Goal: Information Seeking & Learning: Learn about a topic

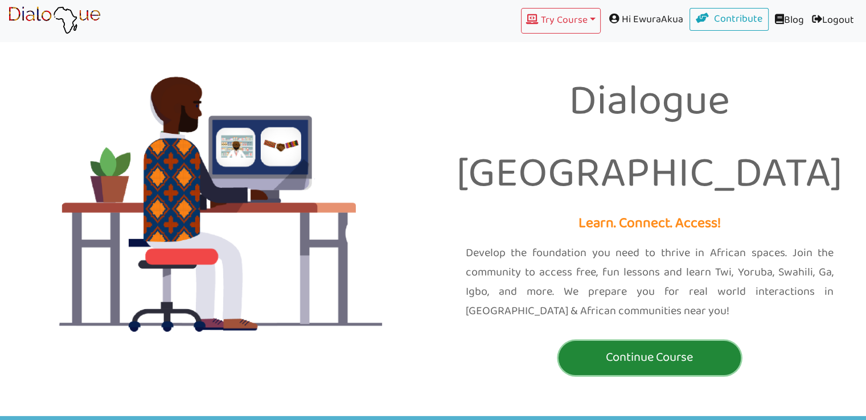
click at [596, 347] on p "Continue Course" at bounding box center [649, 357] width 176 height 21
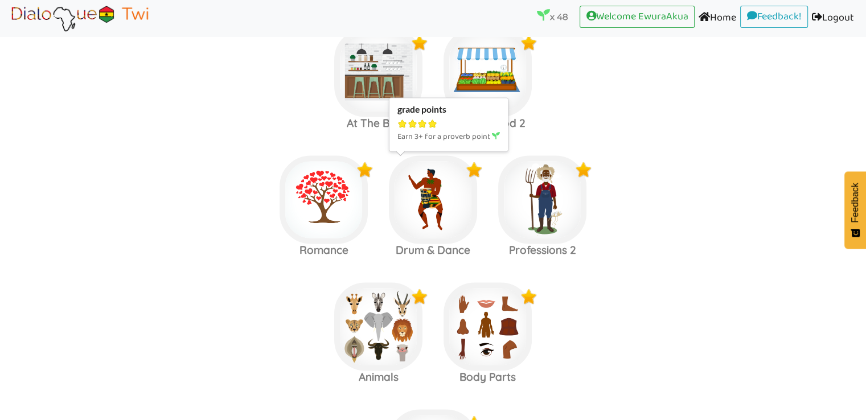
scroll to position [1687, 0]
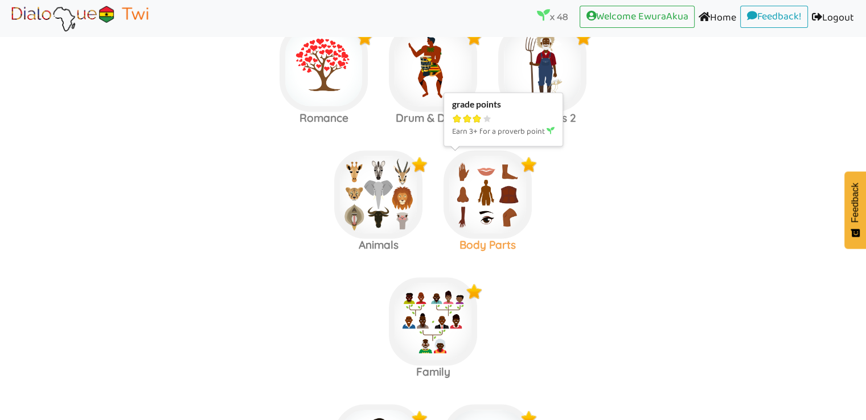
click at [497, 199] on img at bounding box center [487, 194] width 88 height 88
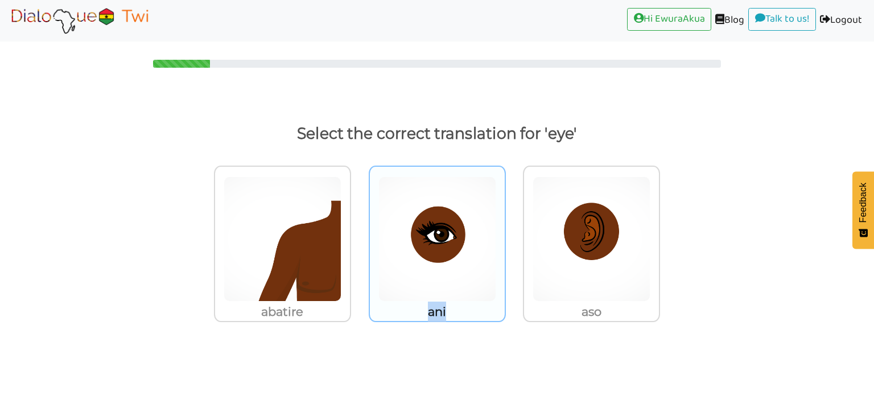
drag, startPoint x: 459, startPoint y: 313, endPoint x: 409, endPoint y: 313, distance: 50.1
click at [409, 313] on p "ani" at bounding box center [437, 312] width 135 height 20
copy p "ani"
click at [460, 273] on img at bounding box center [437, 238] width 118 height 125
click at [505, 236] on input "ani" at bounding box center [509, 232] width 9 height 9
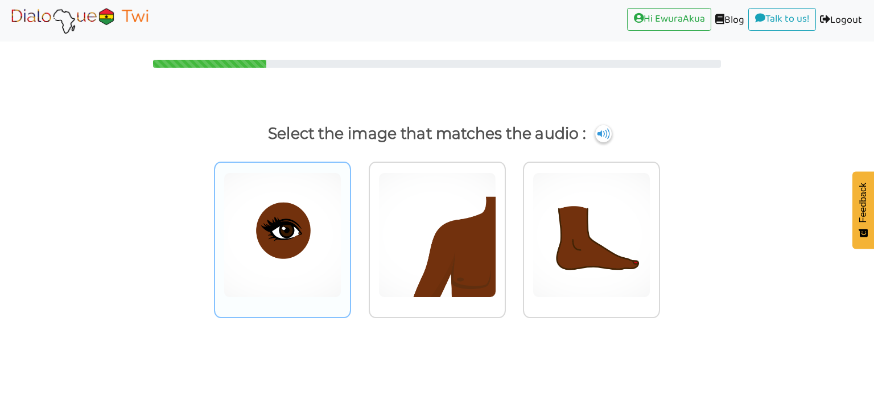
click at [241, 245] on img at bounding box center [283, 234] width 118 height 125
click at [350, 232] on input "radio" at bounding box center [354, 228] width 9 height 9
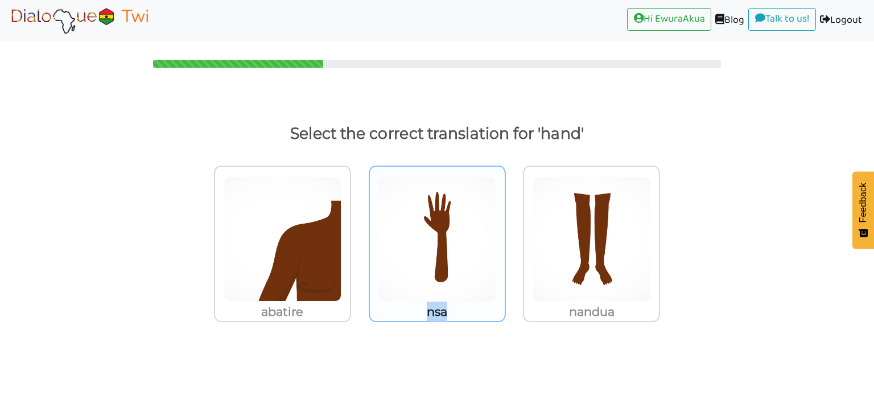
drag, startPoint x: 458, startPoint y: 315, endPoint x: 427, endPoint y: 316, distance: 30.2
click at [427, 316] on p "nsa" at bounding box center [437, 312] width 135 height 20
copy p "nsa"
click at [466, 285] on img at bounding box center [437, 238] width 118 height 125
click at [505, 236] on input "nsa" at bounding box center [509, 232] width 9 height 9
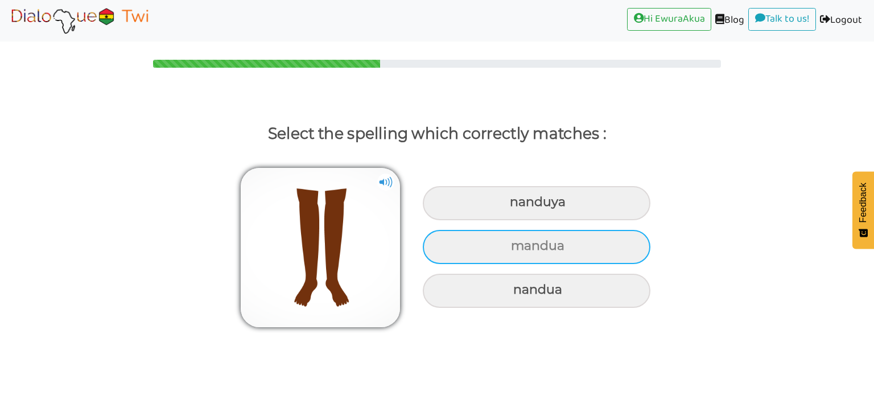
click at [567, 247] on div "mandua" at bounding box center [537, 247] width 228 height 34
click at [516, 247] on input "mandua" at bounding box center [512, 245] width 7 height 7
radio input "true"
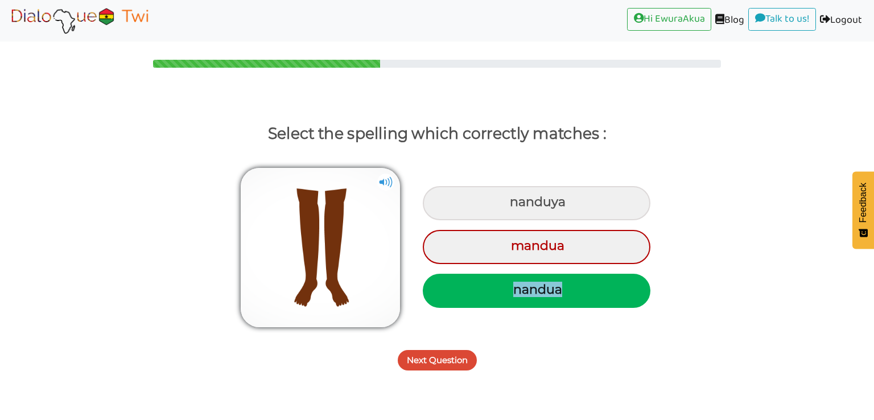
drag, startPoint x: 572, startPoint y: 298, endPoint x: 513, endPoint y: 296, distance: 58.6
click at [513, 296] on div "nandua" at bounding box center [537, 291] width 228 height 34
copy div "nandua"
click at [433, 353] on button "Next Question" at bounding box center [437, 360] width 79 height 20
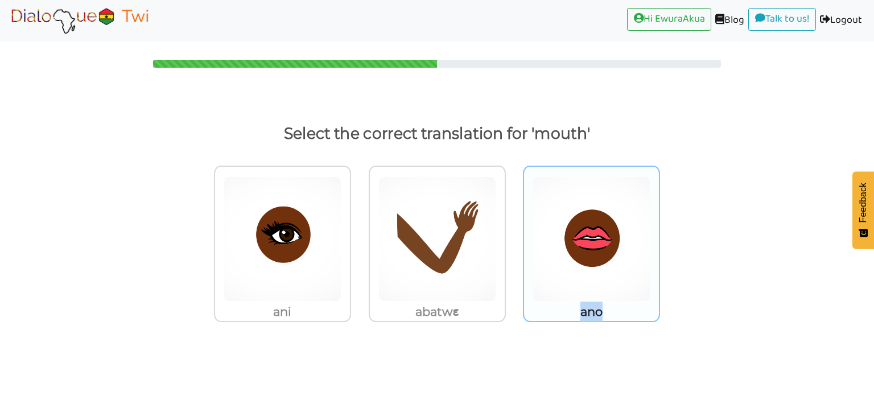
drag, startPoint x: 617, startPoint y: 305, endPoint x: 569, endPoint y: 314, distance: 49.1
click at [569, 314] on p "ano" at bounding box center [591, 312] width 135 height 20
copy p "ano"
click at [578, 253] on img at bounding box center [592, 238] width 118 height 125
click at [659, 236] on input "ano" at bounding box center [663, 232] width 9 height 9
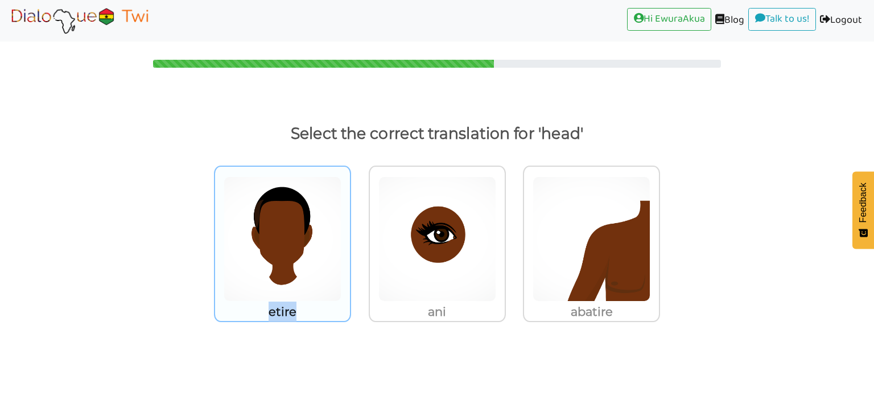
drag, startPoint x: 302, startPoint y: 310, endPoint x: 257, endPoint y: 312, distance: 45.0
click at [257, 312] on p "etire" at bounding box center [282, 312] width 135 height 20
copy p "etire"
click at [314, 261] on img at bounding box center [283, 238] width 118 height 125
click at [350, 236] on input "etire" at bounding box center [354, 232] width 9 height 9
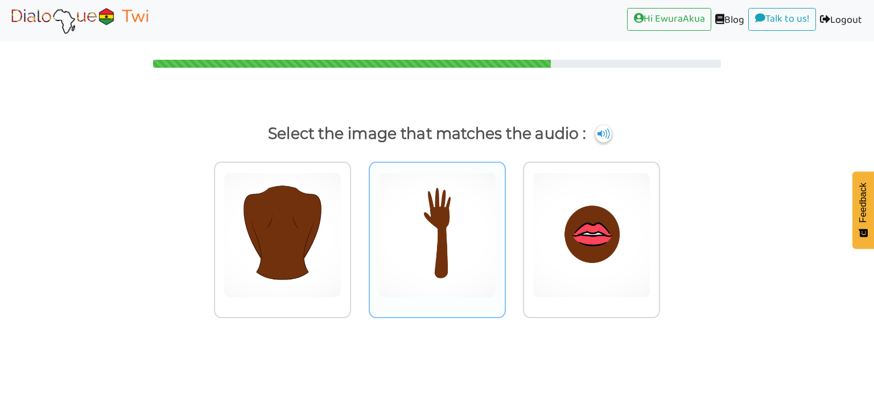
click at [434, 225] on img at bounding box center [437, 234] width 118 height 125
click at [505, 225] on input "radio" at bounding box center [509, 228] width 9 height 9
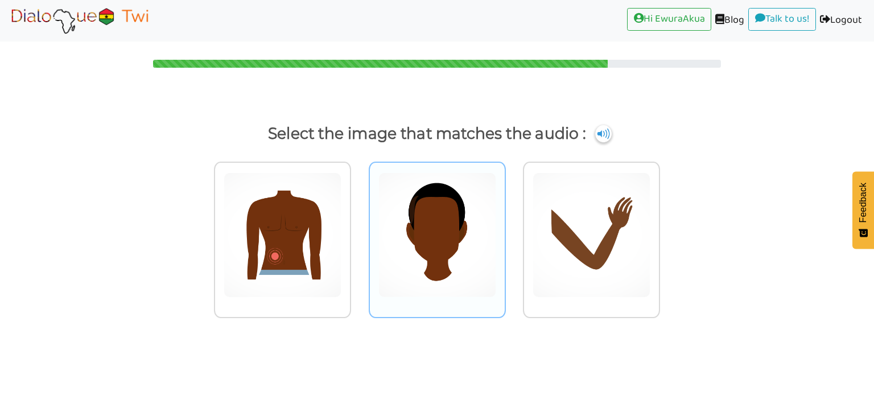
click at [467, 233] on img at bounding box center [437, 234] width 118 height 125
click at [505, 232] on input "radio" at bounding box center [509, 228] width 9 height 9
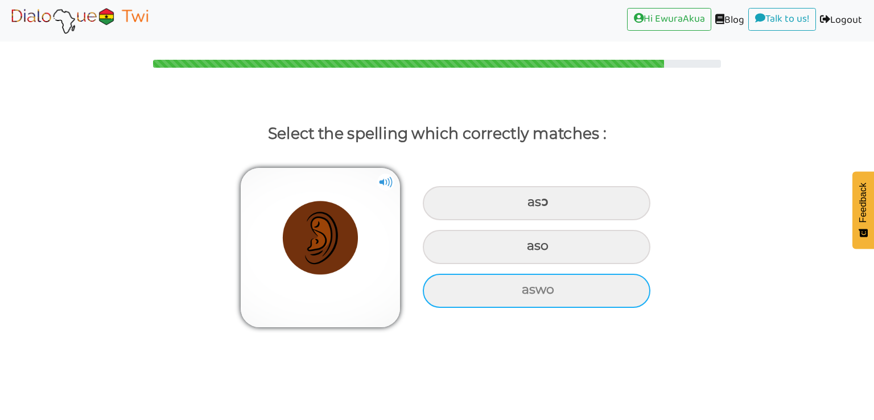
click at [563, 287] on div "aswo" at bounding box center [537, 291] width 228 height 34
click at [527, 287] on input "aswo" at bounding box center [523, 289] width 7 height 7
radio input "true"
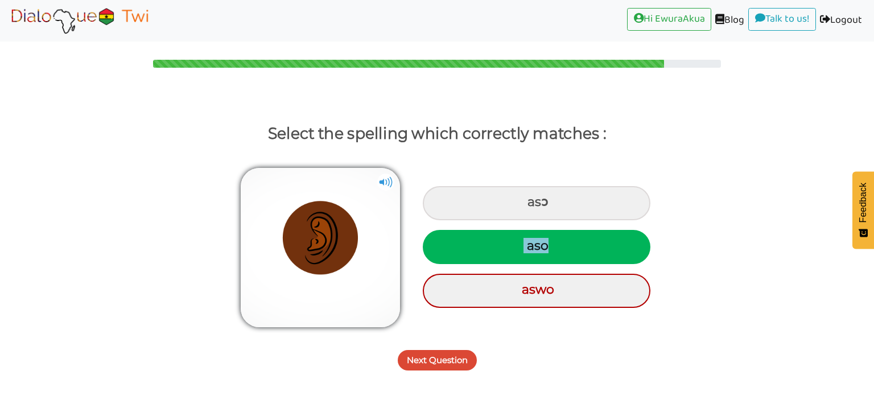
drag, startPoint x: 558, startPoint y: 241, endPoint x: 519, endPoint y: 245, distance: 39.5
click at [519, 245] on div "aso" at bounding box center [537, 247] width 228 height 34
drag, startPoint x: 530, startPoint y: 246, endPoint x: 560, endPoint y: 253, distance: 30.4
click at [560, 253] on div "aso" at bounding box center [537, 247] width 228 height 34
click at [532, 250] on input "aso" at bounding box center [528, 245] width 7 height 7
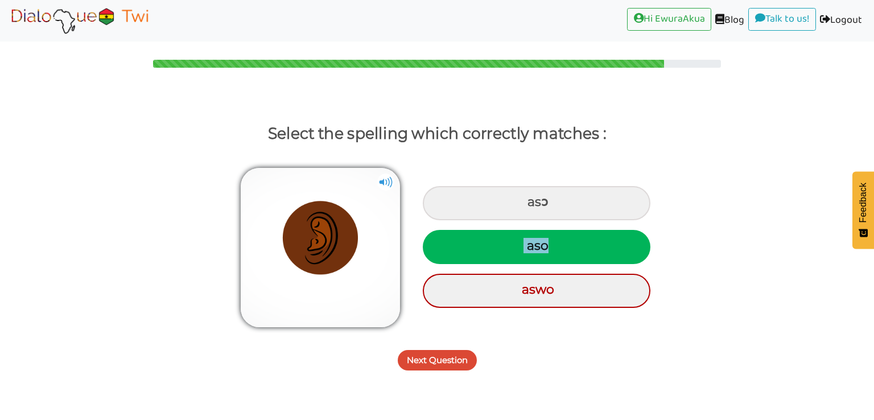
radio input "true"
copy div "aso"
click at [438, 363] on button "Next Question" at bounding box center [437, 360] width 79 height 20
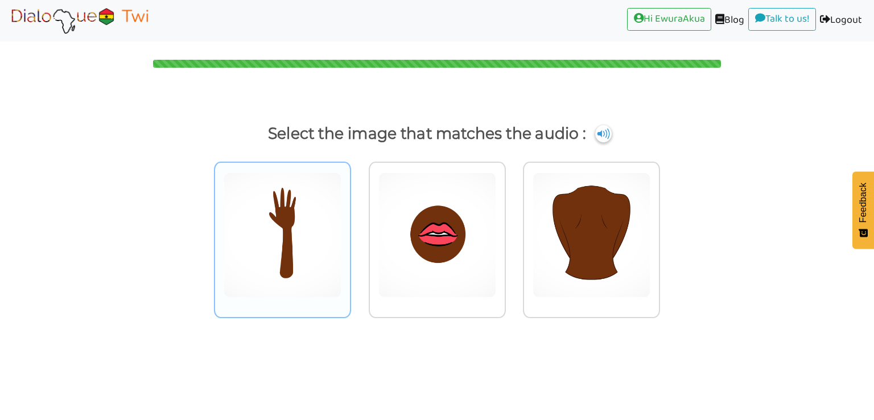
click at [338, 225] on img at bounding box center [283, 234] width 118 height 125
click at [350, 225] on input "radio" at bounding box center [354, 228] width 9 height 9
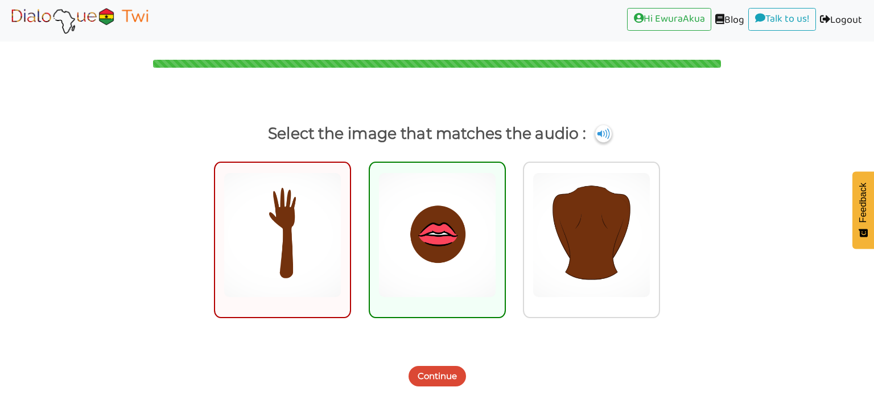
click at [452, 390] on div "Continue" at bounding box center [437, 369] width 874 height 45
click at [444, 375] on button "Continue" at bounding box center [437, 376] width 57 height 20
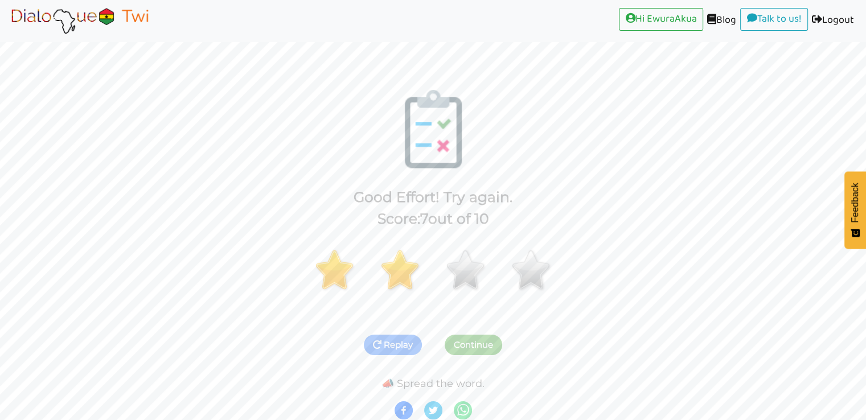
click at [107, 17] on img at bounding box center [79, 20] width 143 height 28
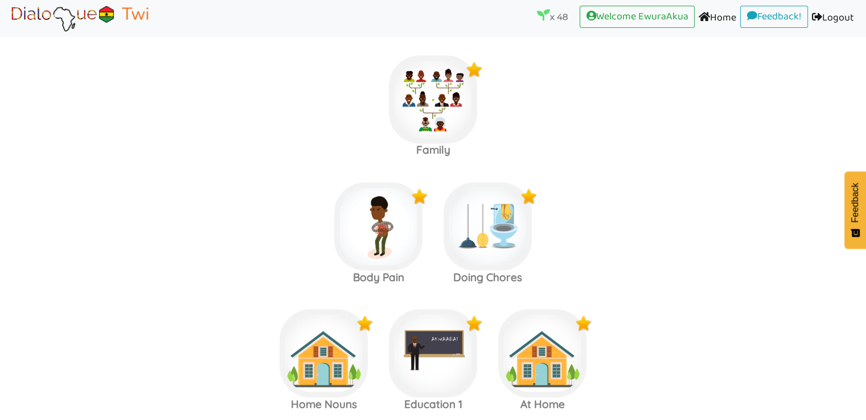
scroll to position [1909, 0]
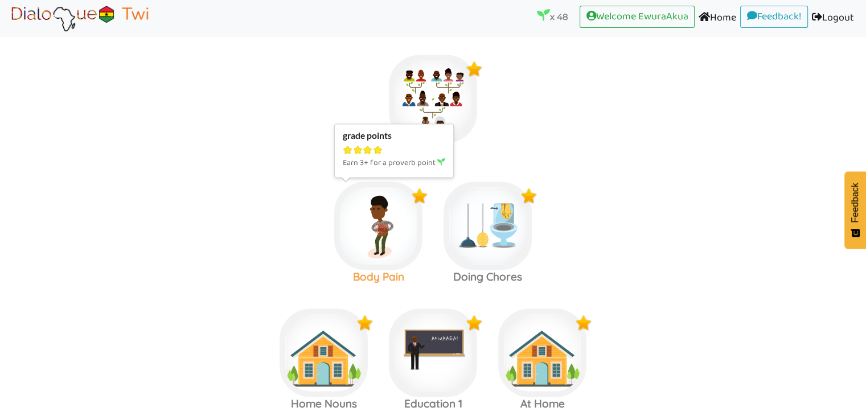
click at [341, 232] on img at bounding box center [378, 226] width 88 height 88
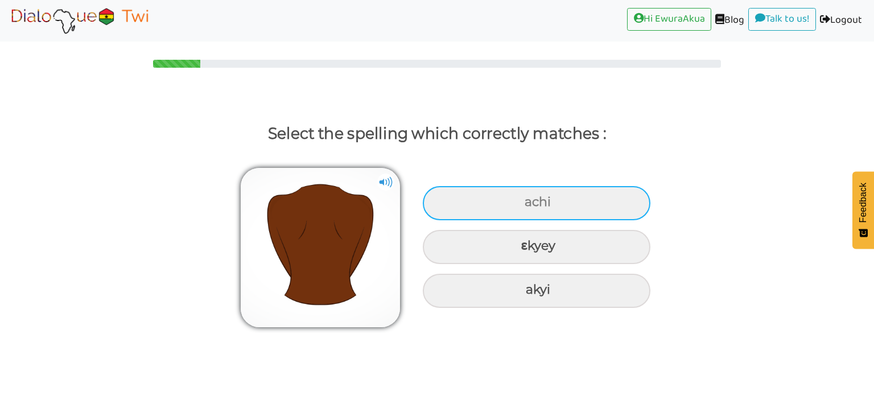
click at [578, 200] on div "achi" at bounding box center [537, 203] width 228 height 34
click at [530, 200] on input "achi" at bounding box center [525, 202] width 7 height 7
radio input "true"
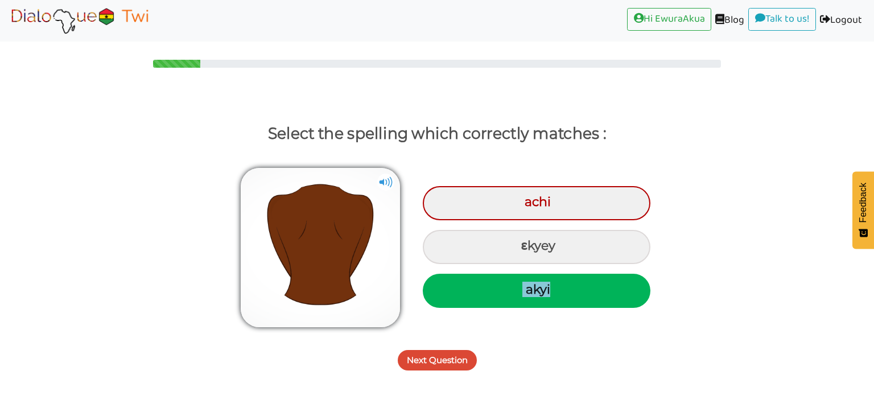
drag, startPoint x: 563, startPoint y: 288, endPoint x: 521, endPoint y: 292, distance: 42.3
click at [521, 292] on div "akyi" at bounding box center [537, 291] width 228 height 34
copy div "akyi"
click at [440, 357] on button "Next Question" at bounding box center [437, 360] width 79 height 20
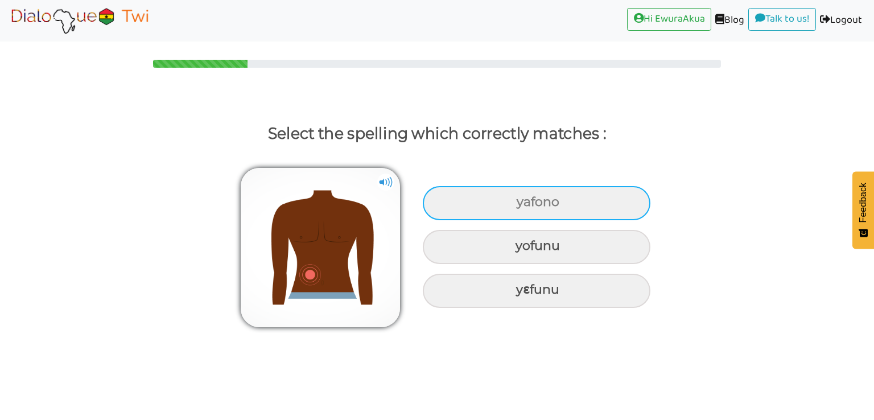
click at [589, 208] on div "yafono" at bounding box center [537, 203] width 228 height 34
click at [522, 206] on input "yafono" at bounding box center [517, 202] width 7 height 7
radio input "true"
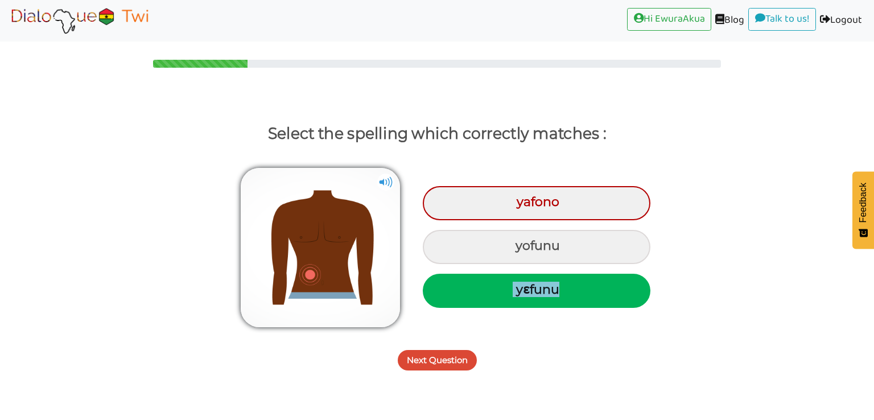
drag, startPoint x: 568, startPoint y: 294, endPoint x: 512, endPoint y: 287, distance: 56.7
click at [512, 287] on div "yɛfunu" at bounding box center [537, 291] width 228 height 34
copy div "yɛfunu"
click at [422, 361] on button "Next Question" at bounding box center [437, 360] width 79 height 20
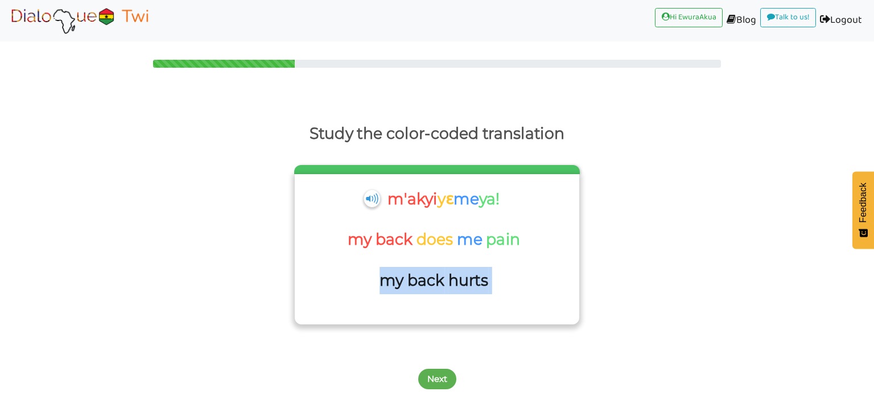
drag, startPoint x: 492, startPoint y: 284, endPoint x: 384, endPoint y: 281, distance: 108.2
click at [384, 281] on div "my back hurts" at bounding box center [436, 284] width 113 height 35
copy div "my back hurts"
click at [530, 240] on div "my back does me pain" at bounding box center [436, 246] width 273 height 41
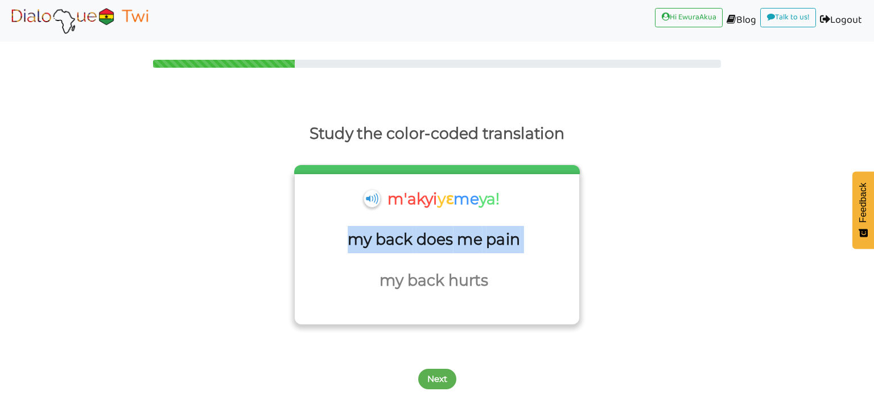
drag, startPoint x: 530, startPoint y: 240, endPoint x: 351, endPoint y: 244, distance: 178.7
click at [351, 244] on div "my back does me pain" at bounding box center [436, 246] width 273 height 41
copy div "my back does me pain"
drag, startPoint x: 518, startPoint y: 199, endPoint x: 378, endPoint y: 193, distance: 140.1
click at [378, 193] on div "m'akyi yɛ me ya!" at bounding box center [436, 206] width 273 height 41
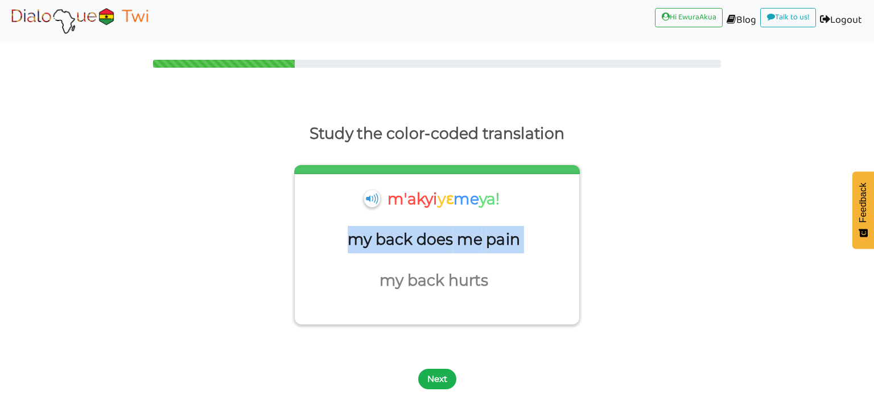
click at [438, 374] on button "Next" at bounding box center [437, 379] width 38 height 20
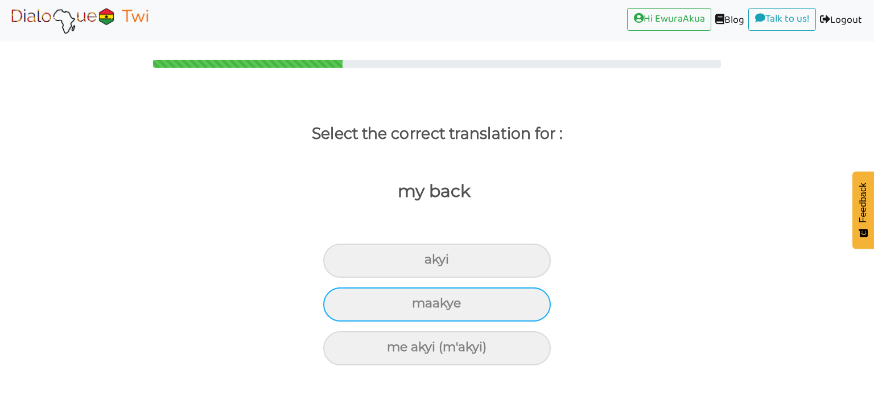
click at [499, 306] on div "maakye" at bounding box center [437, 304] width 228 height 34
click at [421, 306] on input "maakye" at bounding box center [416, 303] width 7 height 7
radio input "true"
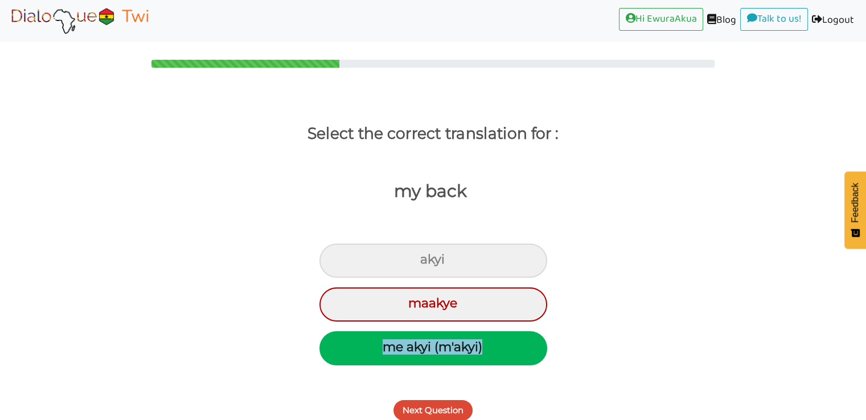
drag, startPoint x: 493, startPoint y: 347, endPoint x: 373, endPoint y: 349, distance: 119.5
click at [373, 349] on div "me akyi (m'akyi)" at bounding box center [433, 348] width 228 height 34
click at [414, 406] on button "Next Question" at bounding box center [432, 410] width 79 height 20
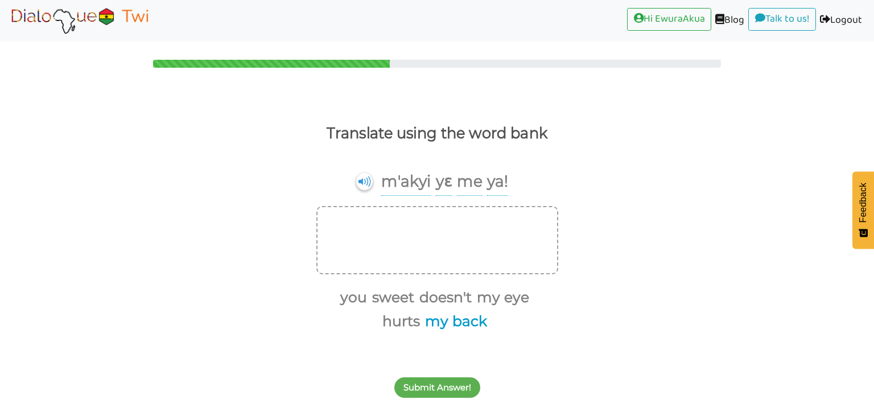
click at [432, 325] on button "my back" at bounding box center [454, 322] width 66 height 22
click at [418, 320] on button "hurts" at bounding box center [433, 322] width 42 height 22
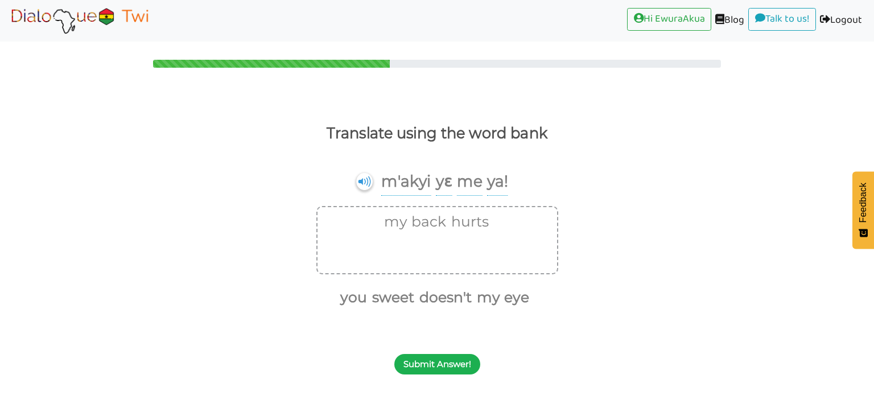
click at [429, 360] on button "Submit Answer!" at bounding box center [437, 364] width 86 height 20
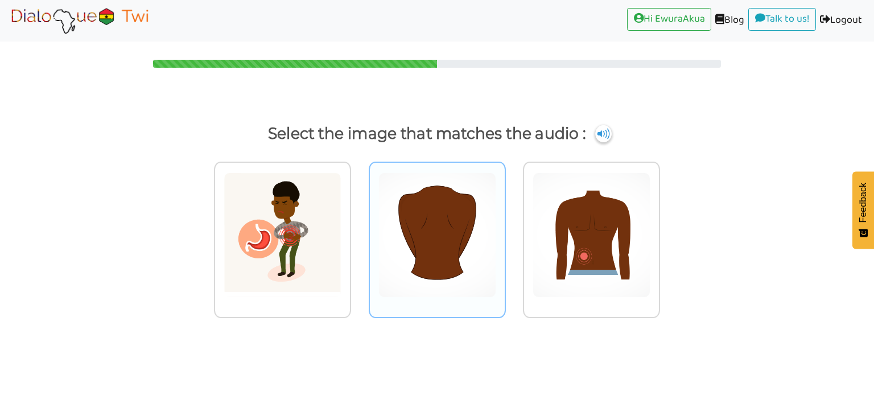
click at [440, 228] on img at bounding box center [437, 234] width 118 height 125
click at [505, 228] on input "radio" at bounding box center [509, 228] width 9 height 9
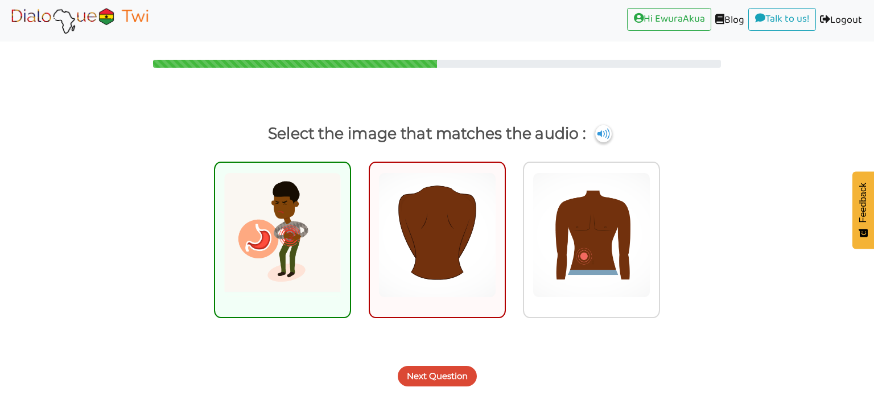
click at [415, 378] on button "Next Question" at bounding box center [437, 376] width 79 height 20
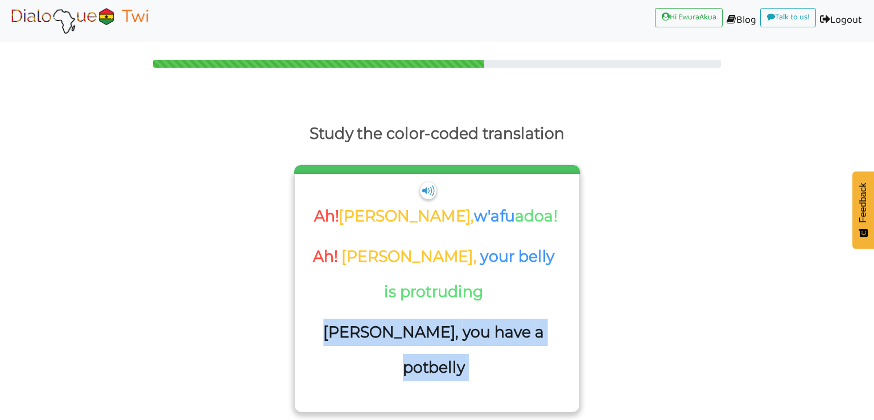
drag, startPoint x: 528, startPoint y: 283, endPoint x: 345, endPoint y: 283, distance: 183.2
click at [345, 319] on div "[PERSON_NAME], you have a potbelly" at bounding box center [435, 354] width 257 height 70
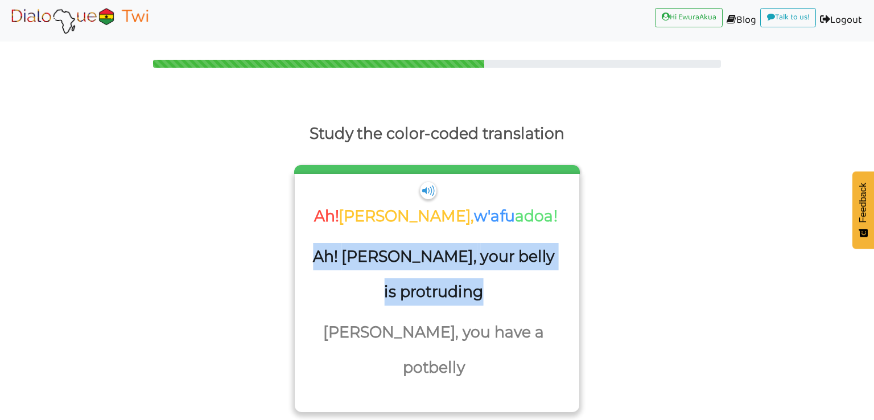
drag, startPoint x: 559, startPoint y: 241, endPoint x: 304, endPoint y: 230, distance: 255.1
click at [304, 243] on div "Ah! [PERSON_NAME], your belly is protruding" at bounding box center [436, 281] width 273 height 76
drag, startPoint x: 528, startPoint y: 201, endPoint x: 369, endPoint y: 203, distance: 158.8
click at [369, 203] on div "Ah! [PERSON_NAME], w'afu adoa!" at bounding box center [436, 215] width 273 height 58
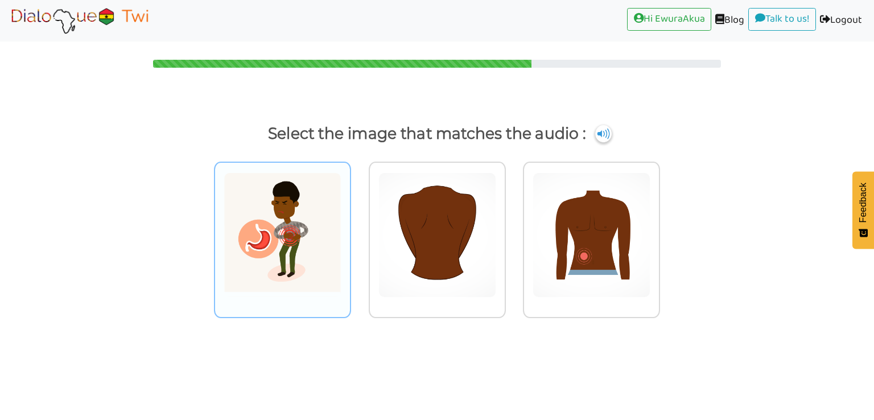
click at [289, 244] on img at bounding box center [283, 234] width 118 height 125
click at [350, 232] on input "radio" at bounding box center [354, 228] width 9 height 9
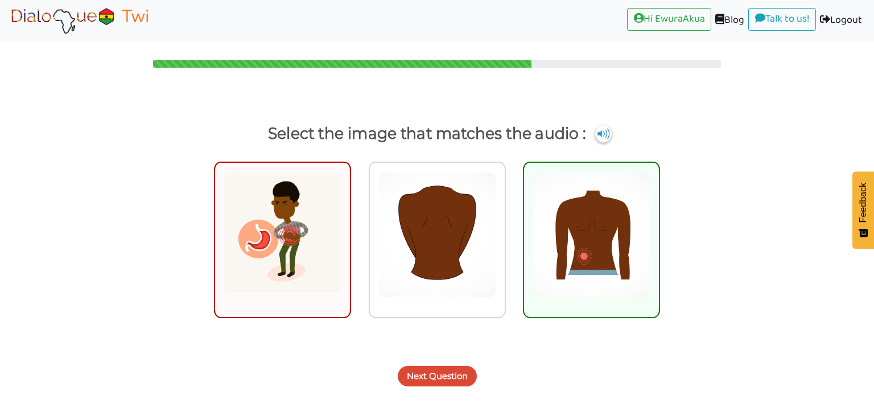
click at [416, 373] on button "Next Question" at bounding box center [437, 376] width 79 height 20
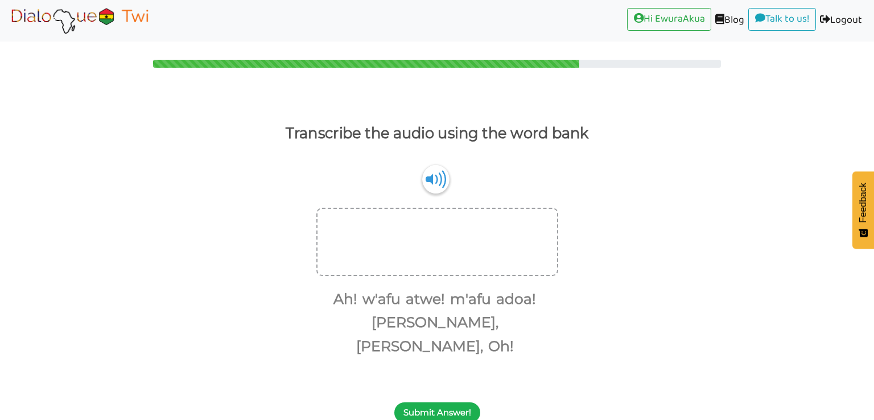
click at [446, 402] on button "Submit Answer!" at bounding box center [437, 412] width 86 height 20
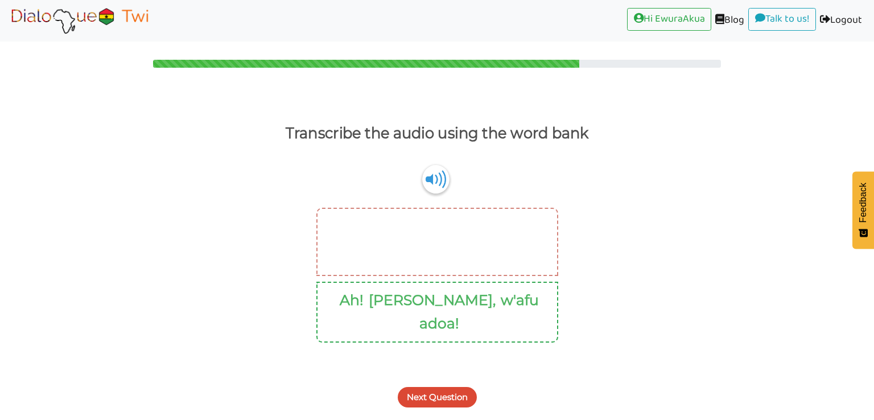
click at [451, 387] on button "Next Question" at bounding box center [437, 397] width 79 height 20
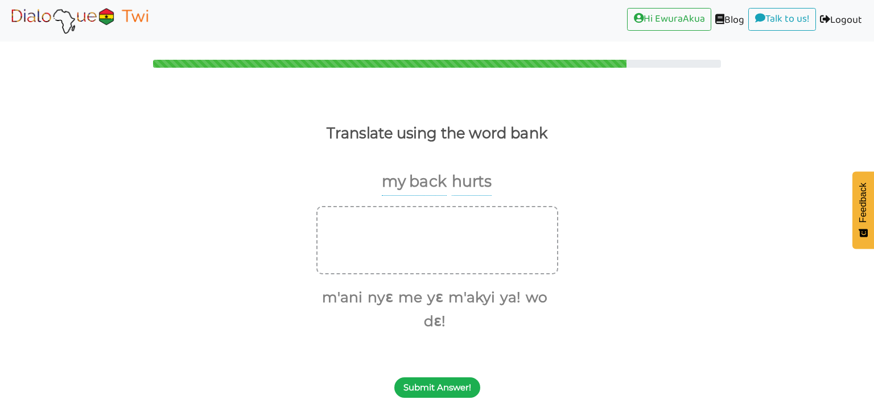
click at [448, 393] on button "Submit Answer!" at bounding box center [437, 387] width 86 height 20
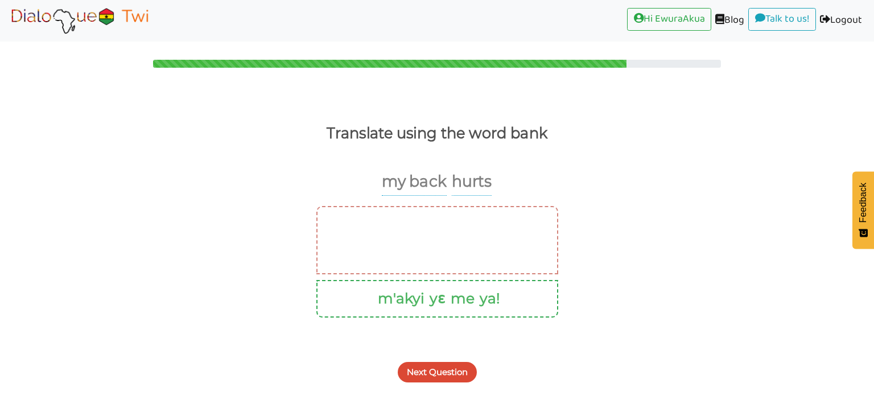
click at [448, 373] on button "Next Question" at bounding box center [437, 372] width 79 height 20
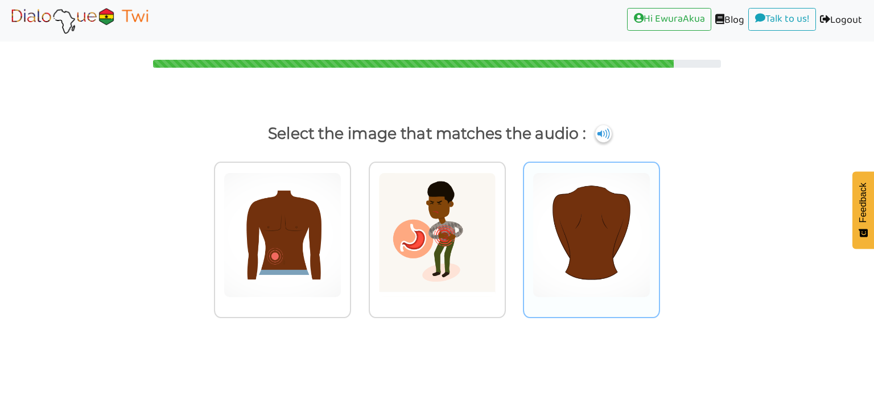
click at [565, 259] on img at bounding box center [592, 234] width 118 height 125
click at [659, 232] on input "radio" at bounding box center [663, 228] width 9 height 9
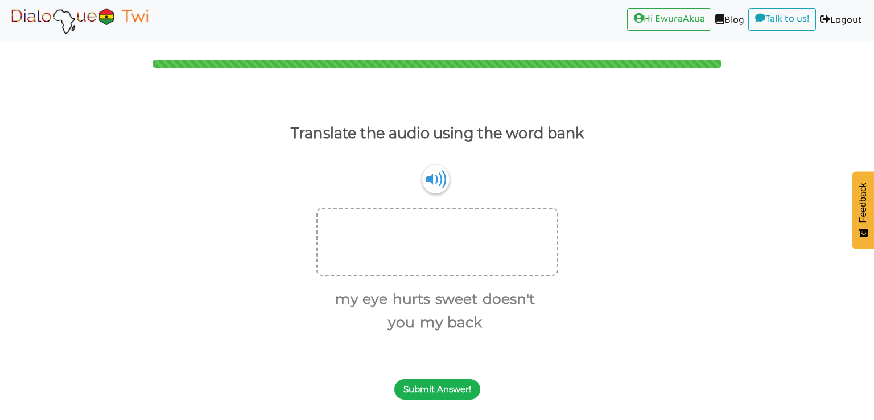
click at [454, 386] on button "Submit Answer!" at bounding box center [437, 389] width 86 height 20
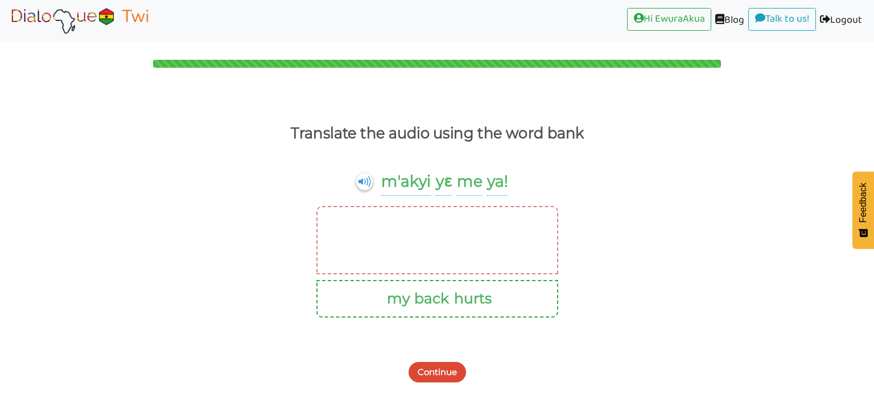
click at [66, 14] on img at bounding box center [79, 20] width 143 height 28
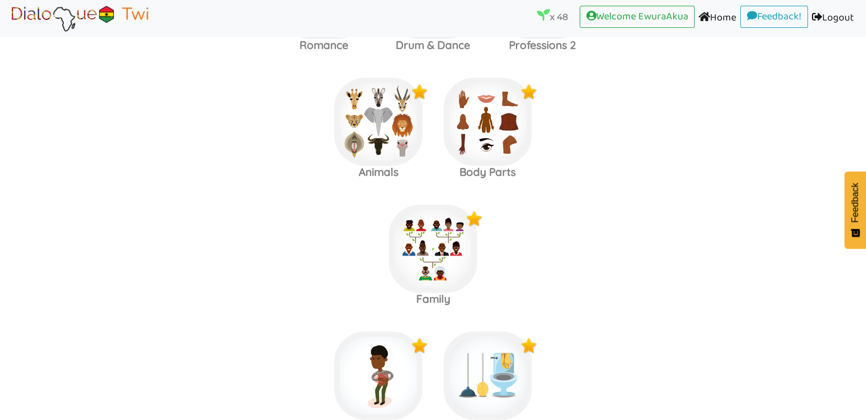
scroll to position [1779, 0]
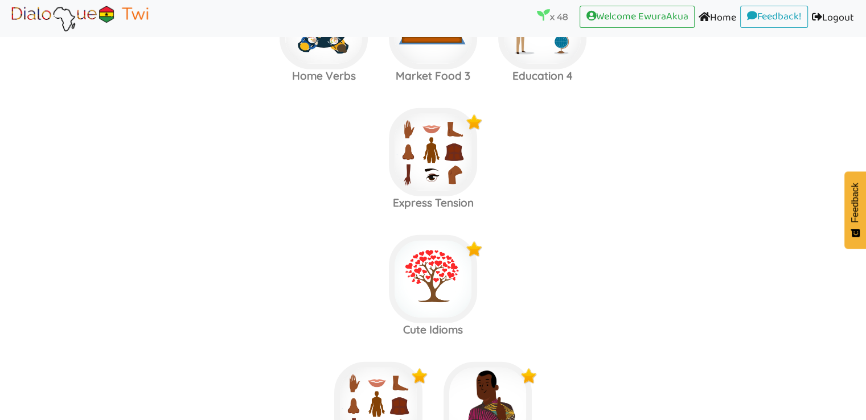
scroll to position [2866, 0]
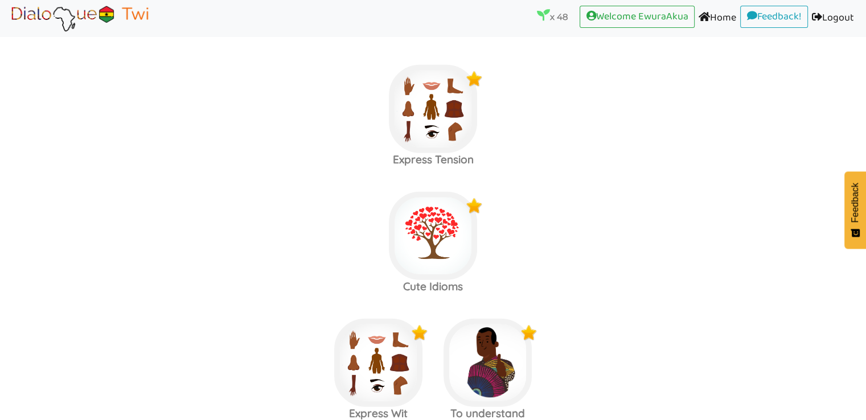
scroll to position [2786, 0]
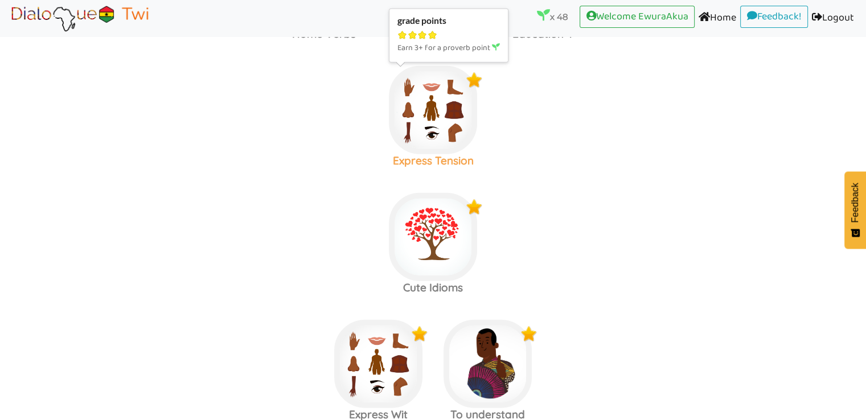
click at [450, 100] on img at bounding box center [433, 110] width 88 height 88
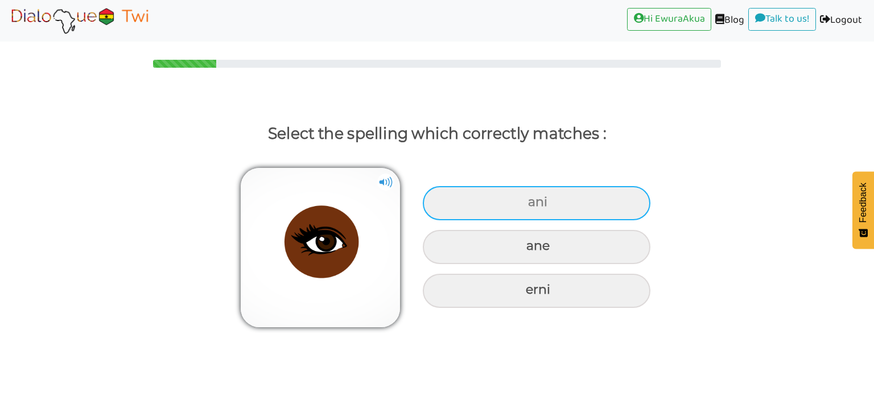
click at [570, 208] on div "ani" at bounding box center [537, 203] width 228 height 34
click at [533, 206] on input "ani" at bounding box center [529, 202] width 7 height 7
radio input "true"
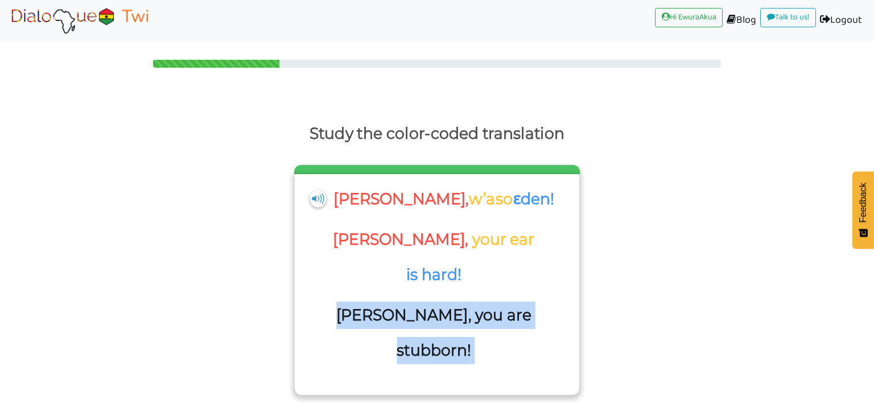
drag, startPoint x: 337, startPoint y: 285, endPoint x: 533, endPoint y: 281, distance: 195.8
click at [533, 302] on div "[PERSON_NAME], you are stubborn!" at bounding box center [436, 340] width 273 height 76
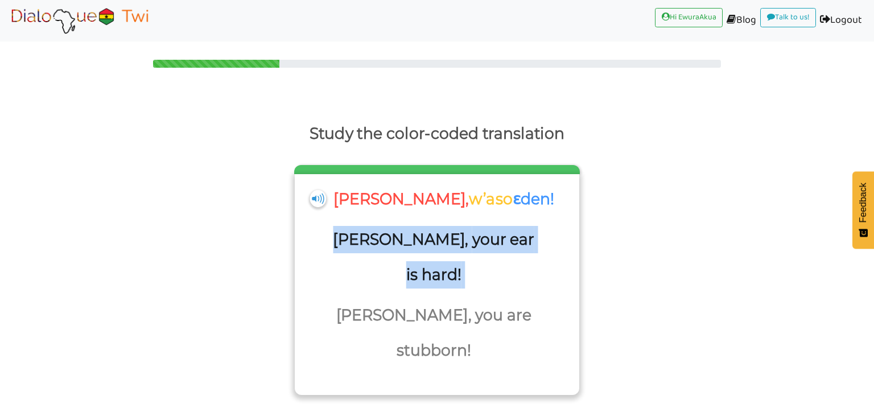
drag, startPoint x: 530, startPoint y: 237, endPoint x: 342, endPoint y: 242, distance: 188.4
click at [342, 242] on div "[PERSON_NAME], your ear is hard!" at bounding box center [436, 264] width 273 height 76
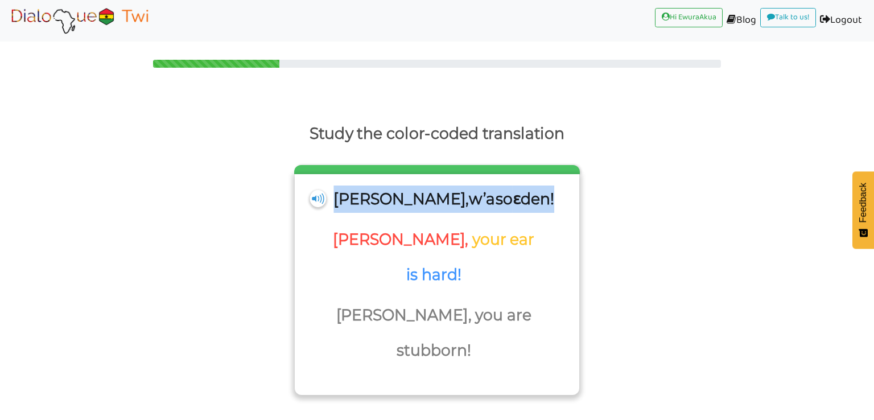
drag, startPoint x: 374, startPoint y: 201, endPoint x: 517, endPoint y: 197, distance: 142.9
click at [517, 197] on div "[PERSON_NAME], w’aso ɛden!" at bounding box center [436, 206] width 273 height 41
drag, startPoint x: 526, startPoint y: 198, endPoint x: 373, endPoint y: 201, distance: 152.5
click at [373, 201] on div "[PERSON_NAME], w’aso ɛden!" at bounding box center [436, 206] width 273 height 41
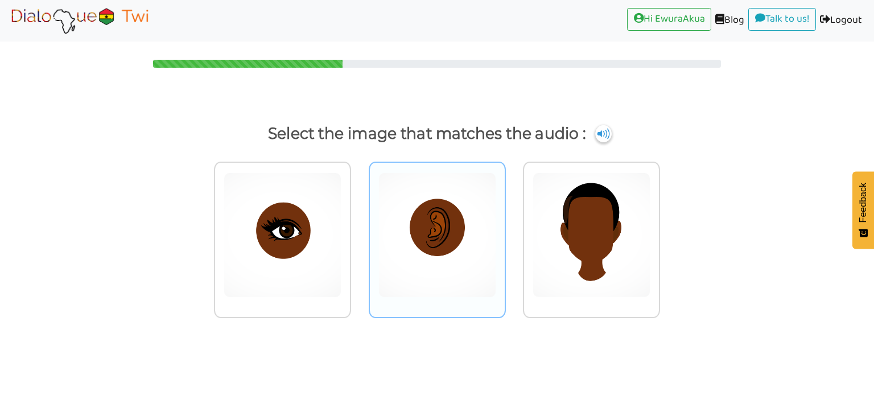
click at [447, 241] on img at bounding box center [437, 234] width 118 height 125
click at [505, 232] on input "radio" at bounding box center [509, 228] width 9 height 9
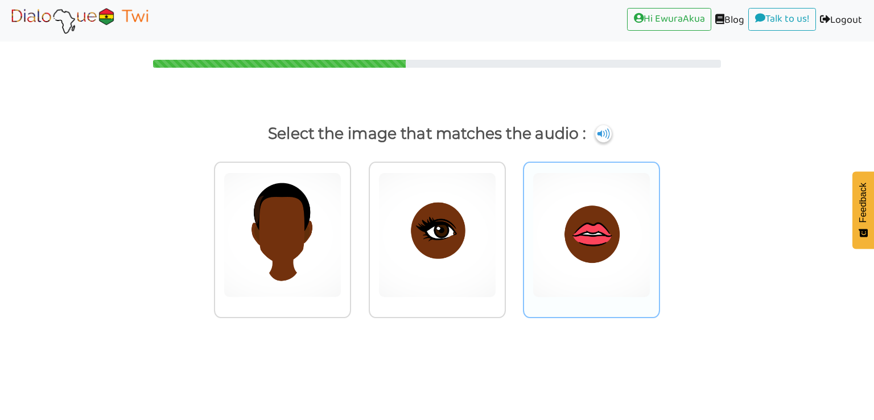
click at [553, 233] on img at bounding box center [592, 234] width 118 height 125
click at [659, 232] on input "radio" at bounding box center [663, 228] width 9 height 9
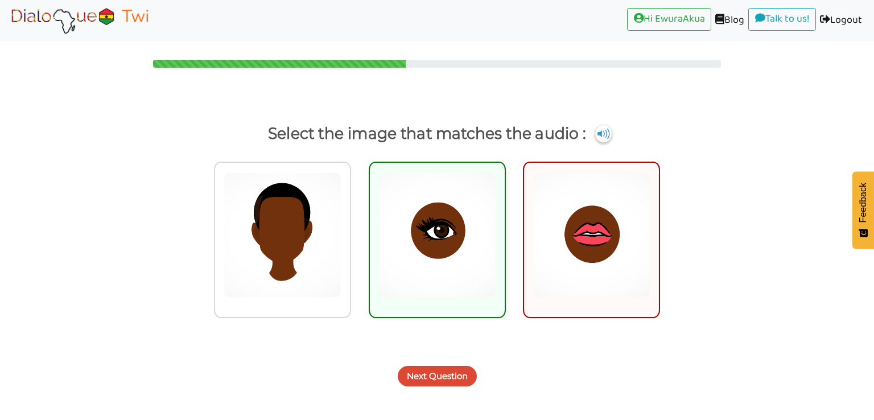
click at [444, 368] on button "Next Question" at bounding box center [437, 376] width 79 height 20
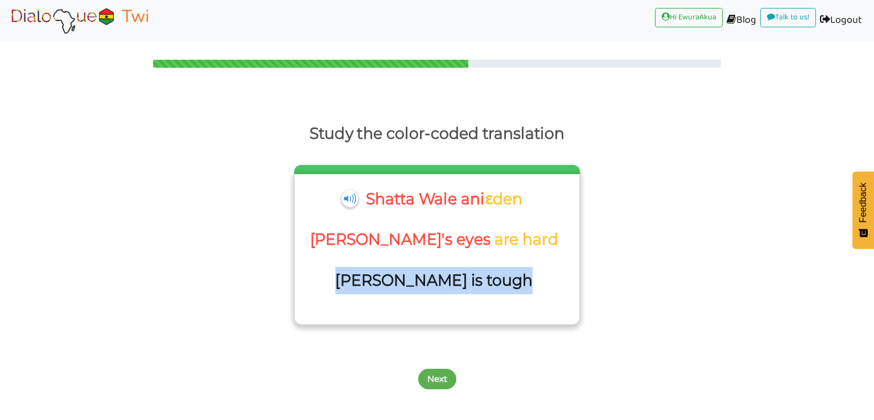
drag, startPoint x: 512, startPoint y: 283, endPoint x: 358, endPoint y: 277, distance: 154.3
click at [358, 277] on div "[PERSON_NAME] is tough" at bounding box center [435, 284] width 201 height 35
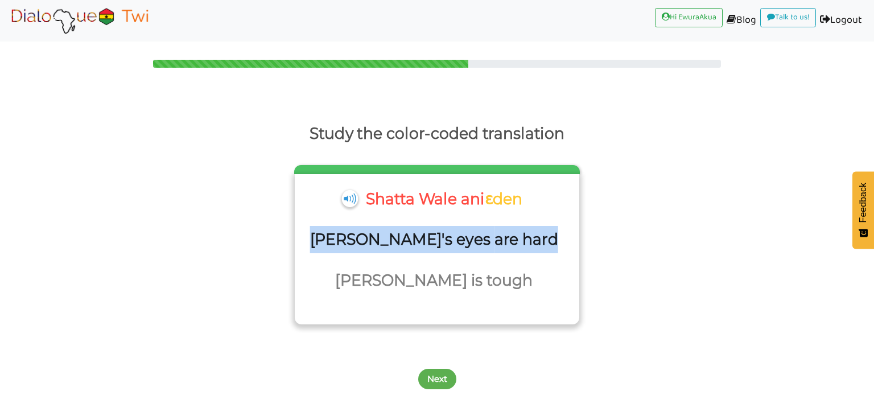
drag, startPoint x: 543, startPoint y: 237, endPoint x: 331, endPoint y: 241, distance: 212.3
click at [331, 241] on div "[PERSON_NAME]'s eyes are hard" at bounding box center [436, 246] width 273 height 41
drag, startPoint x: 527, startPoint y: 206, endPoint x: 365, endPoint y: 204, distance: 161.6
click at [365, 204] on div "Shatta Wale ani ɛden" at bounding box center [436, 206] width 273 height 41
click at [439, 374] on button "Next" at bounding box center [437, 379] width 38 height 20
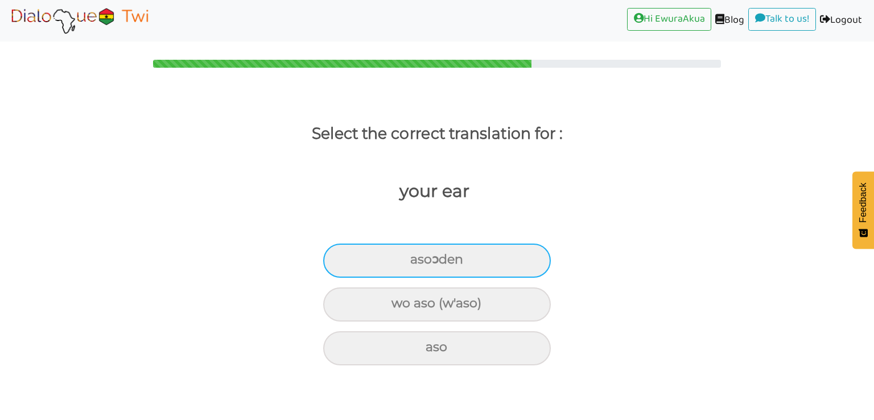
click at [471, 246] on div "asoɔden" at bounding box center [437, 261] width 228 height 34
click at [419, 256] on input "asoɔden" at bounding box center [414, 259] width 7 height 7
radio input "true"
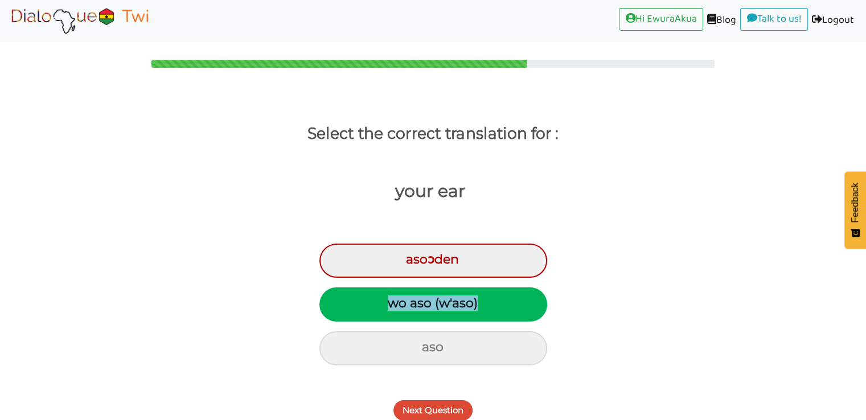
drag, startPoint x: 489, startPoint y: 300, endPoint x: 377, endPoint y: 311, distance: 113.2
click at [377, 311] on div "wo aso (w'aso)" at bounding box center [433, 304] width 228 height 34
click at [437, 406] on button "Next Question" at bounding box center [432, 410] width 79 height 20
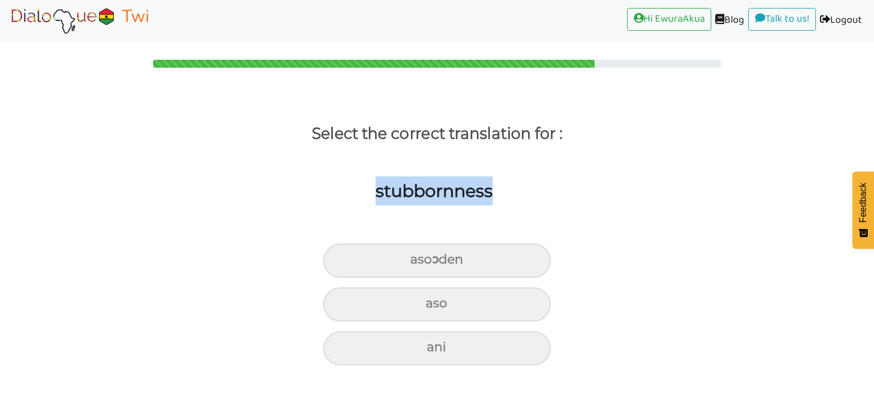
drag, startPoint x: 502, startPoint y: 191, endPoint x: 365, endPoint y: 197, distance: 137.3
click at [365, 197] on div "stubbornness" at bounding box center [428, 210] width 891 height 90
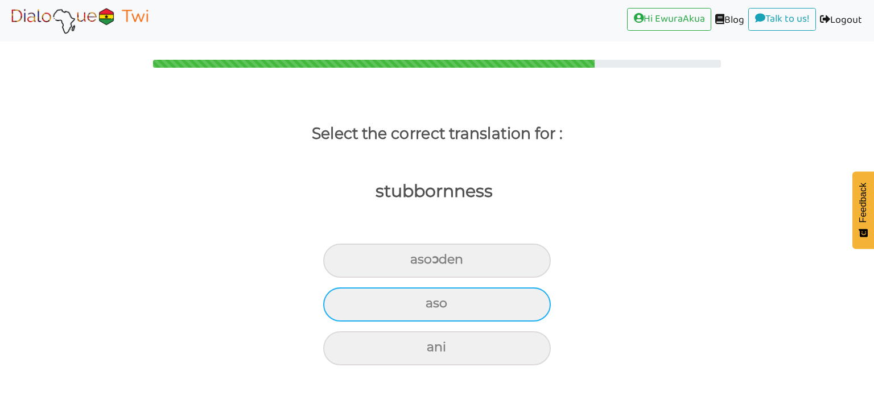
click at [448, 308] on div "aso" at bounding box center [437, 304] width 228 height 34
click at [434, 307] on input "aso" at bounding box center [430, 303] width 7 height 7
radio input "true"
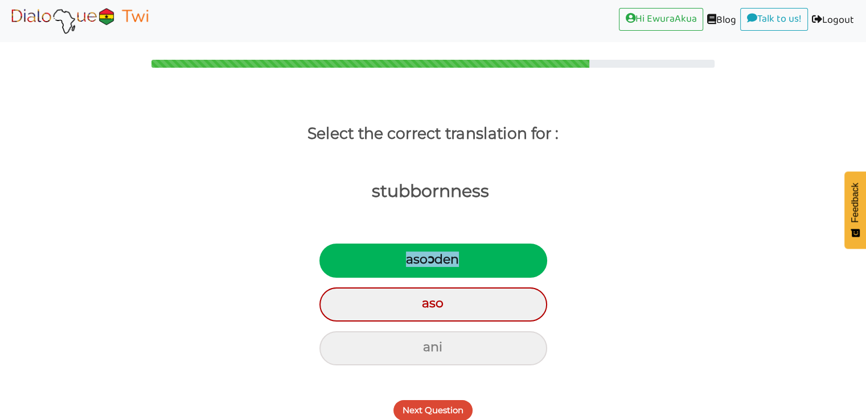
drag, startPoint x: 473, startPoint y: 261, endPoint x: 403, endPoint y: 266, distance: 70.7
click at [403, 266] on div "asoɔden" at bounding box center [433, 261] width 228 height 34
click at [443, 413] on button "Next Question" at bounding box center [432, 410] width 79 height 20
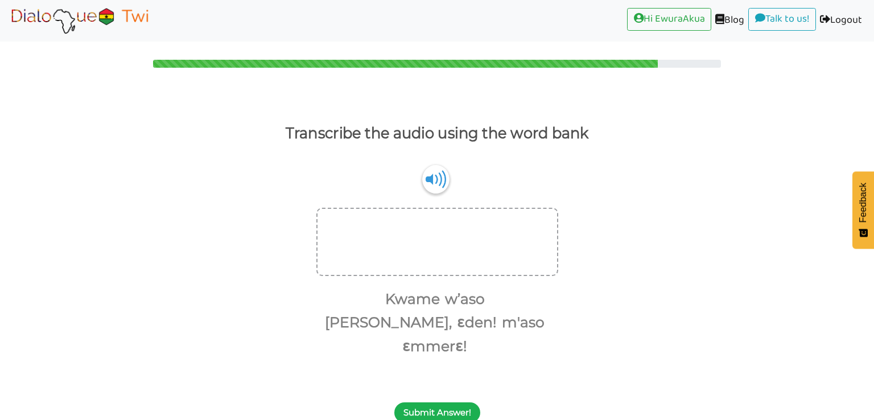
click at [453, 402] on button "Submit Answer!" at bounding box center [437, 412] width 86 height 20
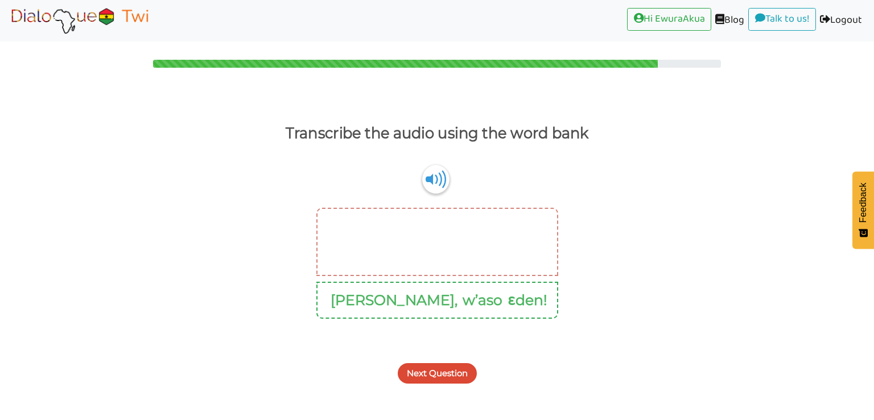
click at [448, 370] on button "Next Question" at bounding box center [437, 373] width 79 height 20
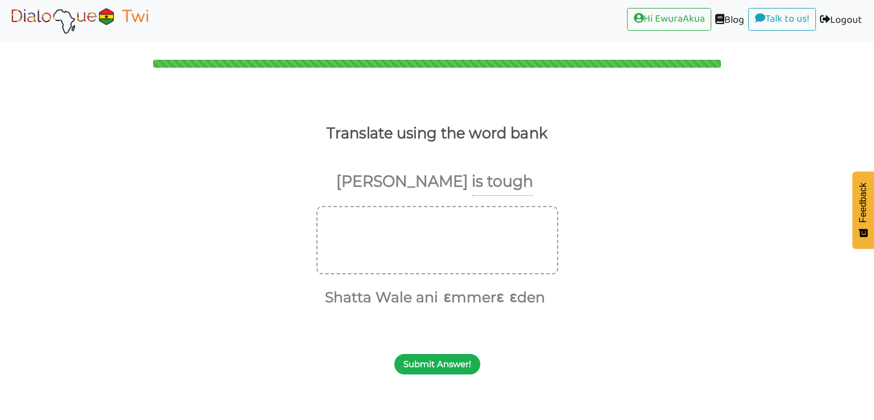
click at [446, 359] on button "Submit Answer!" at bounding box center [437, 364] width 86 height 20
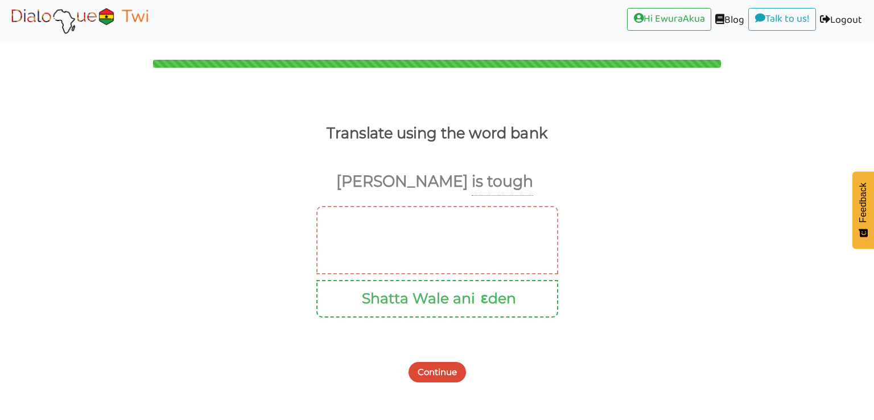
click at [125, 7] on img at bounding box center [79, 20] width 143 height 28
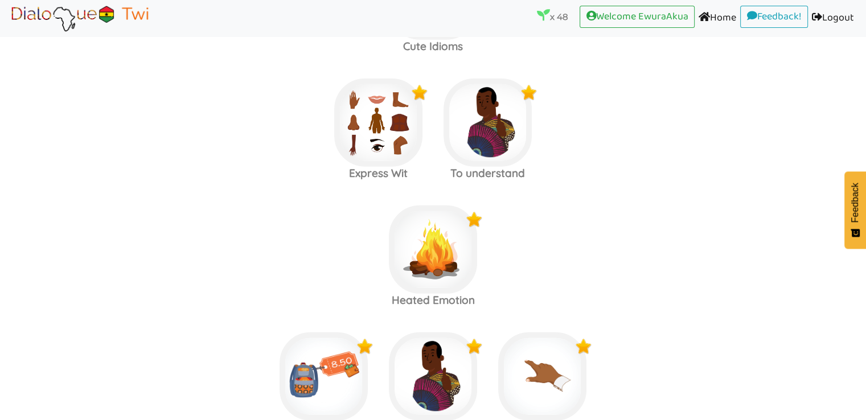
scroll to position [3030, 0]
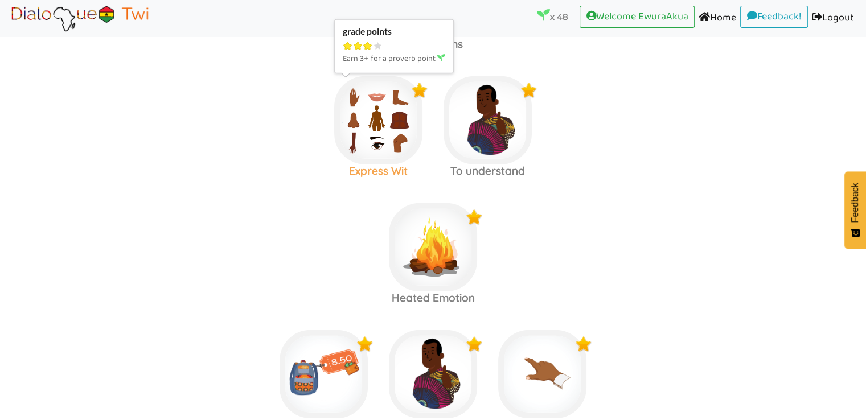
click at [405, 130] on img at bounding box center [378, 120] width 88 height 88
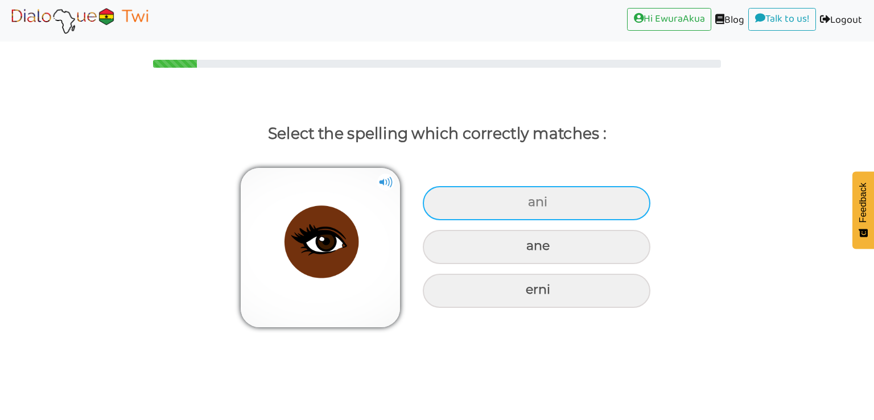
click at [541, 211] on div "ani" at bounding box center [537, 203] width 228 height 34
click at [533, 206] on input "ani" at bounding box center [529, 202] width 7 height 7
radio input "true"
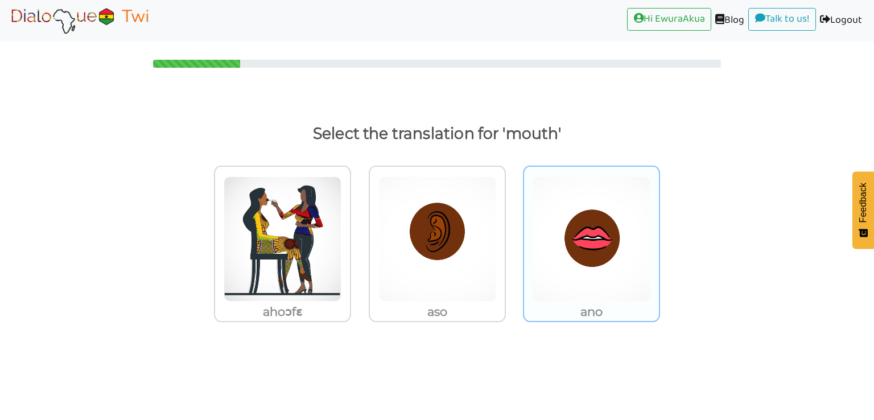
click at [588, 253] on img at bounding box center [592, 238] width 118 height 125
click at [659, 236] on input "ano" at bounding box center [663, 232] width 9 height 9
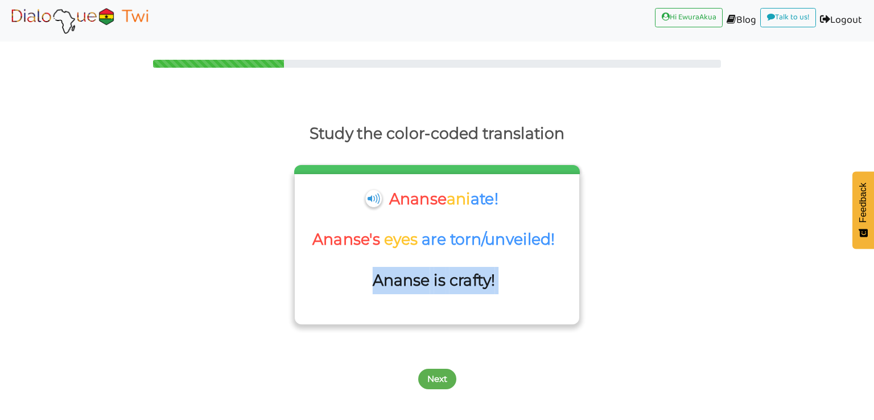
drag, startPoint x: 505, startPoint y: 285, endPoint x: 373, endPoint y: 279, distance: 132.1
click at [373, 279] on div "Ananse is crafty!" at bounding box center [436, 287] width 273 height 41
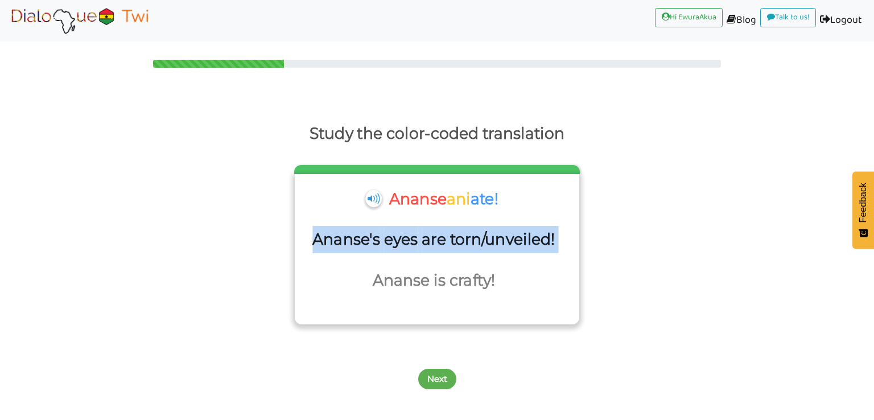
drag, startPoint x: 563, startPoint y: 238, endPoint x: 316, endPoint y: 226, distance: 247.8
click at [316, 226] on div "[PERSON_NAME]'s eyes are torn/unveiled!" at bounding box center [436, 246] width 273 height 41
drag, startPoint x: 515, startPoint y: 200, endPoint x: 389, endPoint y: 199, distance: 126.3
click at [389, 199] on div "Ananse ani ate!" at bounding box center [436, 206] width 273 height 41
click at [440, 376] on button "Next" at bounding box center [437, 379] width 38 height 20
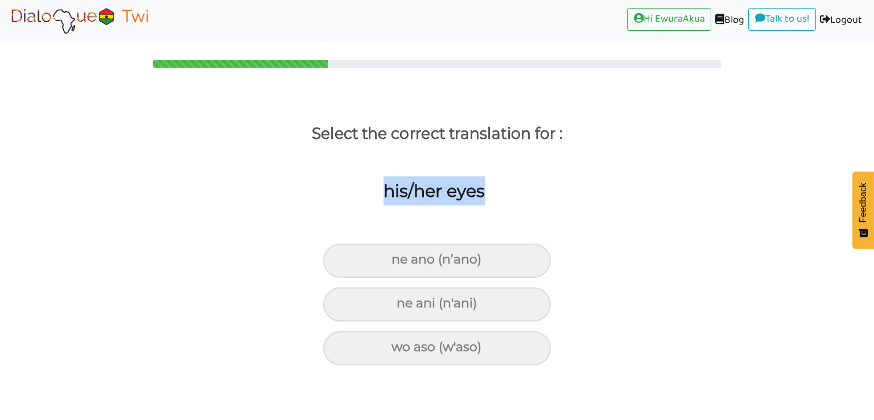
drag, startPoint x: 493, startPoint y: 189, endPoint x: 378, endPoint y: 166, distance: 117.9
click at [378, 166] on div "his/her eyes" at bounding box center [428, 210] width 891 height 90
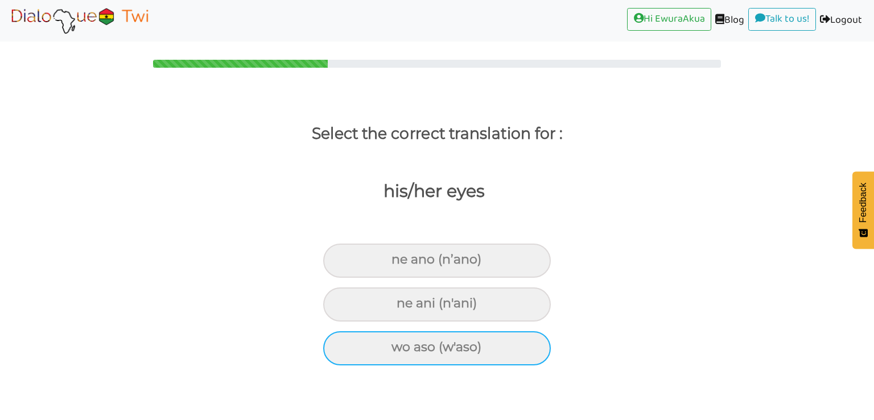
click at [469, 340] on div "wo aso (w'aso)" at bounding box center [437, 348] width 228 height 34
click at [400, 344] on input "wo aso (w'aso)" at bounding box center [396, 347] width 7 height 7
radio input "true"
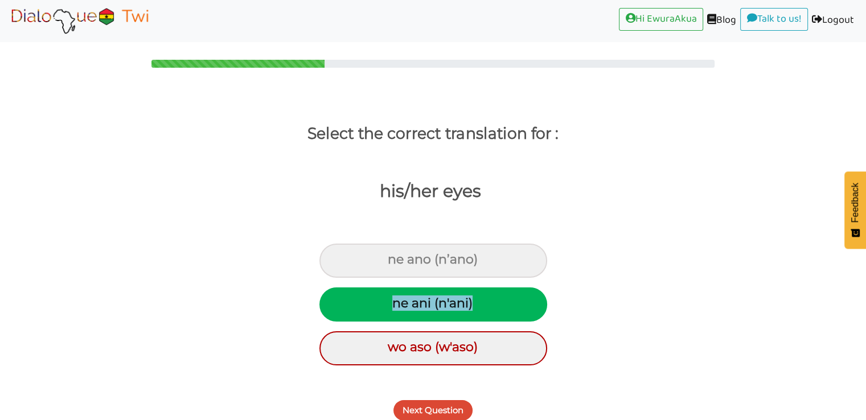
drag, startPoint x: 485, startPoint y: 302, endPoint x: 394, endPoint y: 302, distance: 91.1
click at [394, 302] on div "ne ani (n'ani)" at bounding box center [433, 304] width 228 height 34
click at [436, 403] on button "Next Question" at bounding box center [432, 410] width 79 height 20
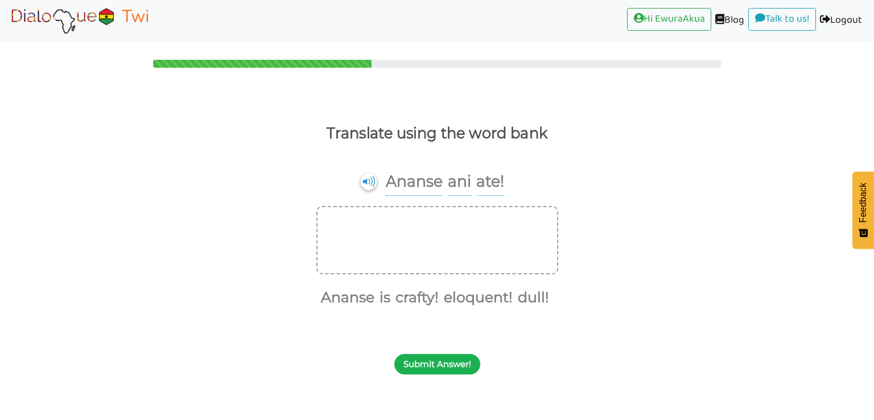
click at [439, 370] on button "Submit Answer!" at bounding box center [437, 364] width 86 height 20
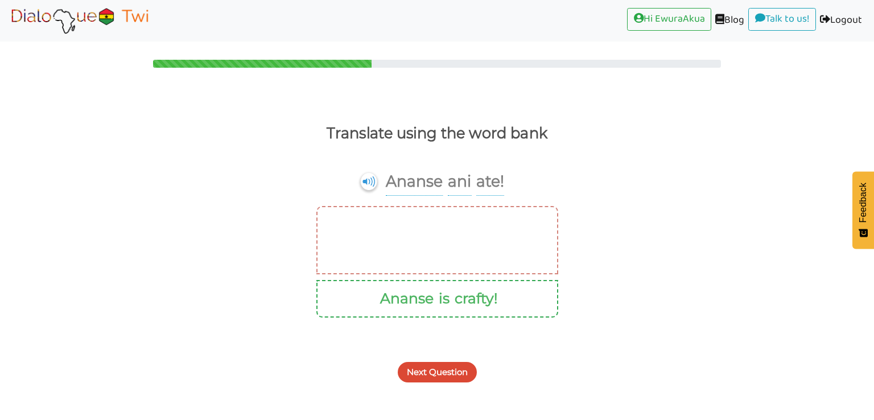
click at [446, 365] on button "Next Question" at bounding box center [437, 372] width 79 height 20
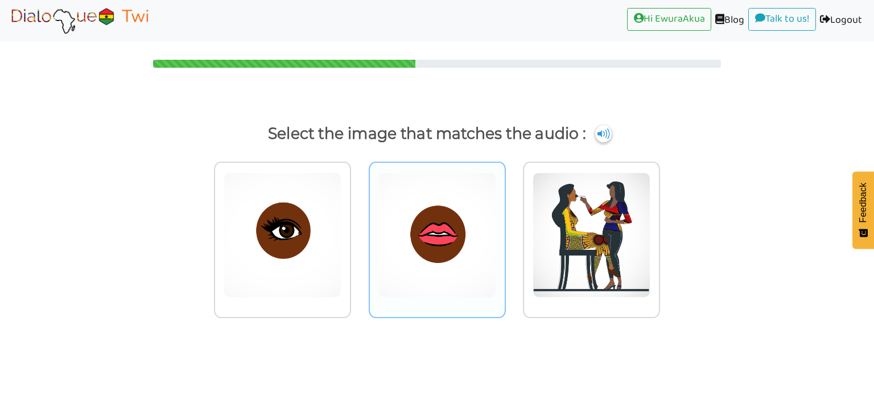
click at [473, 249] on img at bounding box center [437, 234] width 118 height 125
click at [505, 232] on input "radio" at bounding box center [509, 228] width 9 height 9
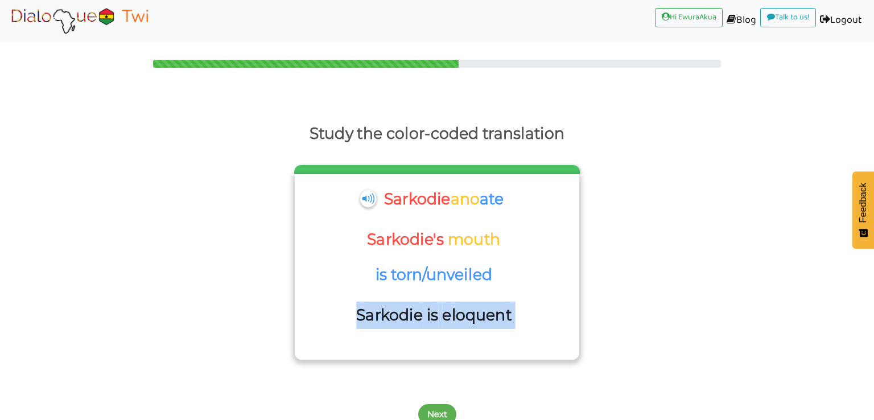
drag, startPoint x: 526, startPoint y: 278, endPoint x: 357, endPoint y: 279, distance: 169.0
click at [357, 302] on div "Sarkodie is eloquent" at bounding box center [436, 322] width 273 height 41
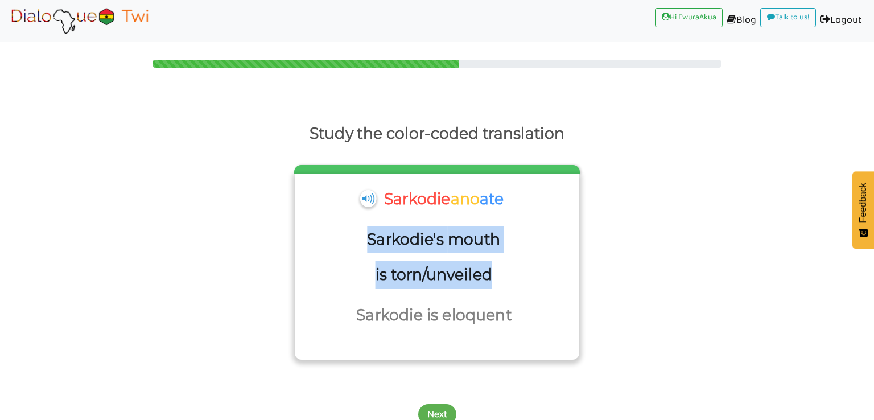
drag, startPoint x: 564, startPoint y: 238, endPoint x: 308, endPoint y: 235, distance: 255.5
click at [308, 235] on div "Sarkodie's mouth is torn/unveiled" at bounding box center [436, 264] width 273 height 76
drag, startPoint x: 511, startPoint y: 196, endPoint x: 384, endPoint y: 199, distance: 127.5
click at [384, 199] on div "Sarkodie ano ate" at bounding box center [436, 206] width 273 height 41
click at [435, 404] on button "Next" at bounding box center [437, 414] width 38 height 20
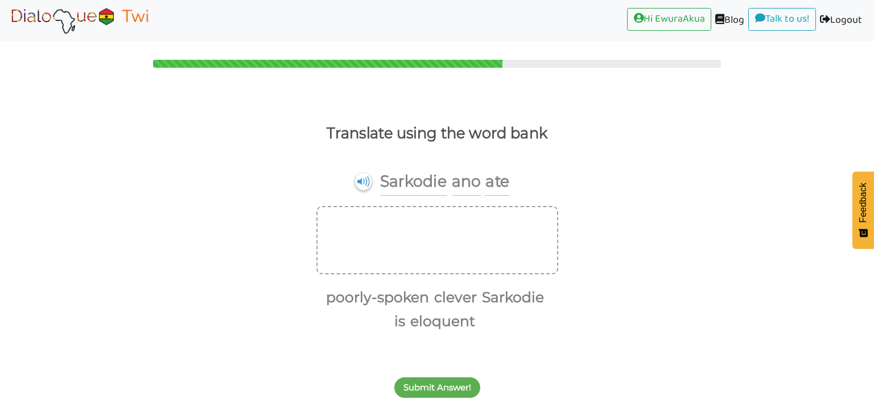
click at [445, 376] on div "Submit Answer!" at bounding box center [437, 381] width 874 height 45
click at [446, 383] on button "Submit Answer!" at bounding box center [437, 387] width 86 height 20
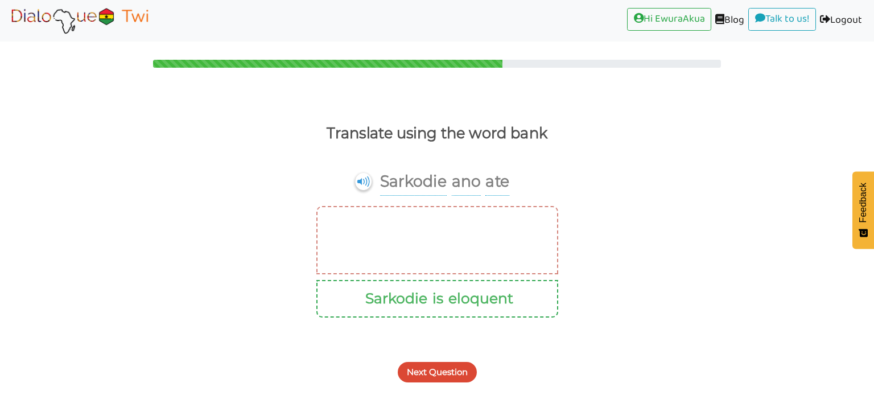
click at [446, 383] on div "Next Question" at bounding box center [437, 365] width 874 height 45
click at [446, 377] on button "Next Question" at bounding box center [437, 372] width 79 height 20
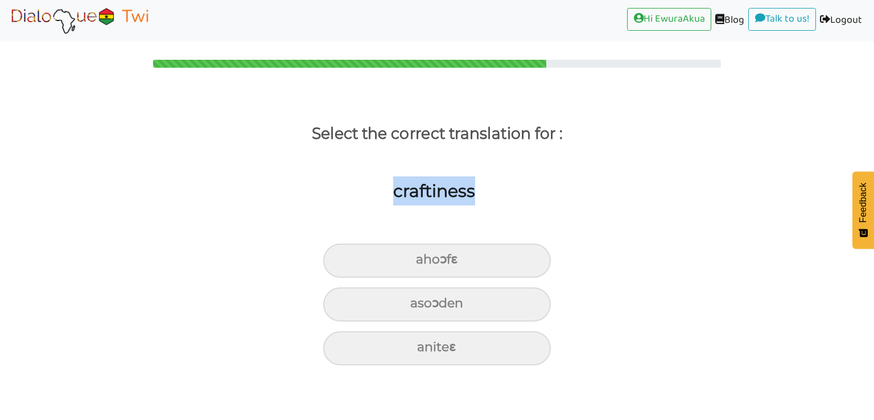
drag, startPoint x: 481, startPoint y: 199, endPoint x: 393, endPoint y: 189, distance: 89.3
click at [393, 189] on div "craftiness" at bounding box center [428, 210] width 891 height 90
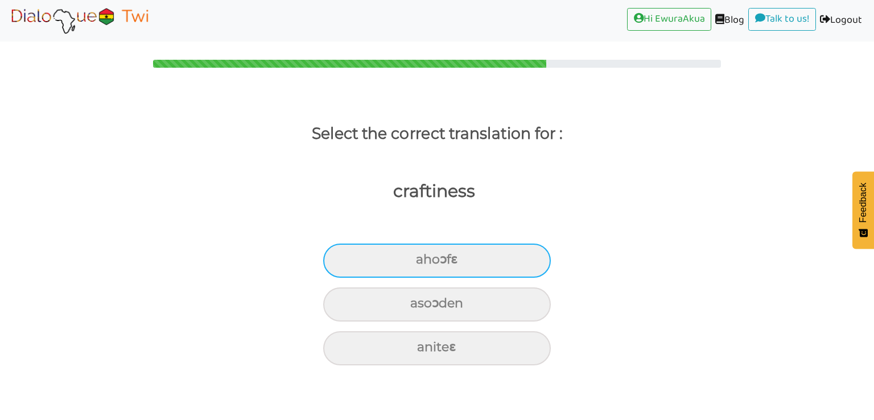
click at [435, 258] on div "ahoɔfɛ" at bounding box center [437, 261] width 228 height 34
click at [425, 258] on input "ahoɔfɛ" at bounding box center [420, 259] width 7 height 7
radio input "true"
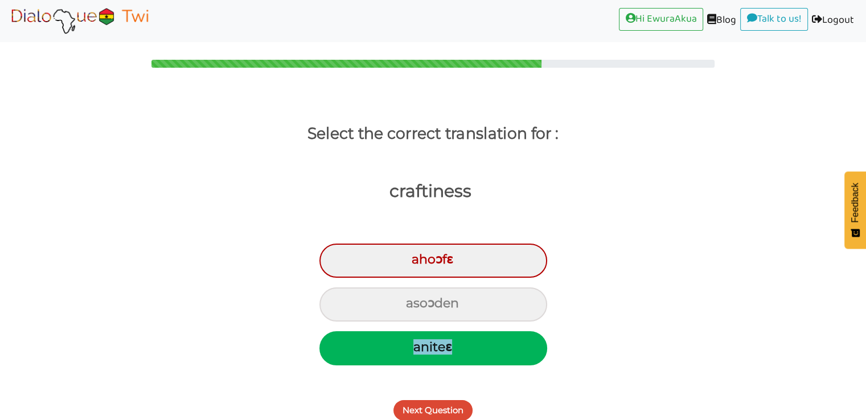
drag, startPoint x: 460, startPoint y: 347, endPoint x: 403, endPoint y: 344, distance: 57.0
click at [403, 344] on div "aniteɛ" at bounding box center [433, 348] width 228 height 34
click at [438, 408] on button "Next Question" at bounding box center [432, 410] width 79 height 20
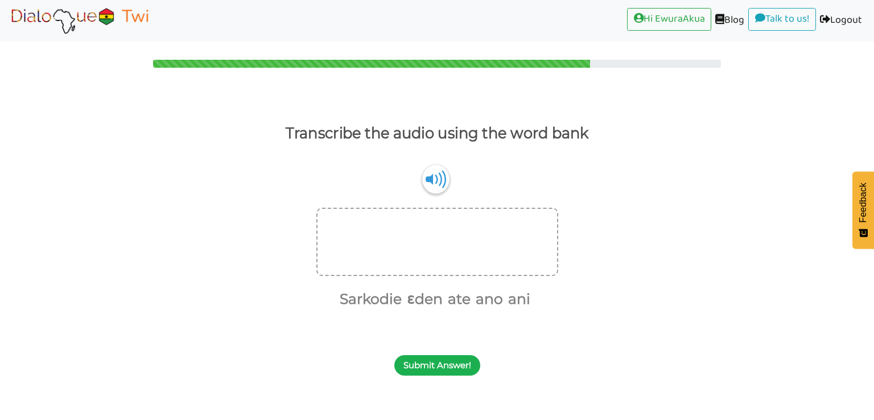
click at [450, 373] on button "Submit Answer!" at bounding box center [437, 365] width 86 height 20
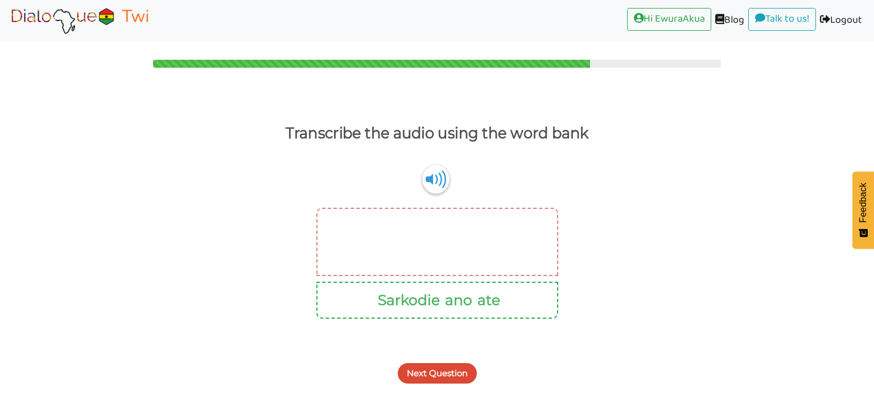
click at [452, 367] on button "Next Question" at bounding box center [437, 373] width 79 height 20
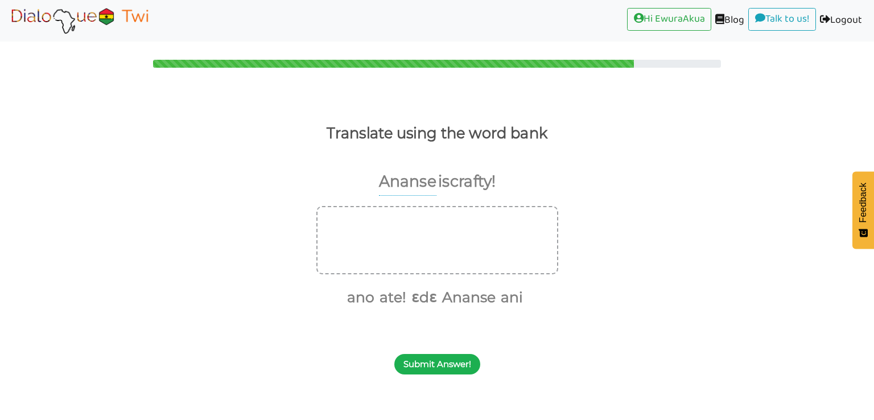
click at [436, 354] on button "Submit Answer!" at bounding box center [437, 364] width 86 height 20
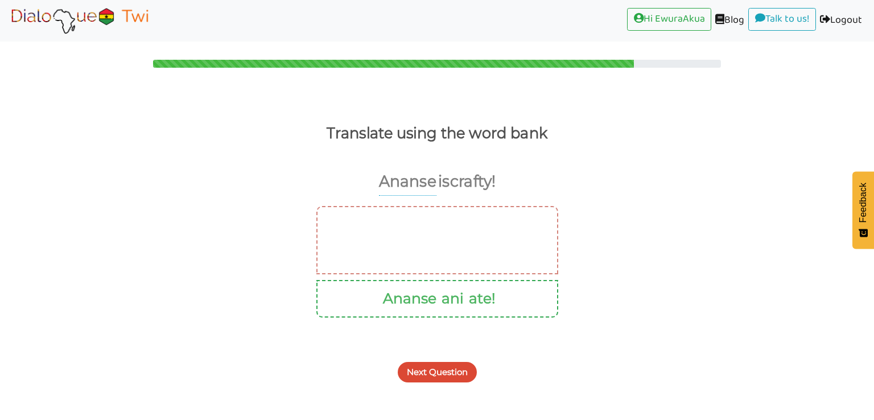
click at [446, 374] on button "Next Question" at bounding box center [437, 372] width 79 height 20
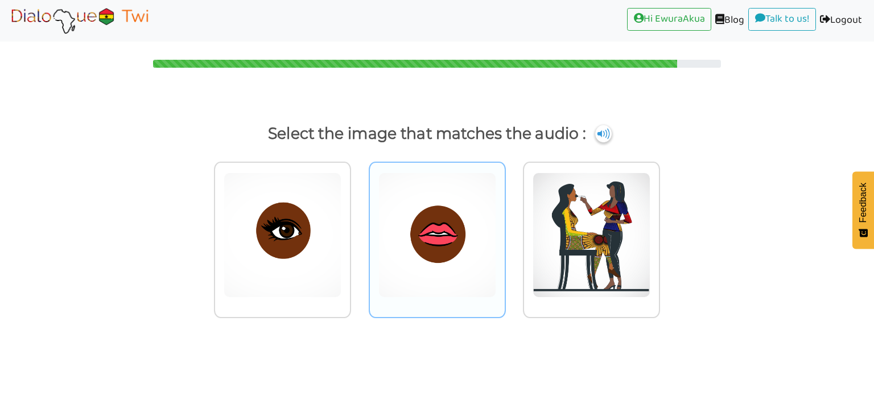
click at [477, 257] on img at bounding box center [437, 234] width 118 height 125
click at [505, 232] on input "radio" at bounding box center [509, 228] width 9 height 9
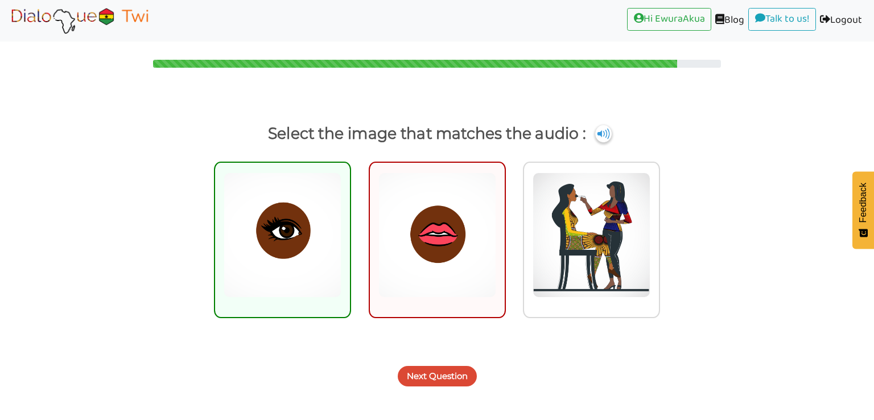
click at [462, 364] on div "Next Question" at bounding box center [437, 369] width 874 height 45
click at [458, 377] on button "Next Question" at bounding box center [437, 376] width 79 height 20
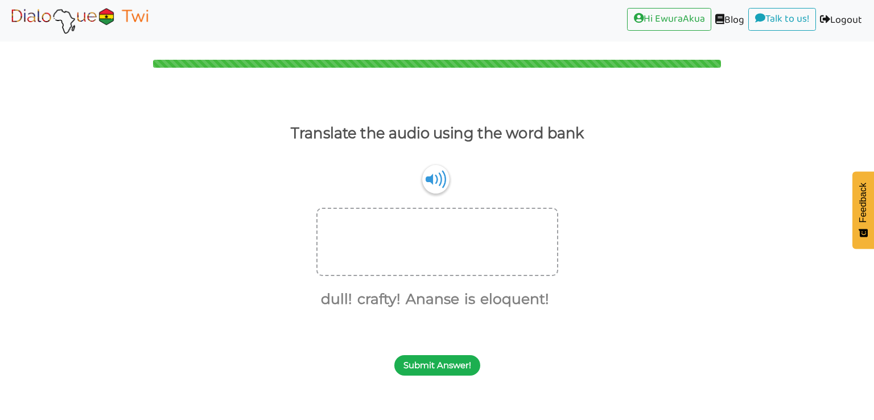
click at [463, 362] on button "Submit Answer!" at bounding box center [437, 365] width 86 height 20
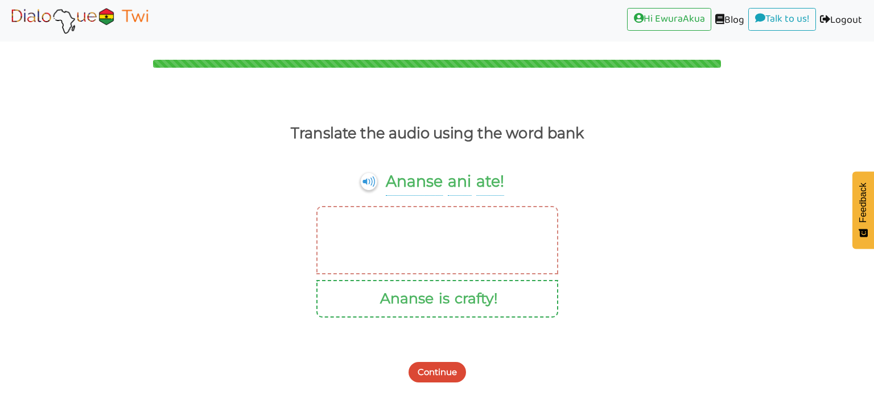
click at [90, 9] on img at bounding box center [79, 20] width 143 height 28
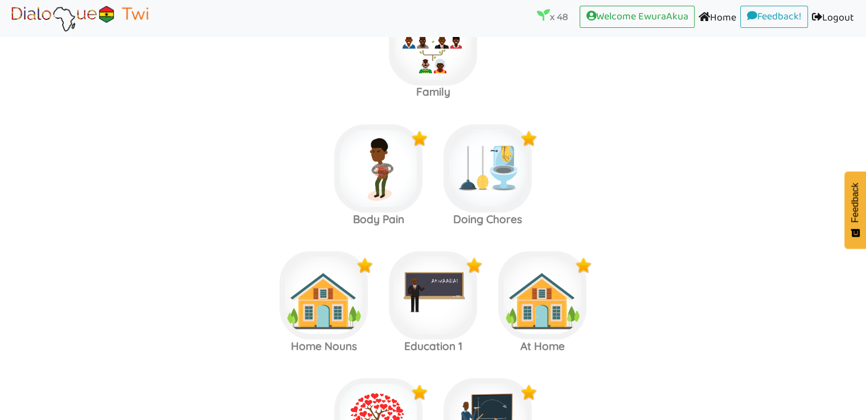
scroll to position [1953, 0]
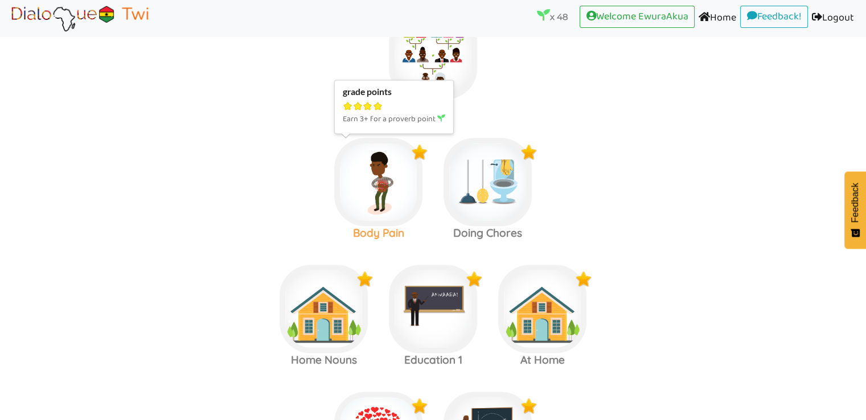
click at [398, 178] on img at bounding box center [378, 182] width 88 height 88
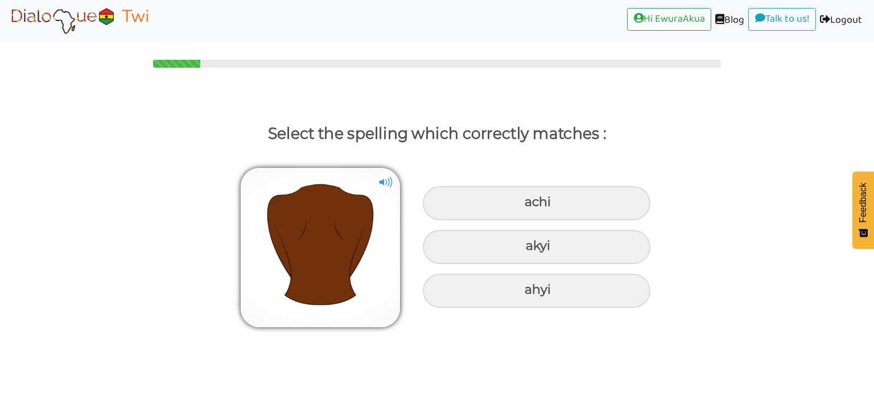
click at [77, 7] on img at bounding box center [79, 20] width 143 height 28
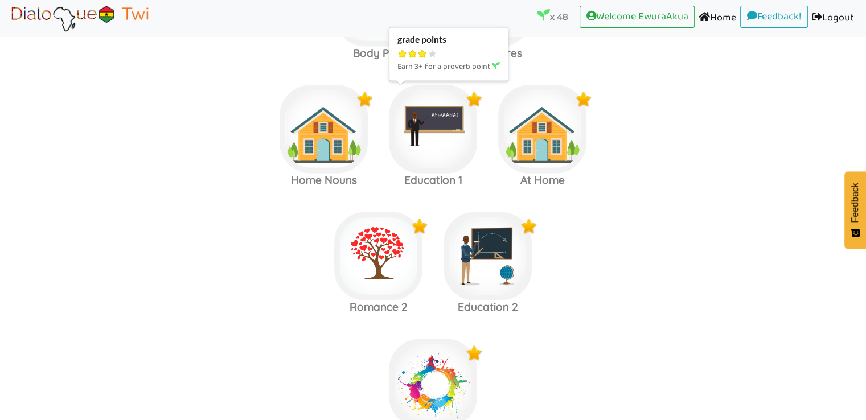
scroll to position [2133, 0]
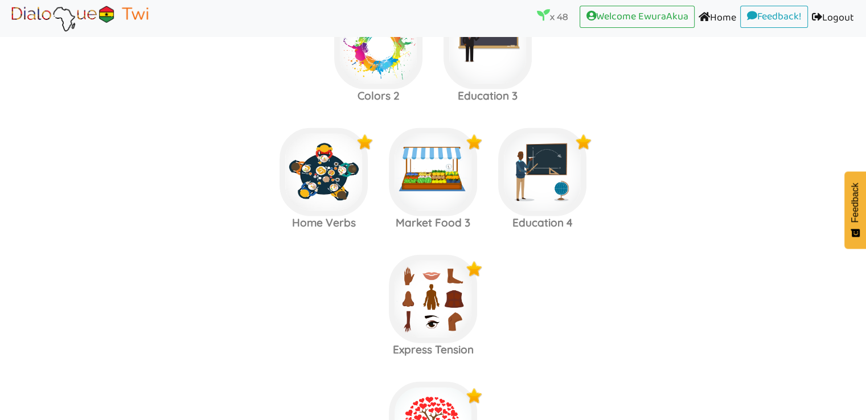
scroll to position [2599, 0]
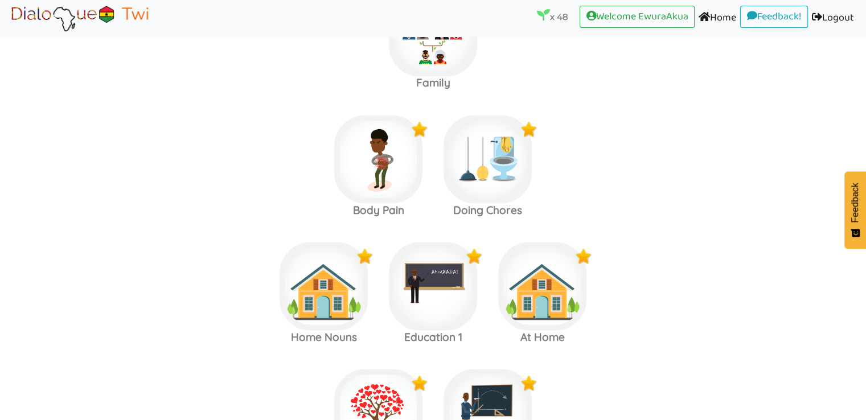
scroll to position [1975, 0]
click at [492, 153] on img at bounding box center [487, 160] width 88 height 88
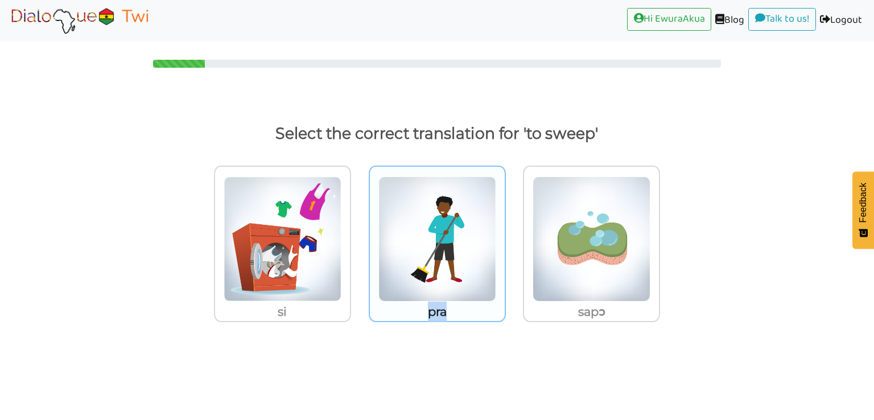
drag, startPoint x: 459, startPoint y: 316, endPoint x: 427, endPoint y: 316, distance: 32.4
click at [427, 316] on p "pra" at bounding box center [437, 312] width 135 height 20
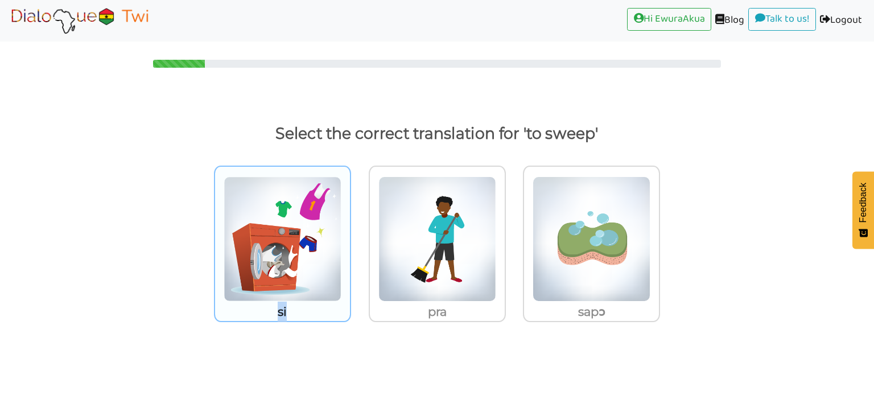
drag, startPoint x: 305, startPoint y: 311, endPoint x: 271, endPoint y: 314, distance: 34.3
click at [271, 314] on p "si" at bounding box center [282, 312] width 135 height 20
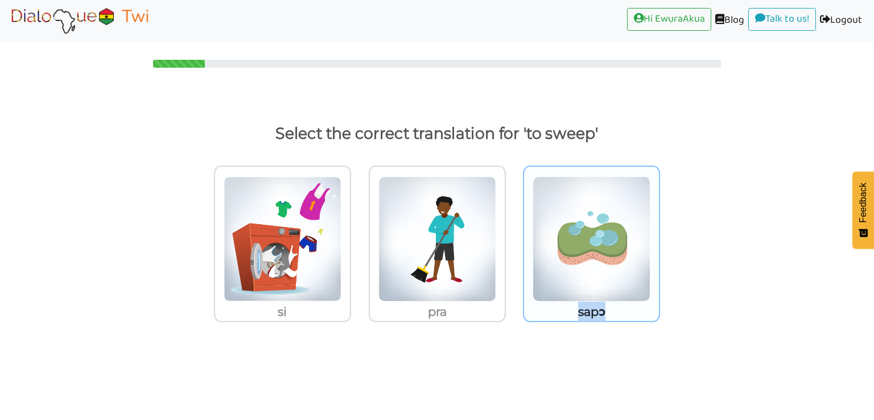
drag, startPoint x: 610, startPoint y: 306, endPoint x: 576, endPoint y: 312, distance: 34.3
click at [576, 312] on p "sapɔ" at bounding box center [591, 312] width 135 height 20
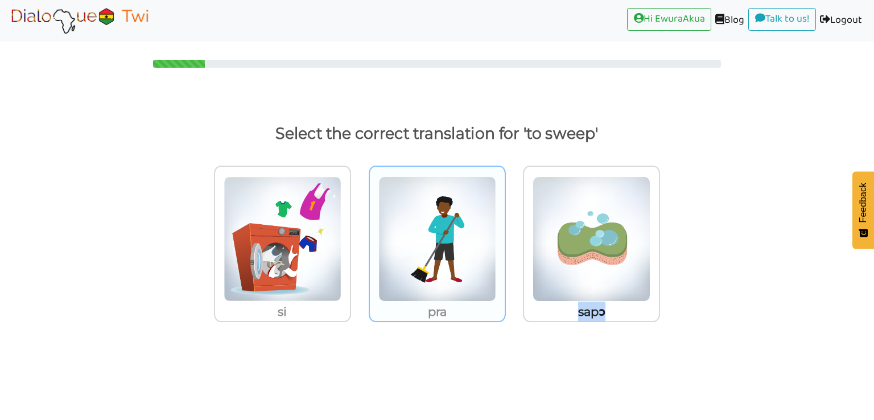
click at [450, 286] on img at bounding box center [437, 238] width 118 height 125
click at [505, 236] on input "pra" at bounding box center [509, 232] width 9 height 9
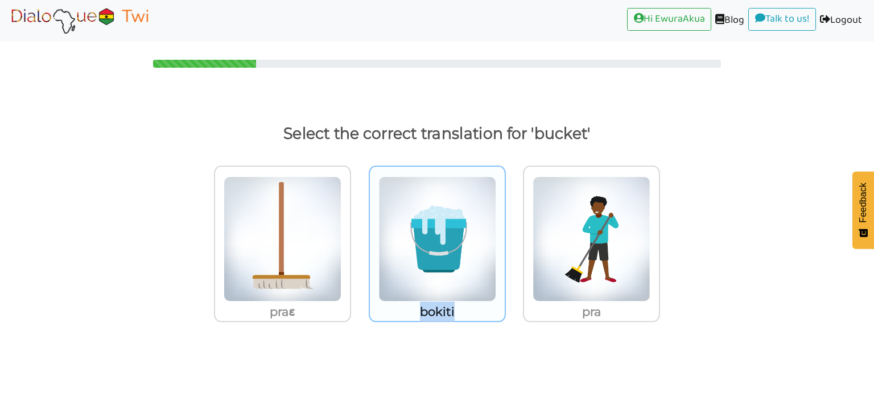
drag, startPoint x: 473, startPoint y: 313, endPoint x: 416, endPoint y: 311, distance: 57.5
click at [416, 311] on p "bokiti" at bounding box center [437, 312] width 135 height 20
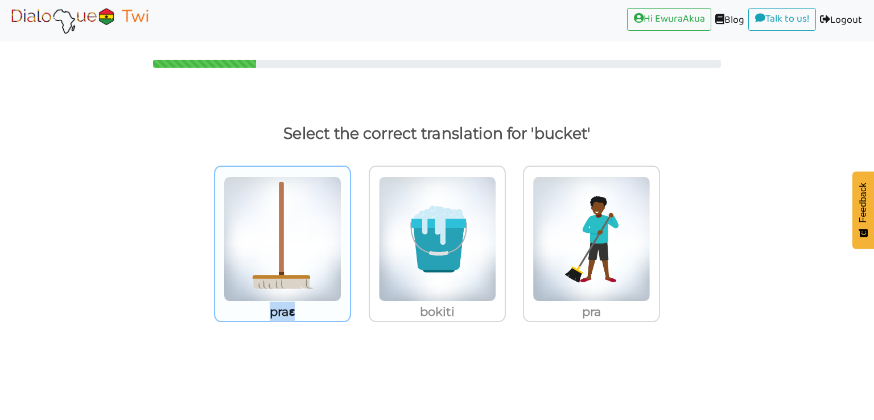
drag, startPoint x: 316, startPoint y: 310, endPoint x: 269, endPoint y: 310, distance: 47.8
click at [269, 310] on p "praɛ" at bounding box center [282, 312] width 135 height 20
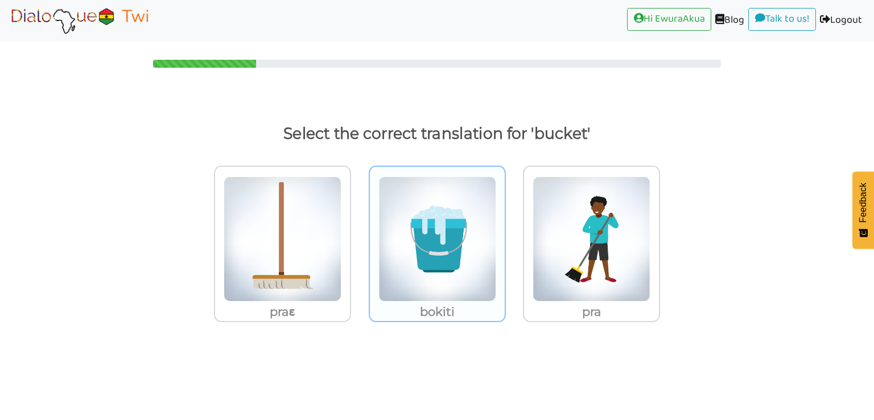
click at [415, 302] on p "bokiti" at bounding box center [437, 312] width 135 height 20
click at [505, 236] on input "bokiti" at bounding box center [509, 232] width 9 height 9
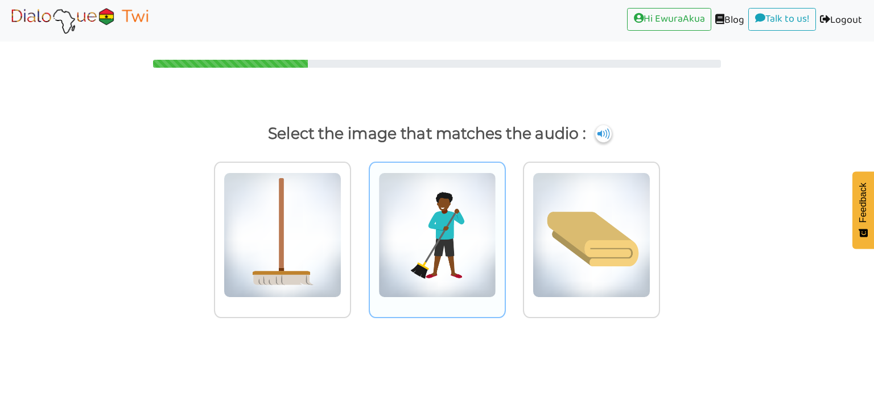
click at [401, 253] on img at bounding box center [437, 234] width 118 height 125
click at [505, 232] on input "radio" at bounding box center [509, 228] width 9 height 9
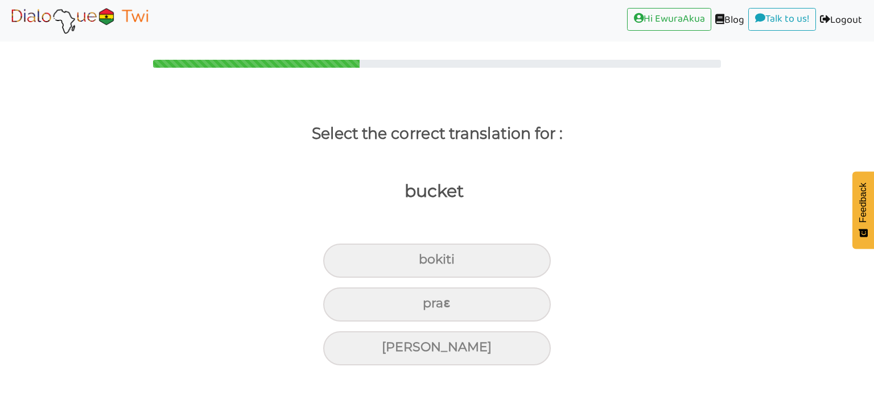
click at [401, 253] on div "bokiti" at bounding box center [437, 261] width 228 height 34
click at [420, 256] on input "bokiti" at bounding box center [423, 259] width 7 height 7
radio input "true"
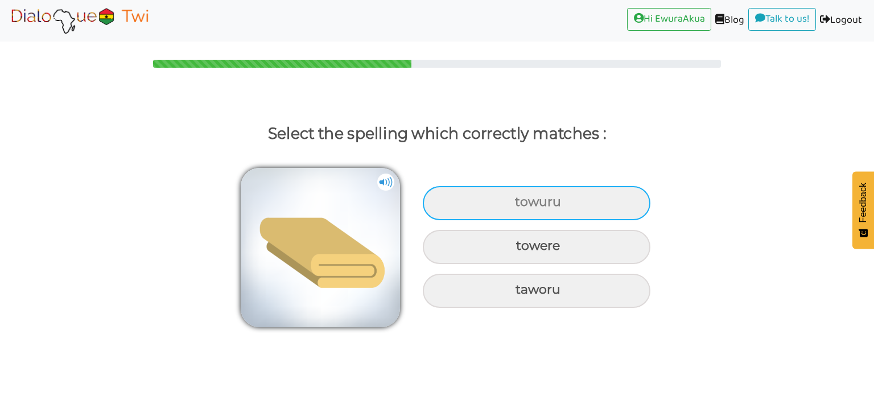
click at [448, 206] on div "towuru" at bounding box center [537, 203] width 228 height 34
click at [513, 206] on input "towuru" at bounding box center [516, 202] width 7 height 7
radio input "true"
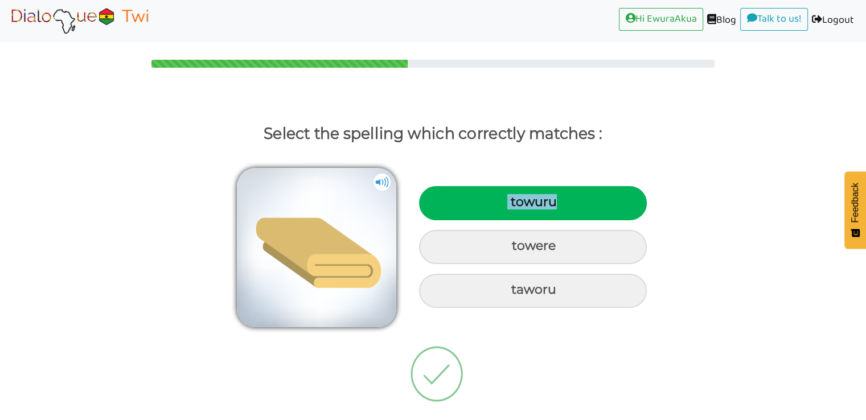
drag, startPoint x: 563, startPoint y: 204, endPoint x: 495, endPoint y: 204, distance: 67.7
click at [495, 204] on div "towuru" at bounding box center [533, 203] width 228 height 34
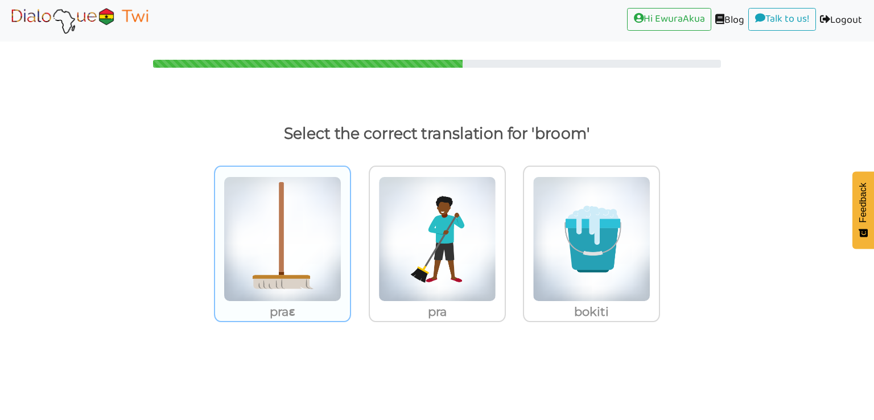
click at [323, 238] on img at bounding box center [283, 238] width 118 height 125
click at [350, 236] on input "praɛ" at bounding box center [354, 232] width 9 height 9
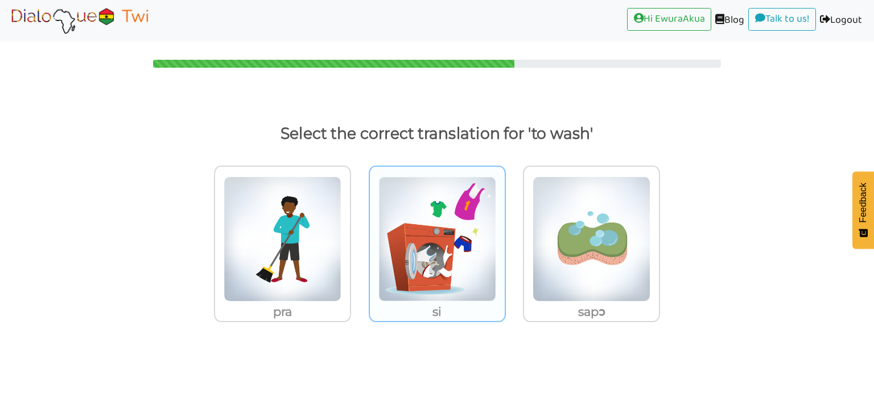
click at [446, 253] on img at bounding box center [437, 238] width 118 height 125
click at [505, 236] on input "si" at bounding box center [509, 232] width 9 height 9
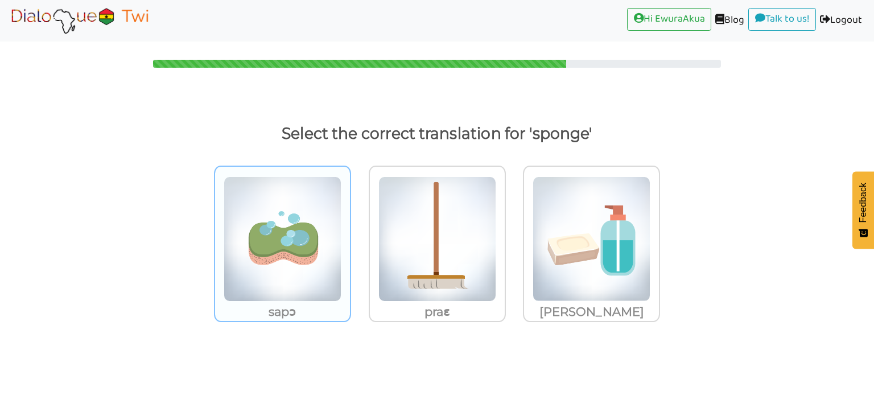
click at [318, 264] on img at bounding box center [283, 238] width 118 height 125
click at [350, 236] on input "sapɔ" at bounding box center [354, 232] width 9 height 9
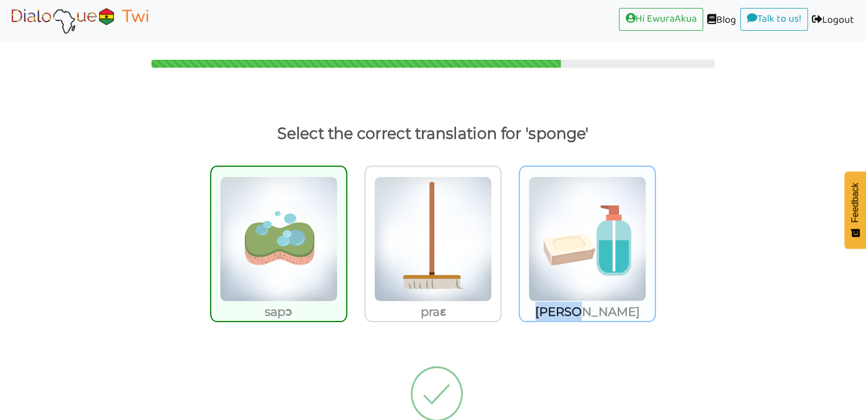
drag, startPoint x: 610, startPoint y: 318, endPoint x: 558, endPoint y: 314, distance: 52.6
click at [558, 314] on p "[PERSON_NAME]" at bounding box center [587, 312] width 135 height 20
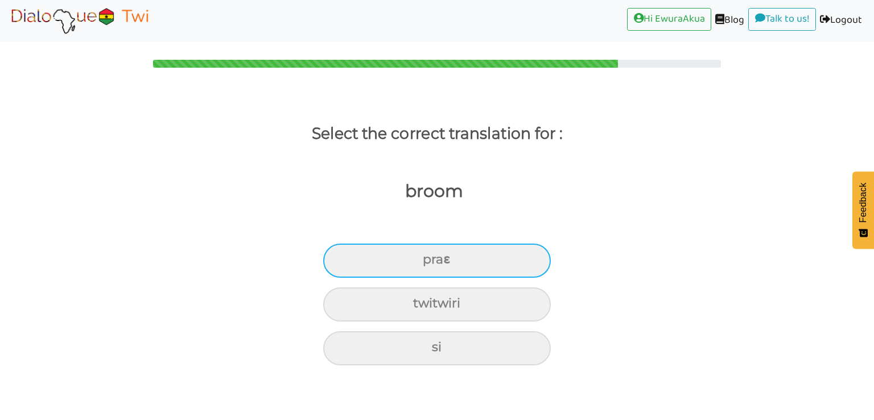
click at [478, 262] on div "praɛ" at bounding box center [437, 261] width 228 height 34
click at [431, 262] on input "praɛ" at bounding box center [427, 259] width 7 height 7
radio input "true"
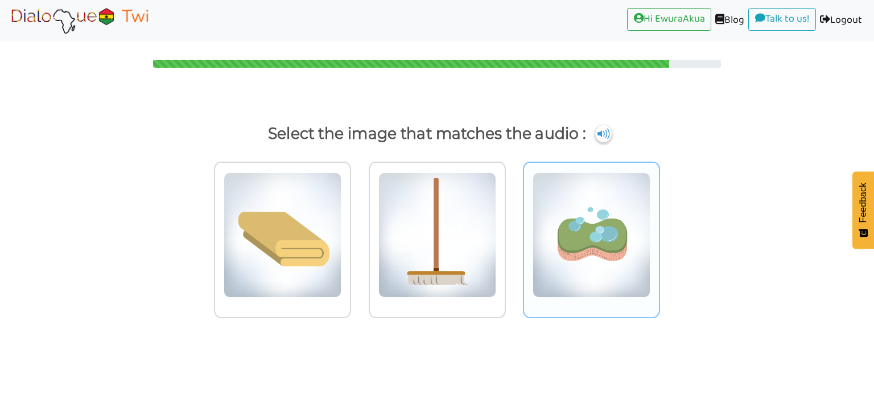
click at [546, 248] on img at bounding box center [592, 234] width 118 height 125
click at [659, 232] on input "radio" at bounding box center [663, 228] width 9 height 9
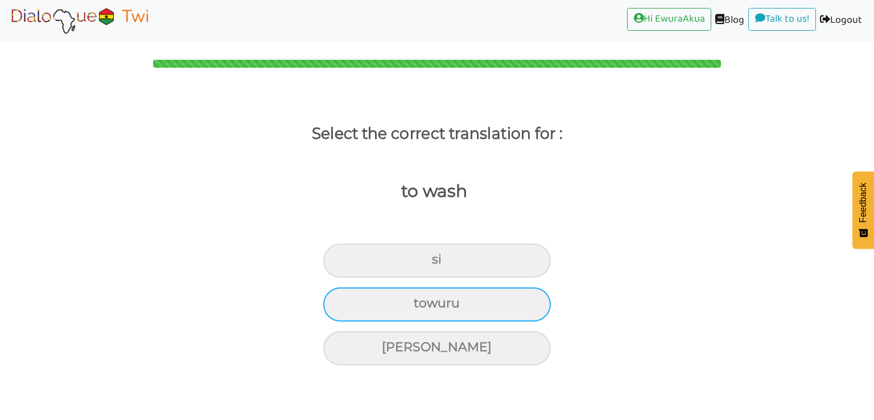
click at [490, 308] on div "towuru" at bounding box center [437, 304] width 228 height 34
click at [422, 307] on input "towuru" at bounding box center [418, 303] width 7 height 7
radio input "true"
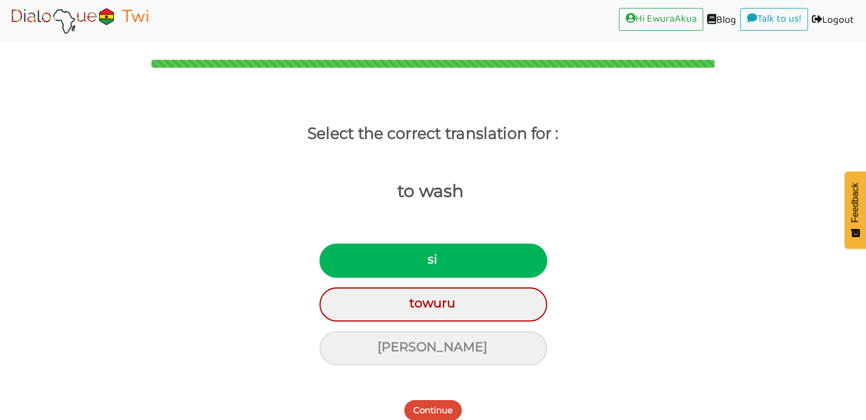
click at [439, 414] on button "Continue" at bounding box center [432, 410] width 57 height 20
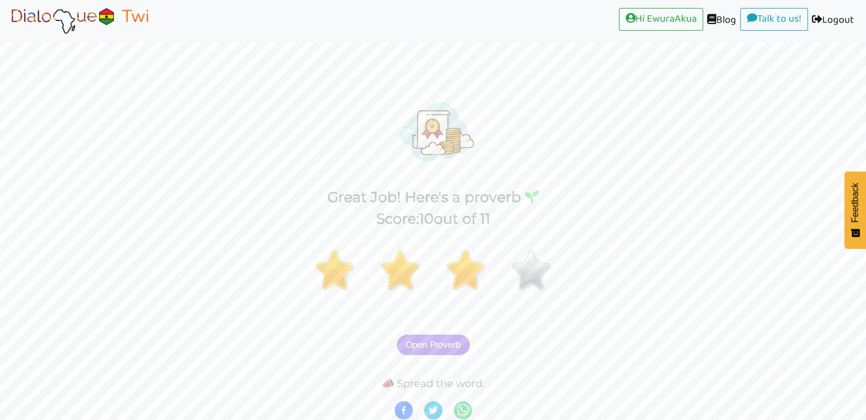
click at [77, 13] on img at bounding box center [79, 20] width 143 height 28
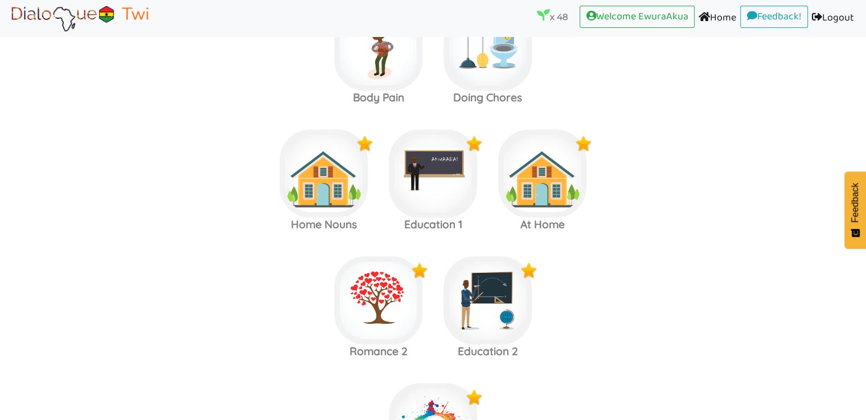
scroll to position [2363, 0]
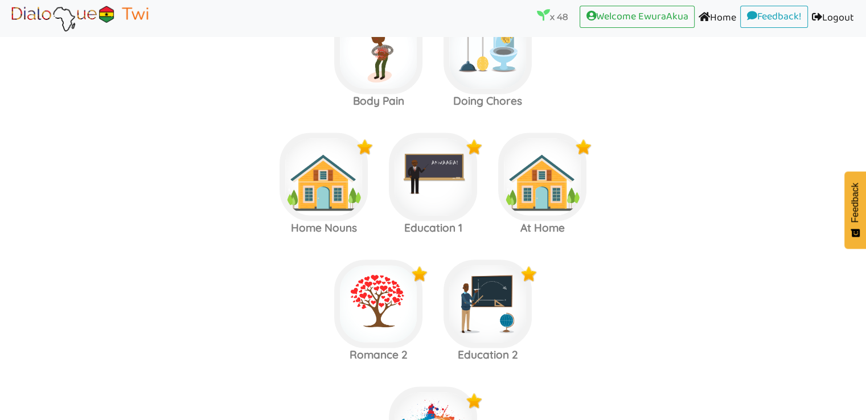
scroll to position [2085, 0]
click at [320, 171] on img at bounding box center [323, 177] width 88 height 88
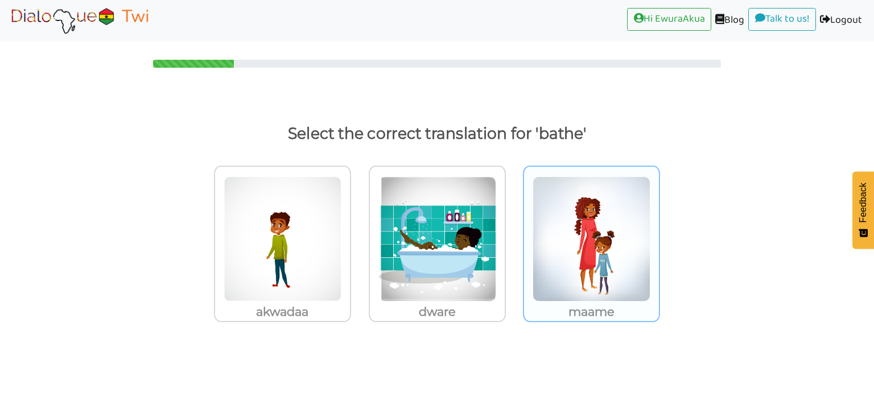
click at [656, 176] on div "maame" at bounding box center [591, 244] width 137 height 156
click at [659, 228] on input "maame" at bounding box center [663, 232] width 9 height 9
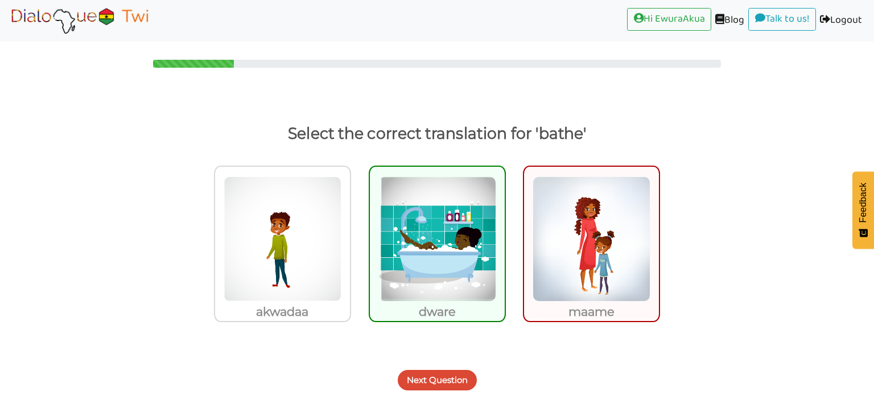
click at [97, 24] on img at bounding box center [79, 20] width 143 height 28
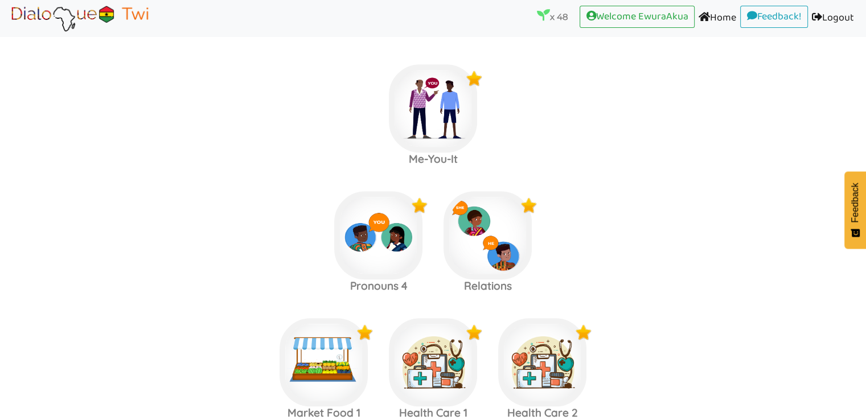
scroll to position [899, 0]
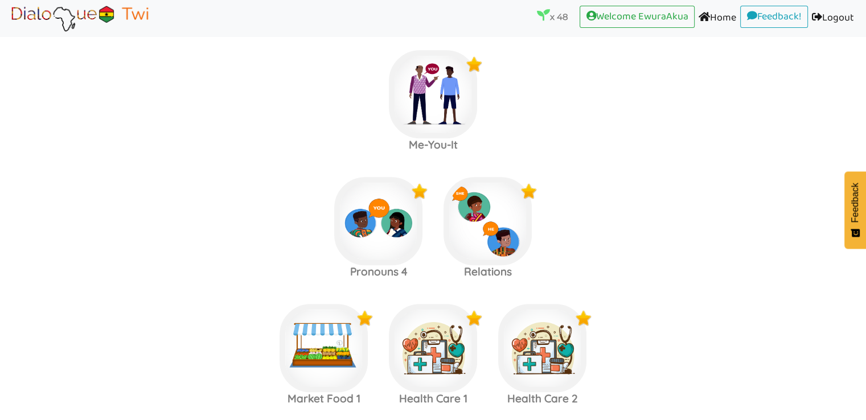
click at [707, 203] on label "Pronouns 4 Relations" at bounding box center [433, 221] width 866 height 123
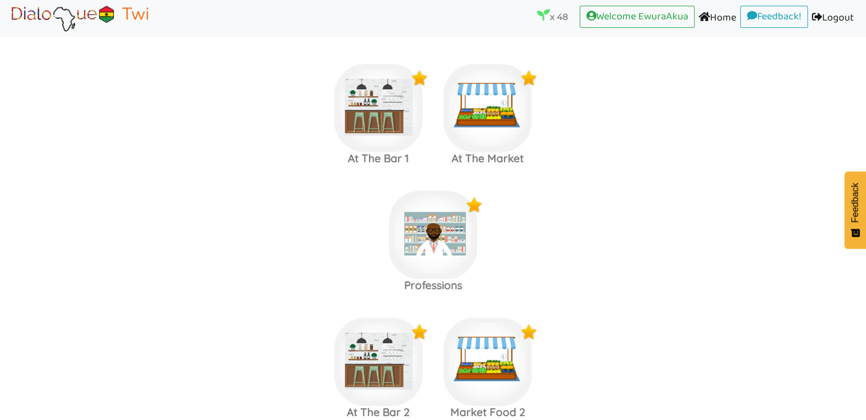
scroll to position [2104, 0]
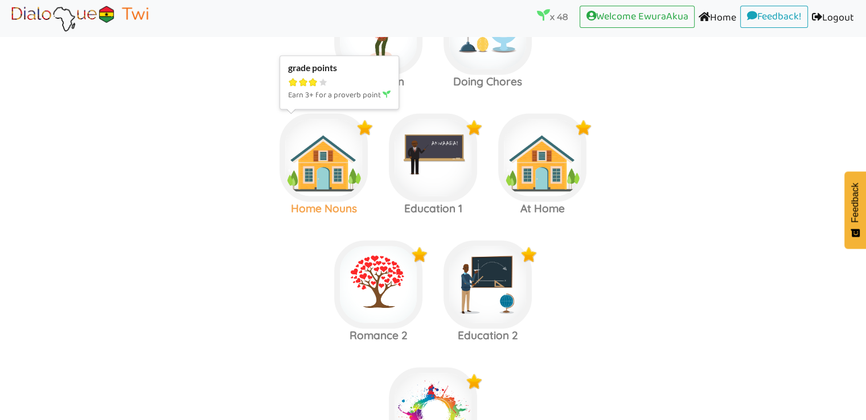
click at [310, 169] on img at bounding box center [323, 157] width 88 height 88
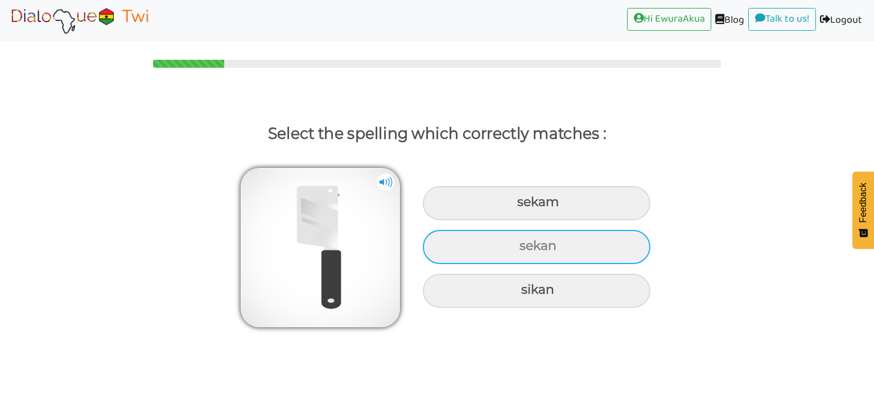
click at [530, 243] on div "sekan" at bounding box center [537, 247] width 228 height 34
click at [525, 243] on input "sekan" at bounding box center [520, 245] width 7 height 7
radio input "true"
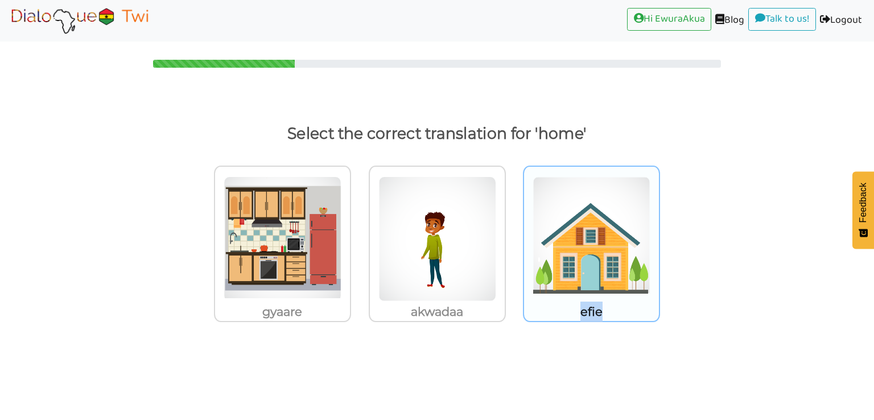
drag, startPoint x: 612, startPoint y: 314, endPoint x: 575, endPoint y: 312, distance: 36.5
click at [575, 312] on p "efie" at bounding box center [591, 312] width 135 height 20
click at [589, 228] on img at bounding box center [592, 238] width 118 height 125
click at [659, 228] on input "efie" at bounding box center [663, 232] width 9 height 9
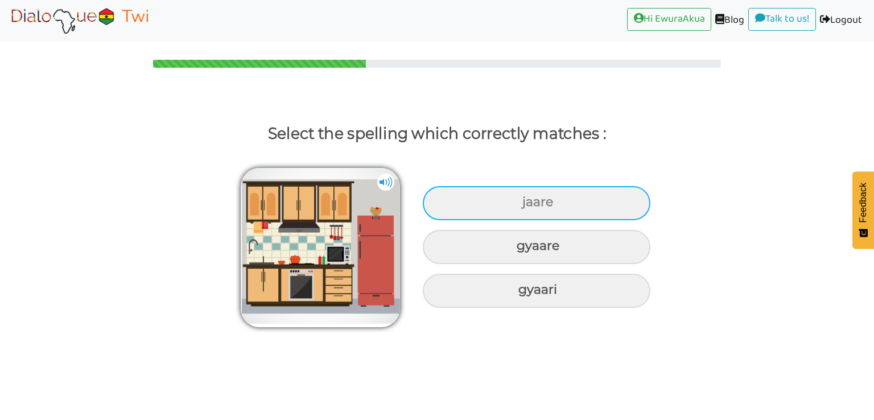
click at [585, 216] on div "jaare" at bounding box center [537, 203] width 228 height 34
click at [528, 206] on input "jaare" at bounding box center [523, 202] width 7 height 7
radio input "true"
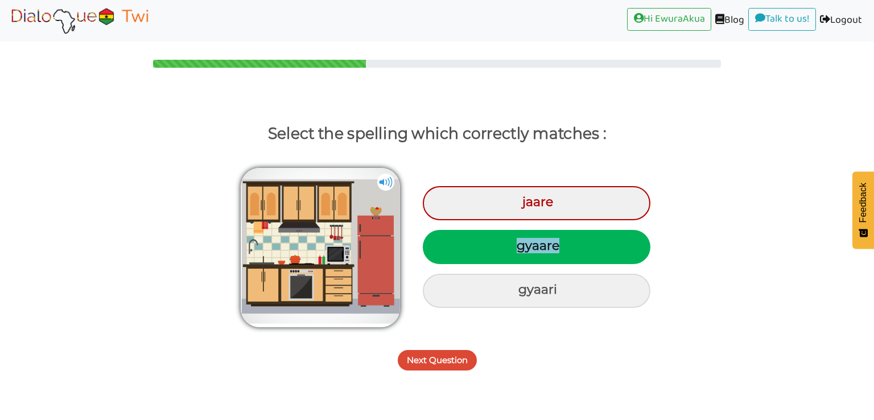
drag, startPoint x: 561, startPoint y: 244, endPoint x: 517, endPoint y: 243, distance: 43.8
click at [517, 243] on div "gyaare" at bounding box center [537, 247] width 228 height 34
click at [444, 361] on button "Next Question" at bounding box center [437, 360] width 79 height 20
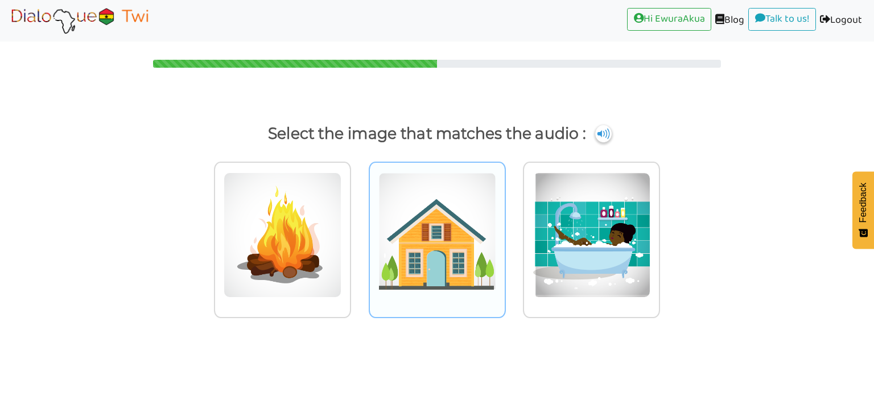
click at [464, 253] on img at bounding box center [437, 234] width 118 height 125
click at [505, 232] on input "radio" at bounding box center [509, 228] width 9 height 9
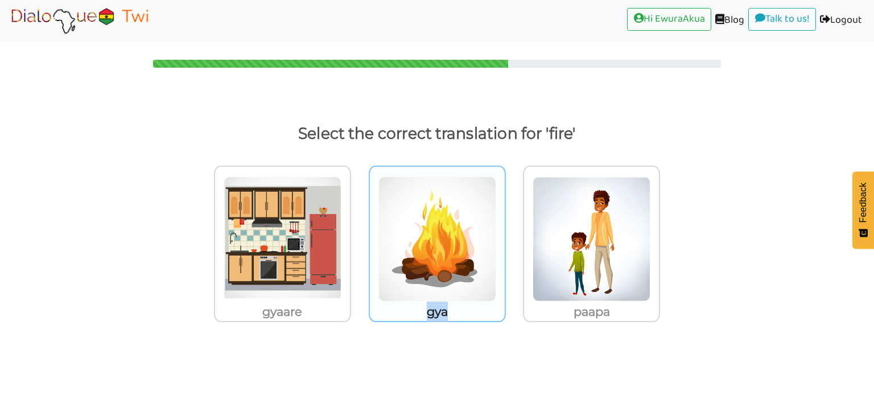
drag, startPoint x: 464, startPoint y: 308, endPoint x: 426, endPoint y: 311, distance: 38.2
click at [426, 311] on p "gya" at bounding box center [437, 312] width 135 height 20
click at [448, 265] on img at bounding box center [437, 238] width 118 height 125
click at [505, 236] on input "gya" at bounding box center [509, 232] width 9 height 9
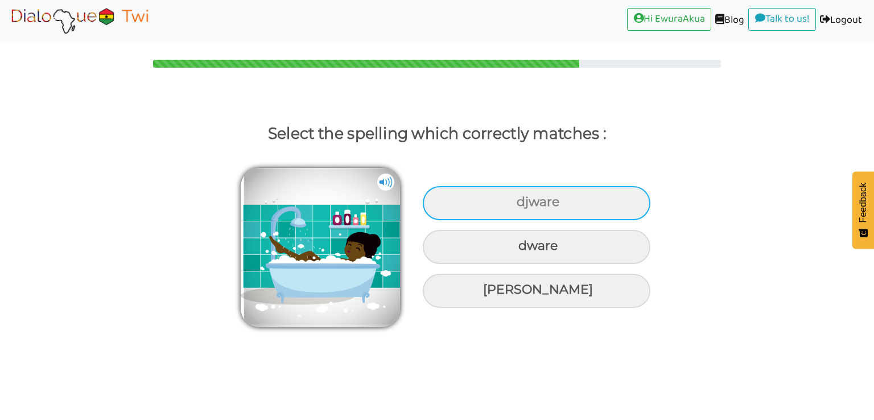
click at [530, 208] on div "djware" at bounding box center [537, 203] width 228 height 34
click at [522, 206] on input "djware" at bounding box center [517, 202] width 7 height 7
radio input "true"
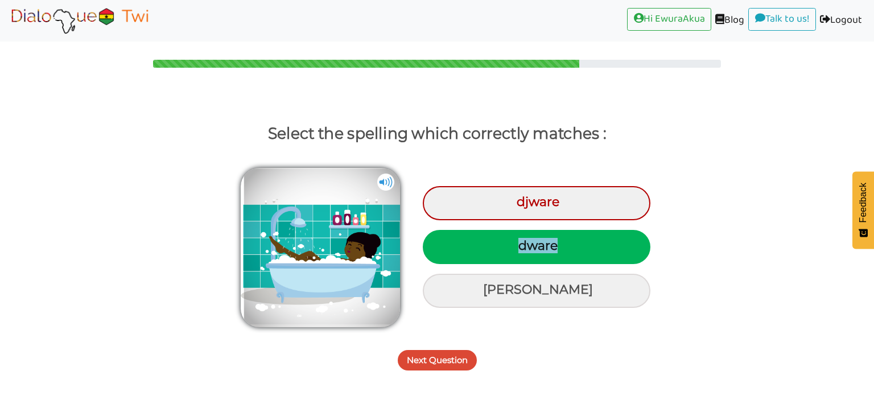
drag, startPoint x: 565, startPoint y: 241, endPoint x: 517, endPoint y: 251, distance: 48.2
click at [517, 251] on div "dware" at bounding box center [537, 247] width 228 height 34
click at [437, 368] on button "Next Question" at bounding box center [437, 360] width 79 height 20
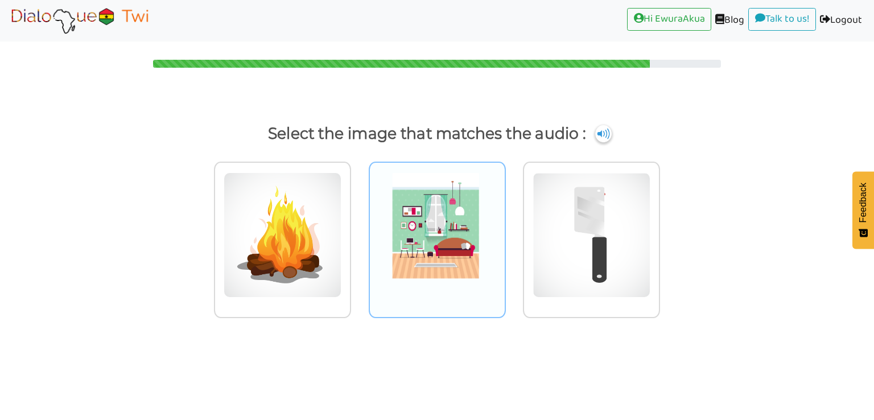
click at [466, 221] on img at bounding box center [437, 234] width 118 height 125
click at [505, 224] on input "radio" at bounding box center [509, 228] width 9 height 9
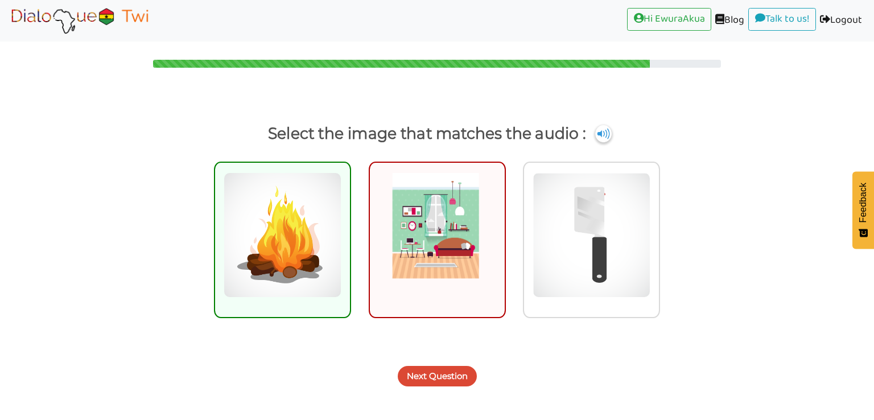
click at [443, 375] on button "Next Question" at bounding box center [437, 376] width 79 height 20
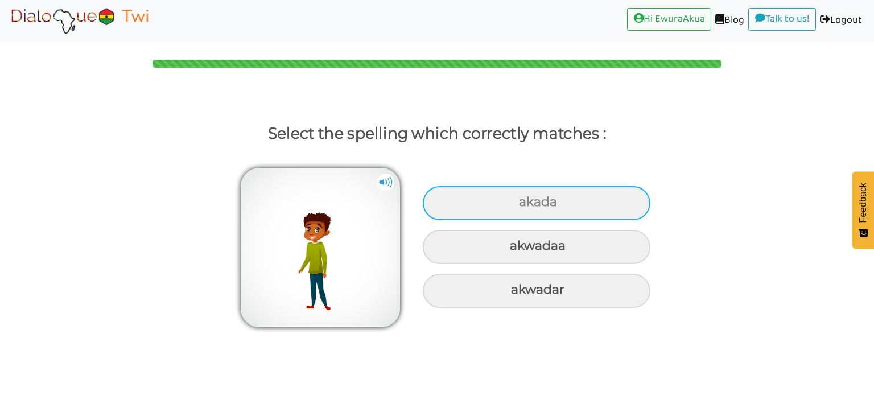
click at [475, 208] on div "akada" at bounding box center [537, 203] width 228 height 34
click at [517, 206] on input "akada" at bounding box center [520, 202] width 7 height 7
radio input "true"
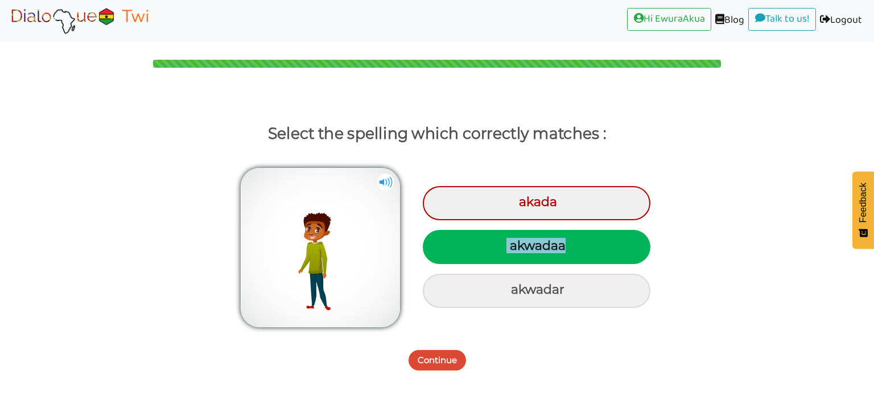
drag, startPoint x: 579, startPoint y: 252, endPoint x: 501, endPoint y: 251, distance: 78.5
click at [501, 251] on div "akwadaa" at bounding box center [537, 247] width 228 height 34
click at [444, 362] on button "Continue" at bounding box center [437, 360] width 57 height 20
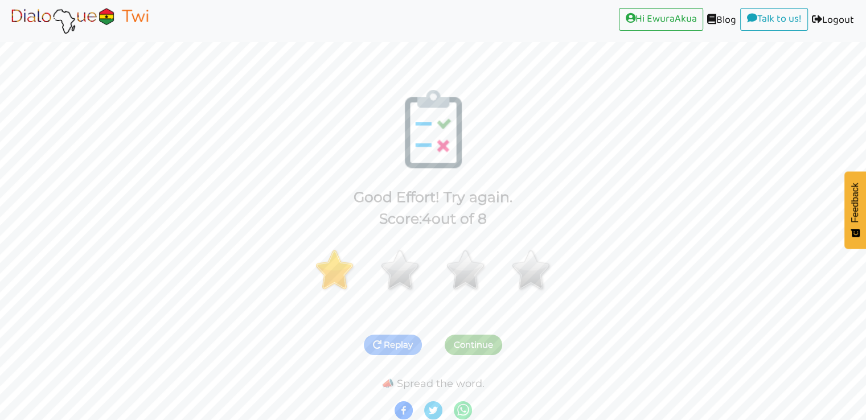
click at [108, 29] on img at bounding box center [79, 20] width 143 height 28
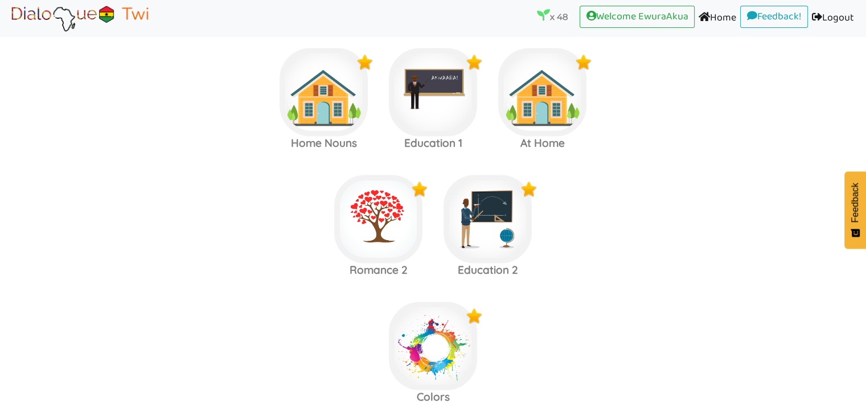
scroll to position [2218, 0]
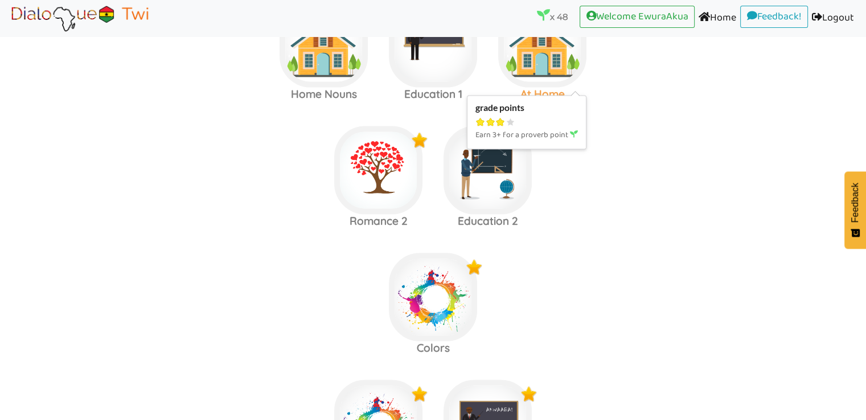
click at [538, 68] on img at bounding box center [542, 43] width 88 height 88
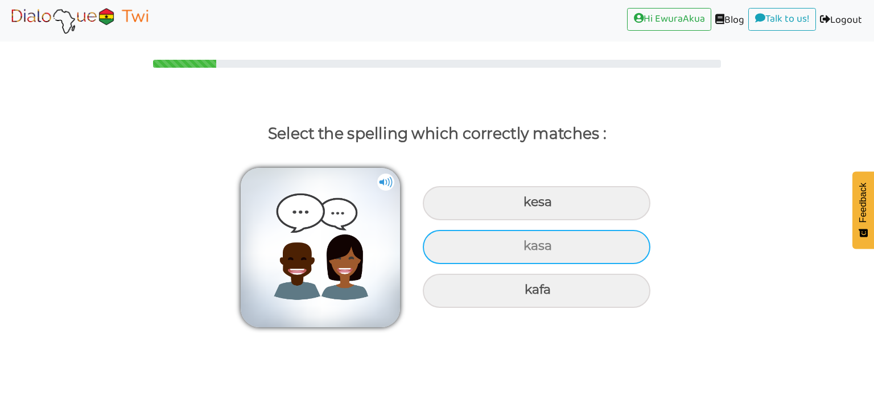
click at [492, 244] on div "kasa" at bounding box center [537, 247] width 228 height 34
click at [521, 244] on input "kasa" at bounding box center [524, 245] width 7 height 7
radio input "true"
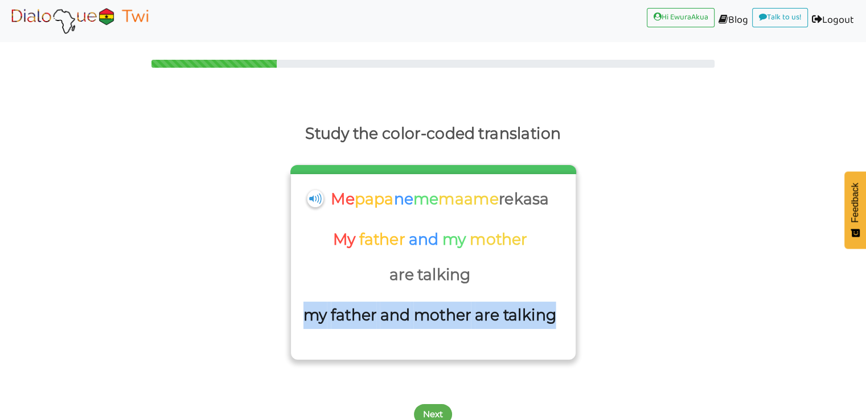
drag, startPoint x: 303, startPoint y: 322, endPoint x: 554, endPoint y: 322, distance: 251.0
click at [554, 322] on div "my father and mother are talking" at bounding box center [431, 319] width 256 height 35
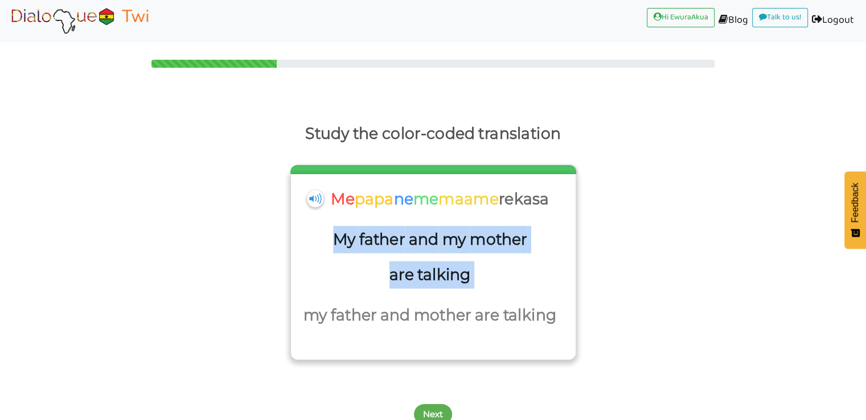
drag, startPoint x: 335, startPoint y: 242, endPoint x: 475, endPoint y: 279, distance: 145.2
click at [475, 279] on div "My father and my mother are talking" at bounding box center [431, 261] width 257 height 70
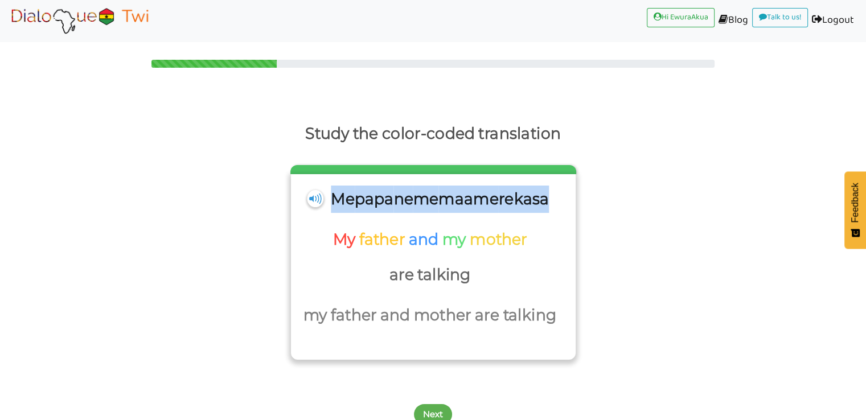
drag, startPoint x: 558, startPoint y: 200, endPoint x: 327, endPoint y: 188, distance: 231.4
click at [327, 188] on div "Me [DEMOGRAPHIC_DATA] ne me maame rekasa" at bounding box center [432, 206] width 273 height 41
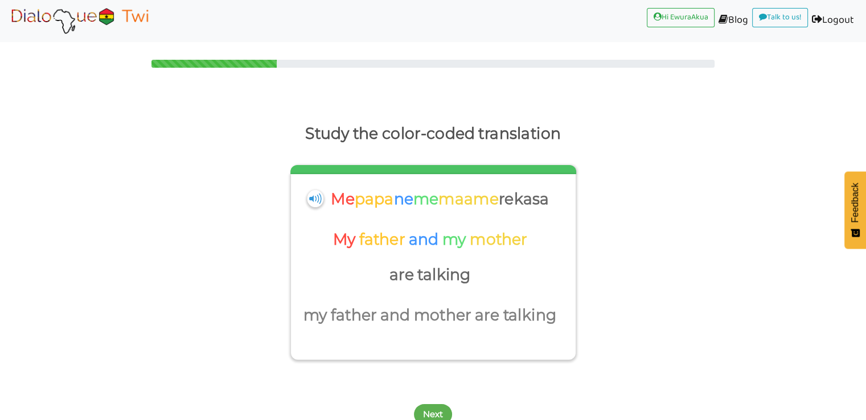
click at [691, 172] on div "Study the color-coded translation Me papa ne me maame rekasa My father and my m…" at bounding box center [433, 240] width 866 height 240
drag, startPoint x: 326, startPoint y: 199, endPoint x: 555, endPoint y: 201, distance: 229.9
click at [549, 201] on div "Me [DEMOGRAPHIC_DATA] ne me maame rekasa" at bounding box center [440, 203] width 218 height 35
click at [432, 414] on button "Next" at bounding box center [433, 414] width 38 height 20
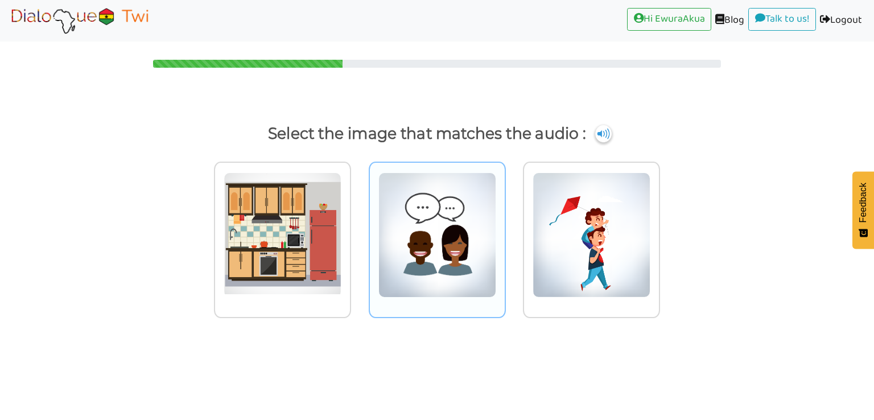
click at [438, 244] on img at bounding box center [437, 234] width 118 height 125
click at [505, 232] on input "radio" at bounding box center [509, 228] width 9 height 9
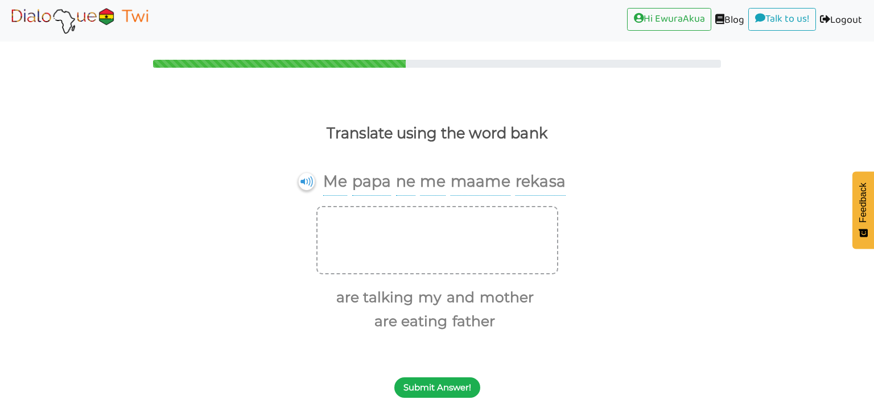
click at [430, 390] on button "Submit Answer!" at bounding box center [437, 387] width 86 height 20
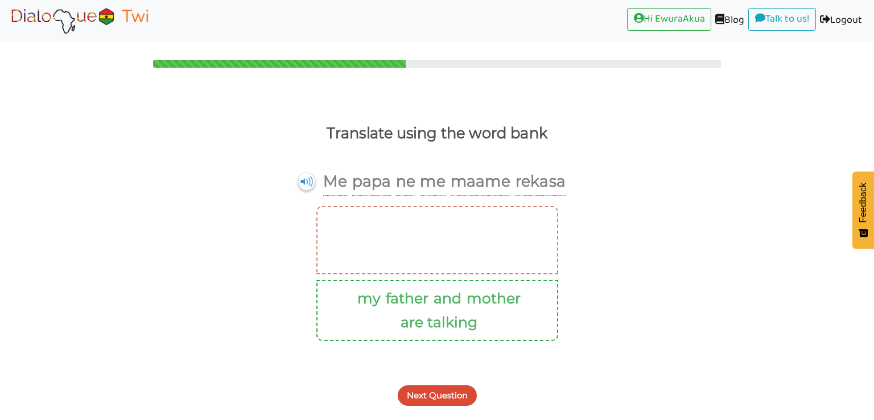
click at [435, 389] on button "Next Question" at bounding box center [437, 395] width 79 height 20
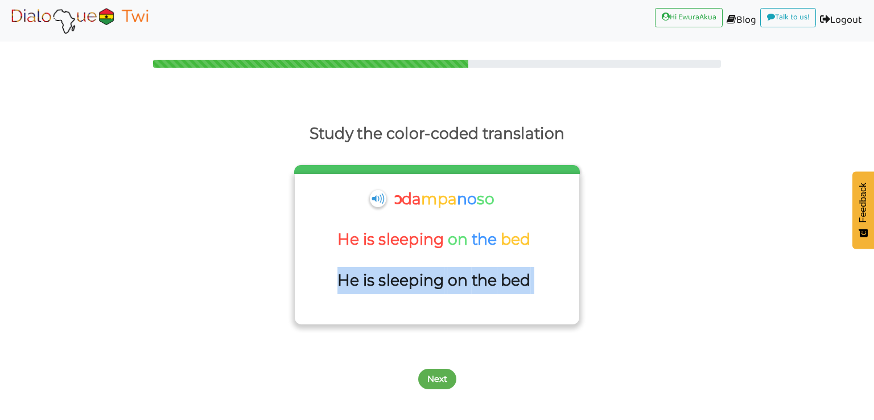
drag, startPoint x: 542, startPoint y: 289, endPoint x: 339, endPoint y: 279, distance: 204.0
click at [339, 279] on div "He is sleeping on the bed" at bounding box center [436, 287] width 273 height 41
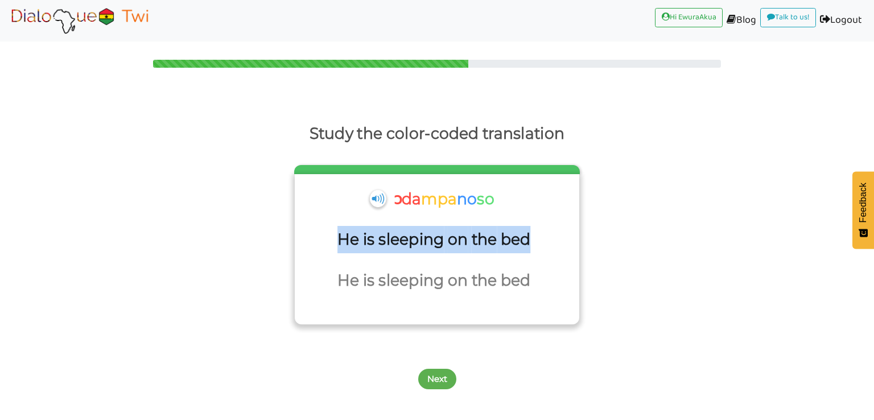
drag, startPoint x: 535, startPoint y: 242, endPoint x: 330, endPoint y: 247, distance: 204.9
click at [330, 247] on div "He is sleeping on the bed" at bounding box center [436, 246] width 273 height 41
drag, startPoint x: 517, startPoint y: 203, endPoint x: 389, endPoint y: 201, distance: 128.1
click at [389, 201] on div "ɔda mpa no so" at bounding box center [436, 206] width 273 height 41
click at [443, 376] on button "Next" at bounding box center [437, 379] width 38 height 20
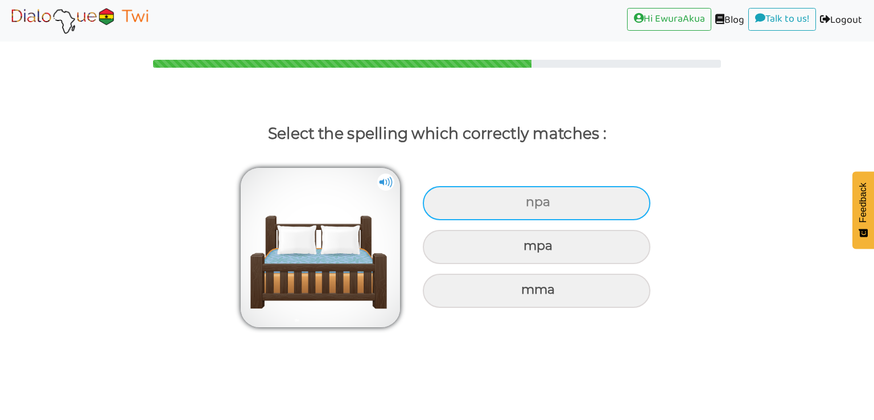
click at [526, 211] on div "npa" at bounding box center [537, 203] width 228 height 34
click at [526, 206] on input "npa" at bounding box center [527, 202] width 7 height 7
radio input "true"
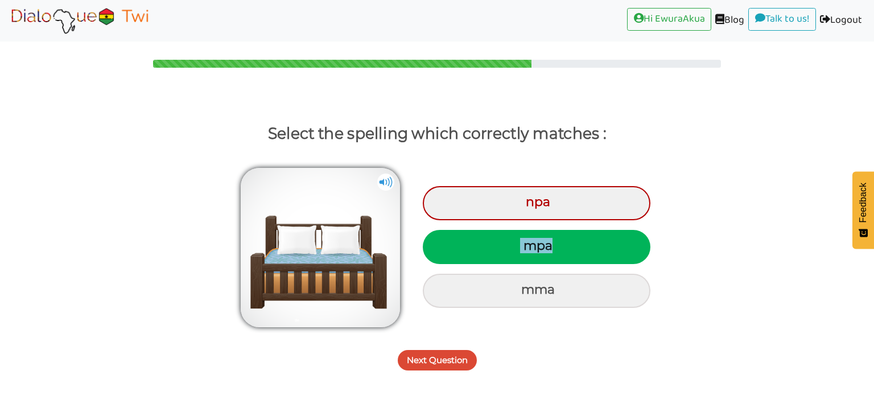
drag, startPoint x: 563, startPoint y: 241, endPoint x: 512, endPoint y: 243, distance: 51.3
click at [512, 243] on div "mpa" at bounding box center [537, 247] width 228 height 34
click at [447, 356] on button "Next Question" at bounding box center [437, 360] width 79 height 20
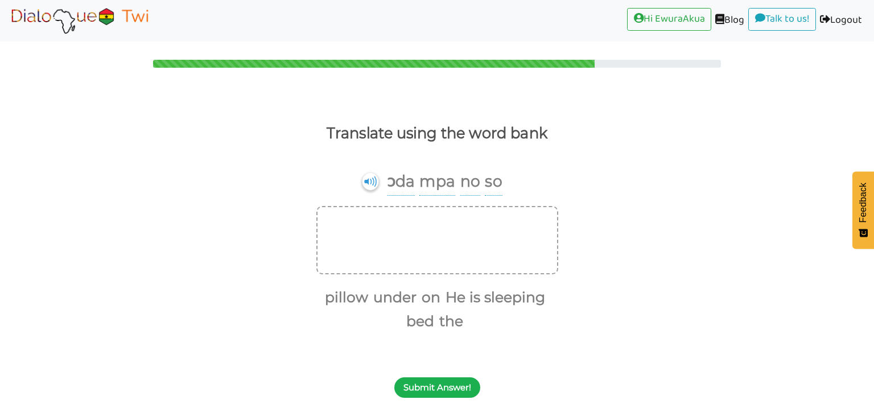
click at [456, 388] on button "Submit Answer!" at bounding box center [437, 387] width 86 height 20
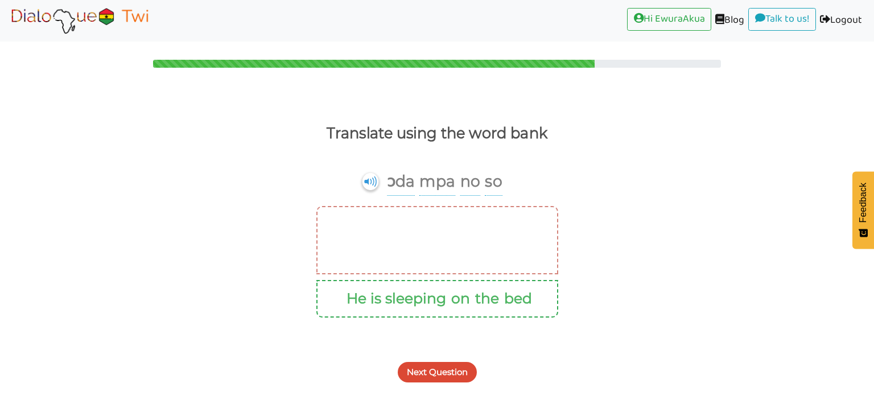
click at [463, 373] on button "Next Question" at bounding box center [437, 372] width 79 height 20
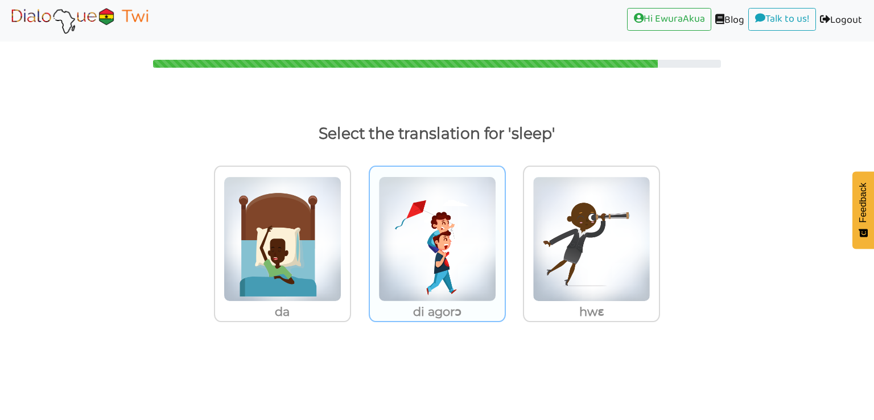
click at [465, 274] on img at bounding box center [437, 238] width 118 height 125
click at [505, 236] on input "di agorɔ" at bounding box center [509, 232] width 9 height 9
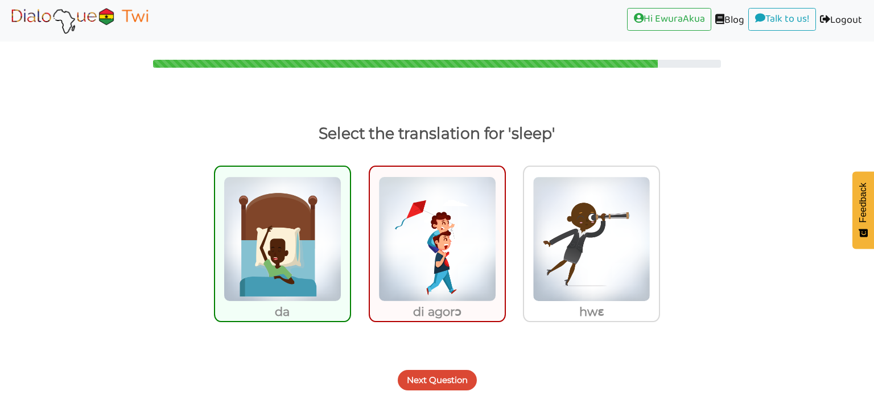
click at [453, 370] on button "Next Question" at bounding box center [437, 380] width 79 height 20
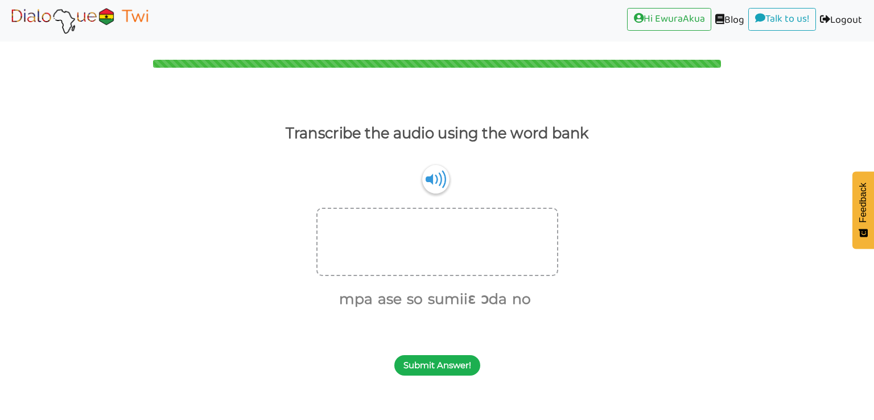
click at [455, 365] on button "Submit Answer!" at bounding box center [437, 365] width 86 height 20
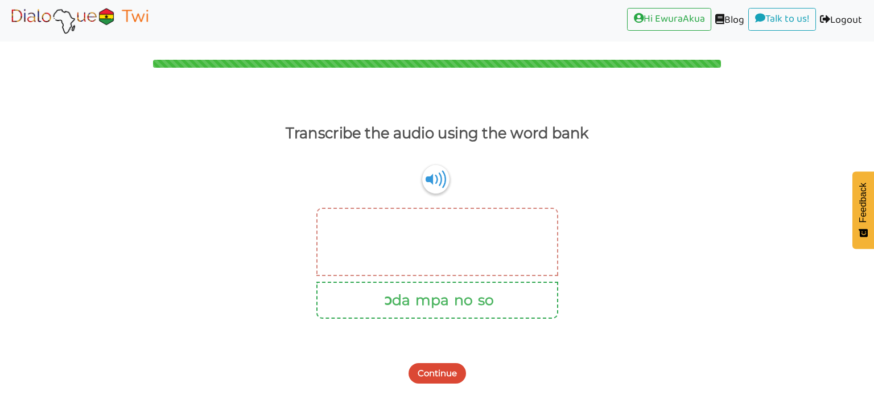
click at [439, 377] on button "Continue" at bounding box center [437, 373] width 57 height 20
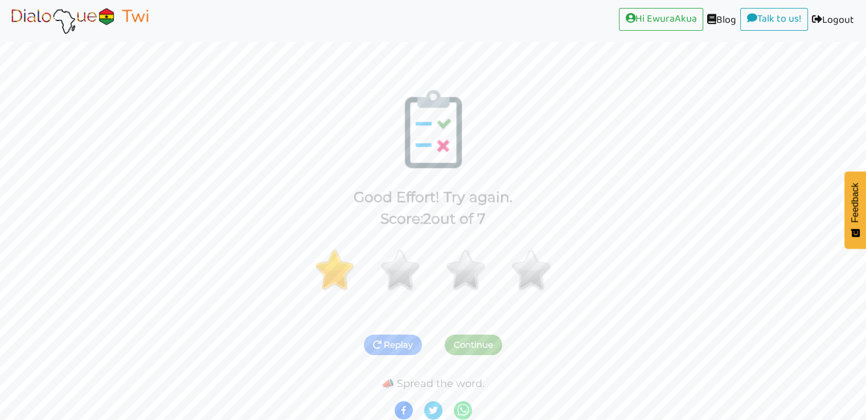
click at [114, 21] on img at bounding box center [79, 20] width 143 height 28
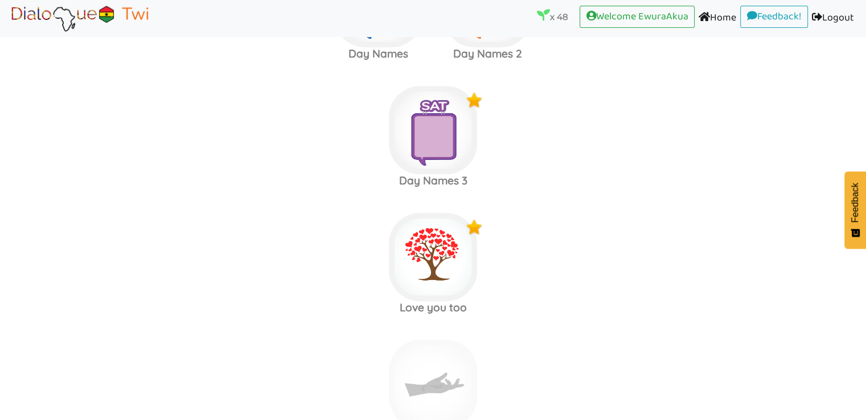
scroll to position [5101, 0]
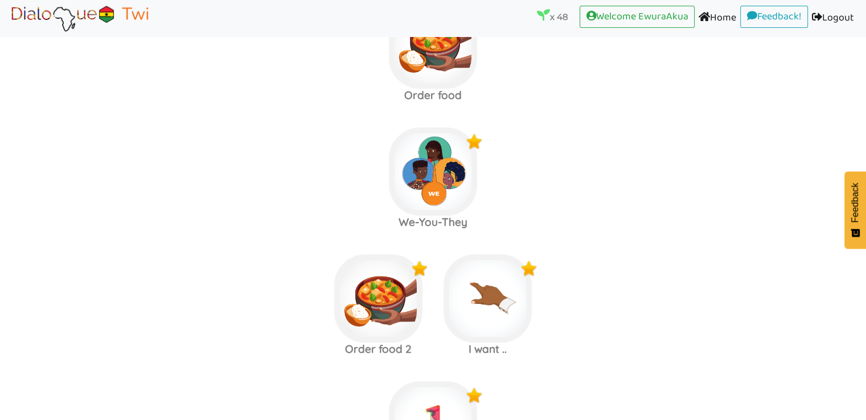
scroll to position [4063, 0]
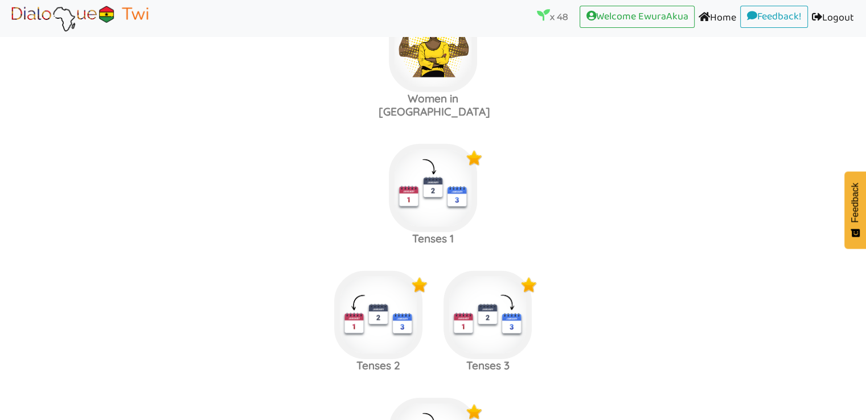
scroll to position [3204, 0]
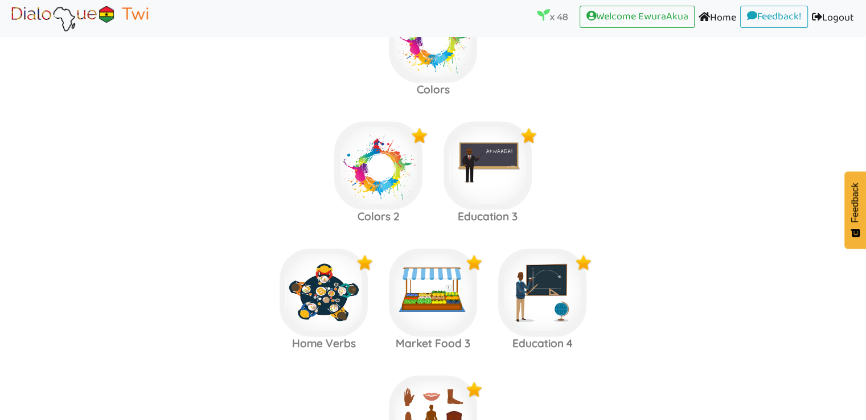
scroll to position [2427, 0]
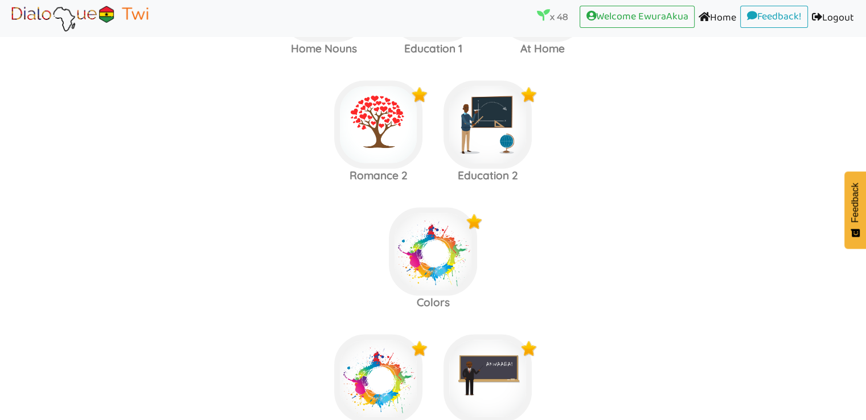
scroll to position [2461, 0]
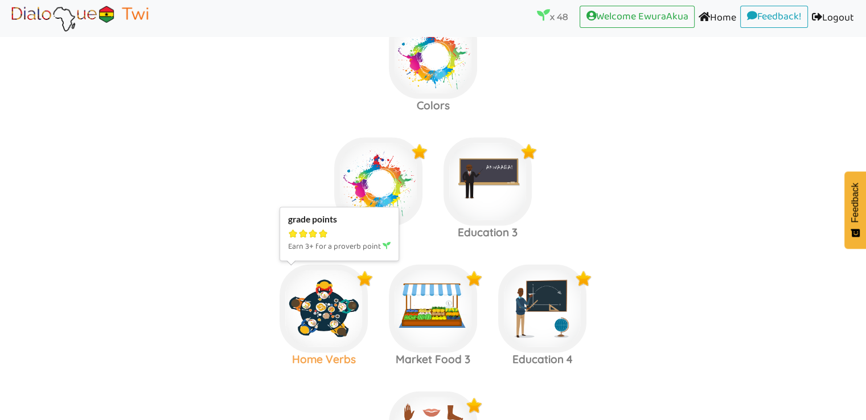
click at [323, 321] on img at bounding box center [323, 309] width 88 height 88
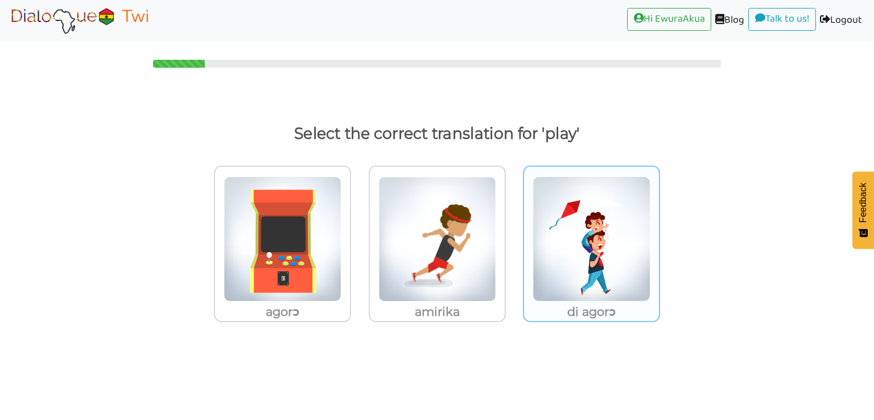
click at [603, 190] on img at bounding box center [592, 238] width 118 height 125
click at [659, 228] on input "di agorɔ" at bounding box center [663, 232] width 9 height 9
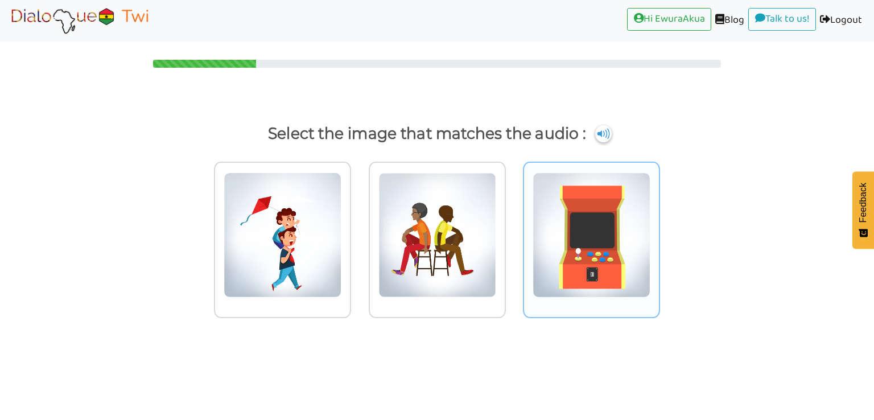
click at [551, 200] on img at bounding box center [592, 234] width 118 height 125
click at [659, 224] on input "radio" at bounding box center [663, 228] width 9 height 9
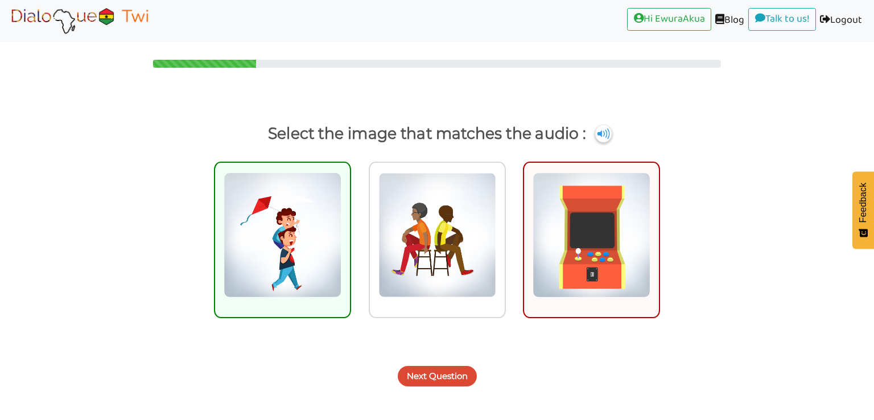
click at [444, 376] on button "Next Question" at bounding box center [437, 376] width 79 height 20
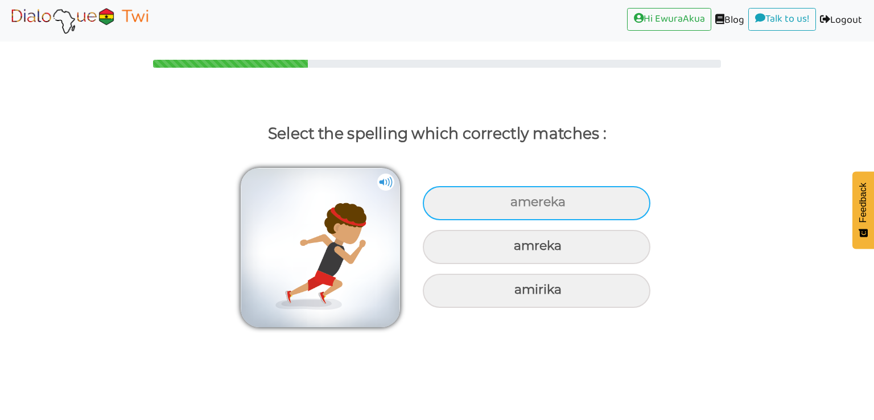
click at [578, 203] on div "amereka" at bounding box center [537, 203] width 228 height 34
click at [516, 203] on input "amereka" at bounding box center [511, 202] width 7 height 7
radio input "true"
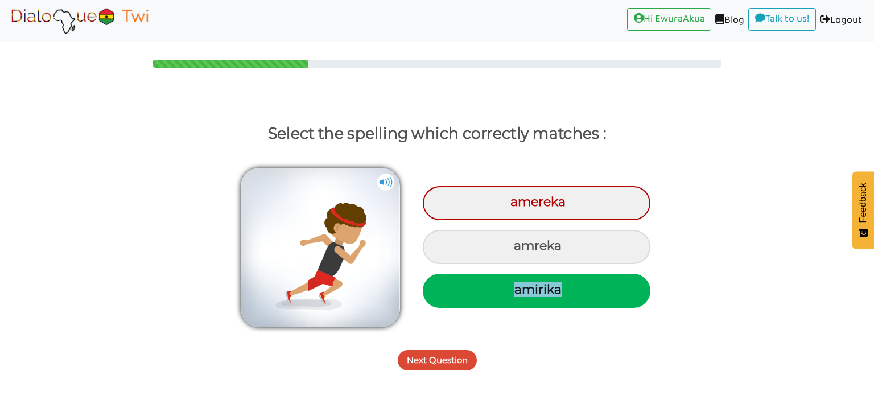
drag, startPoint x: 566, startPoint y: 287, endPoint x: 516, endPoint y: 287, distance: 49.5
click at [516, 287] on div "amirika" at bounding box center [537, 291] width 228 height 34
click at [449, 350] on button "Next Question" at bounding box center [437, 360] width 79 height 20
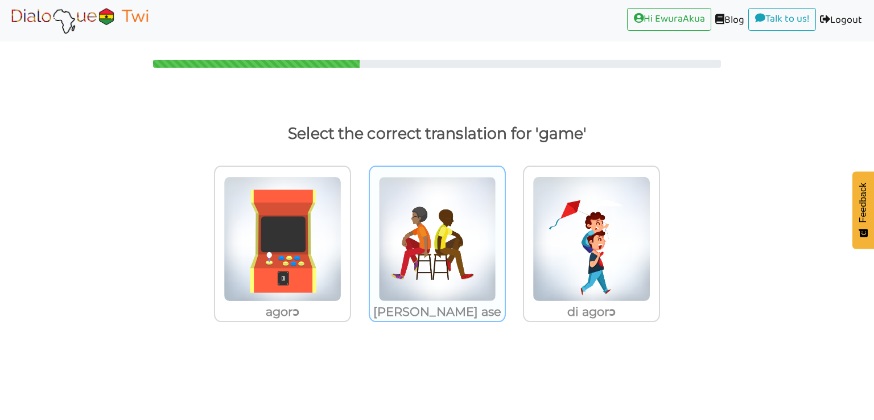
click at [497, 240] on div "[PERSON_NAME] ase" at bounding box center [437, 244] width 137 height 156
click at [505, 236] on input "[PERSON_NAME] ase" at bounding box center [509, 232] width 9 height 9
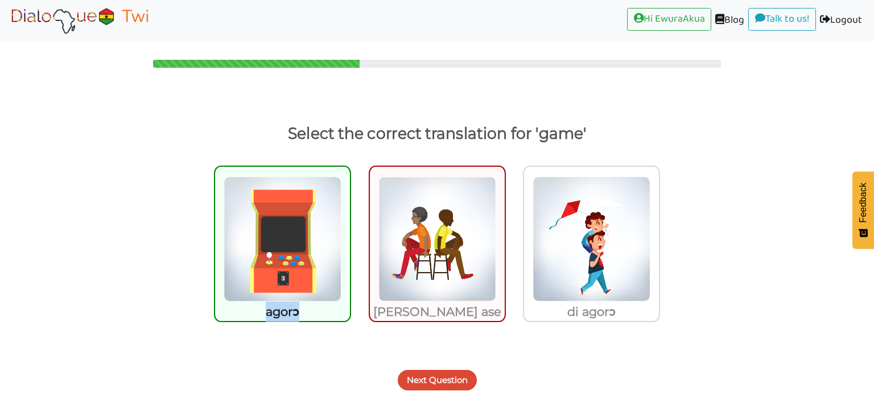
drag, startPoint x: 308, startPoint y: 312, endPoint x: 269, endPoint y: 311, distance: 39.9
click at [267, 311] on p "agorɔ" at bounding box center [282, 312] width 135 height 20
click at [429, 385] on button "Next Question" at bounding box center [437, 380] width 79 height 20
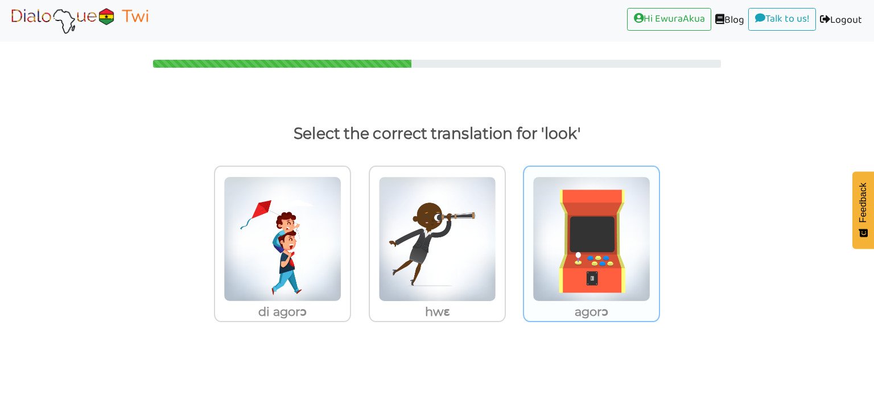
click at [581, 223] on img at bounding box center [592, 238] width 118 height 125
click at [659, 228] on input "agorɔ" at bounding box center [663, 232] width 9 height 9
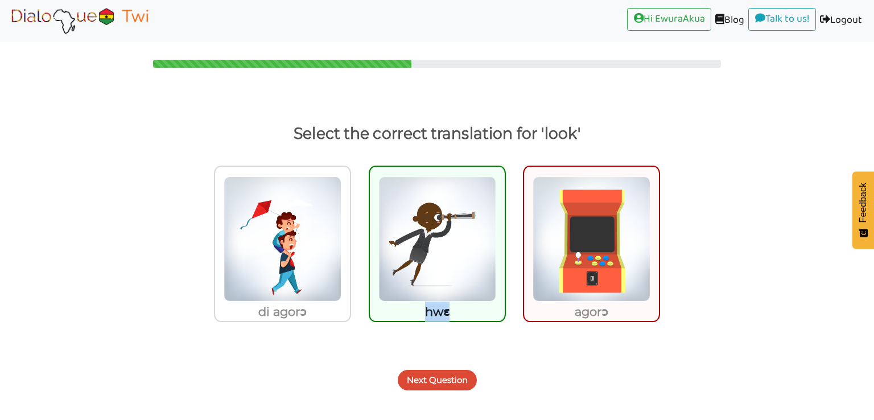
drag, startPoint x: 455, startPoint y: 310, endPoint x: 423, endPoint y: 312, distance: 32.5
click at [423, 312] on p "hwɛ" at bounding box center [437, 312] width 135 height 20
click at [462, 386] on button "Next Question" at bounding box center [437, 380] width 79 height 20
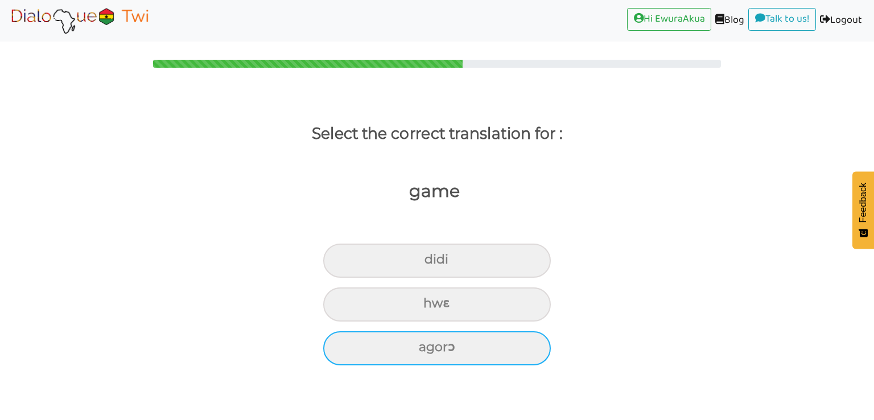
click at [494, 333] on div "agorɔ" at bounding box center [437, 348] width 228 height 34
click at [427, 344] on input "agorɔ" at bounding box center [423, 347] width 7 height 7
radio input "true"
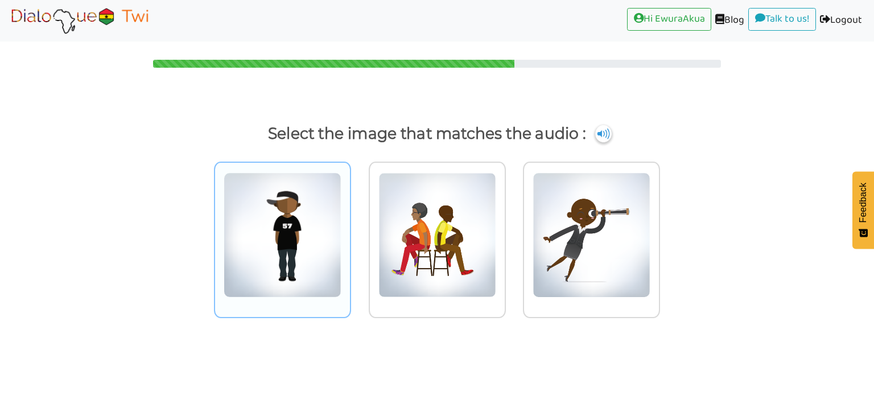
click at [326, 199] on img at bounding box center [283, 234] width 118 height 125
click at [350, 224] on input "radio" at bounding box center [354, 228] width 9 height 9
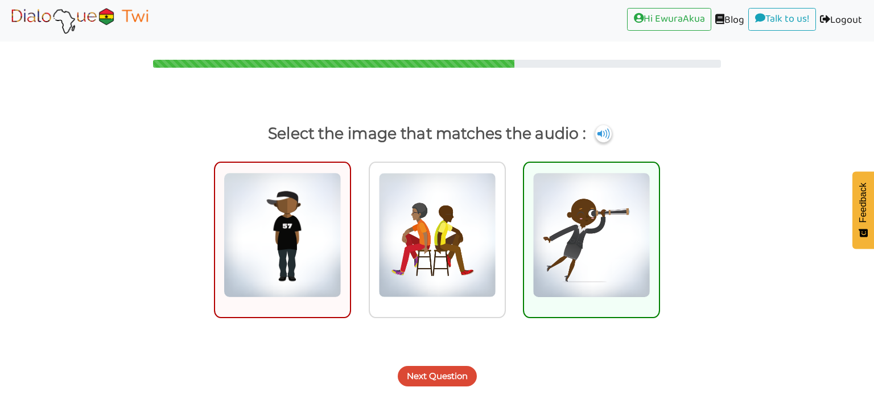
click at [451, 376] on button "Next Question" at bounding box center [437, 376] width 79 height 20
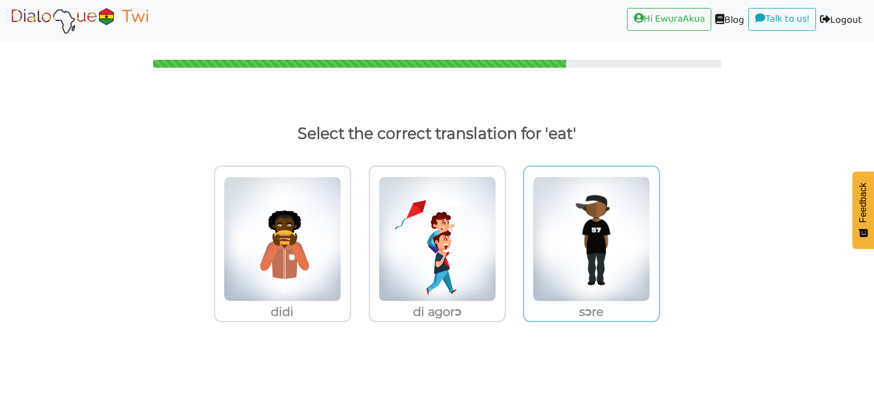
click at [539, 250] on img at bounding box center [592, 238] width 118 height 125
click at [659, 236] on input "sɔre" at bounding box center [663, 232] width 9 height 9
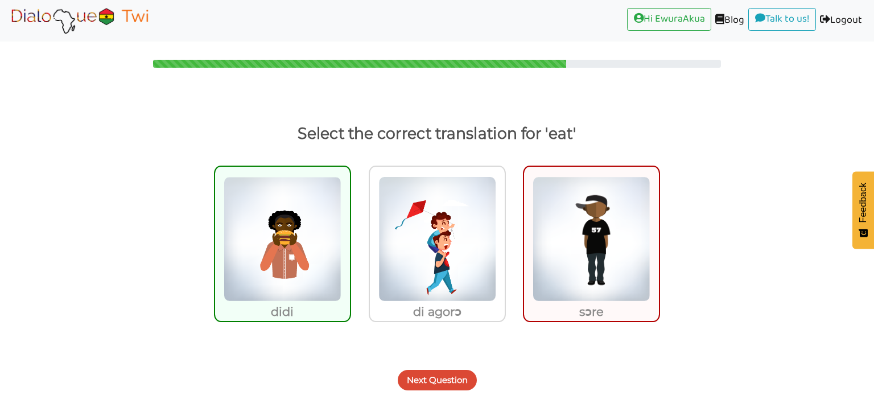
click at [440, 378] on button "Next Question" at bounding box center [437, 380] width 79 height 20
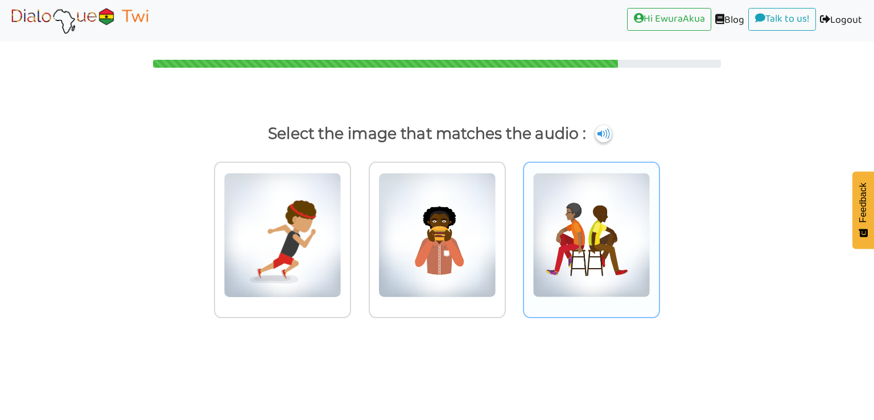
click at [537, 247] on img at bounding box center [592, 234] width 118 height 125
click at [659, 232] on input "radio" at bounding box center [663, 228] width 9 height 9
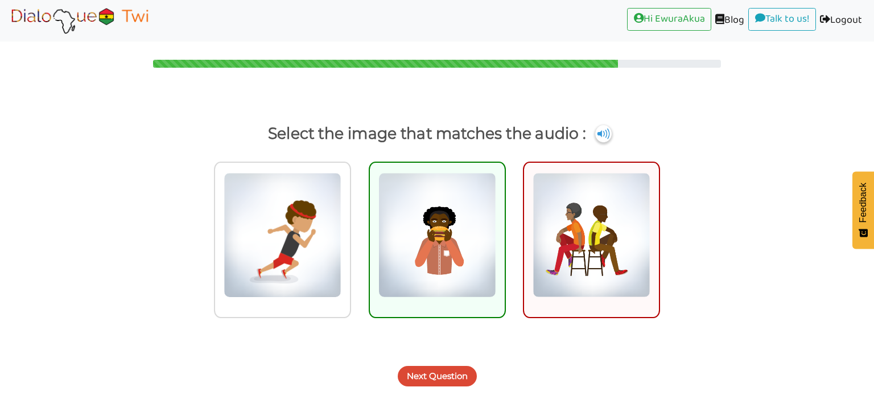
click at [451, 374] on button "Next Question" at bounding box center [437, 376] width 79 height 20
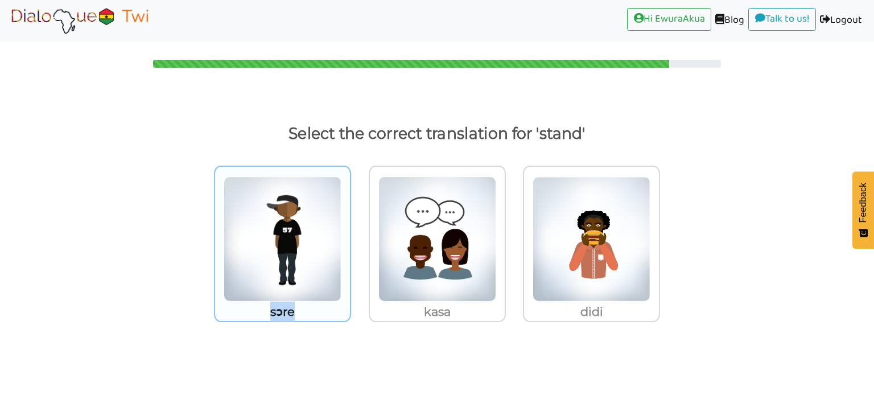
drag, startPoint x: 303, startPoint y: 313, endPoint x: 271, endPoint y: 313, distance: 31.9
click at [271, 313] on p "sɔre" at bounding box center [282, 312] width 135 height 20
click at [332, 246] on img at bounding box center [283, 238] width 118 height 125
click at [350, 236] on input "sɔre" at bounding box center [354, 232] width 9 height 9
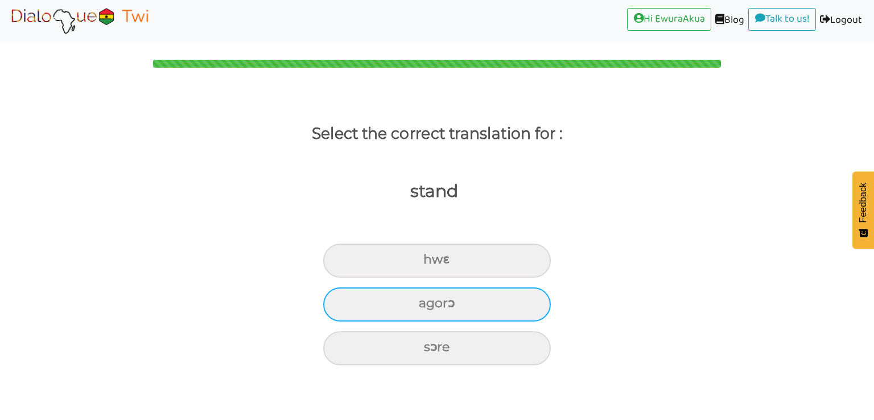
click at [514, 311] on div "agorɔ" at bounding box center [437, 304] width 228 height 34
click at [427, 307] on input "agorɔ" at bounding box center [423, 303] width 7 height 7
radio input "true"
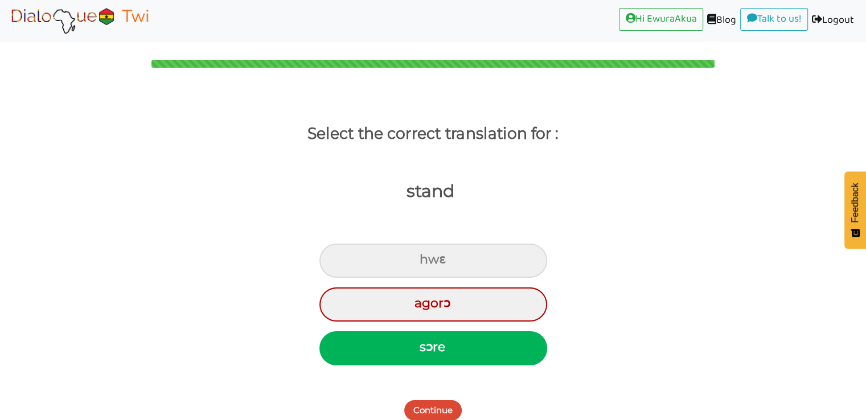
click at [436, 411] on button "Continue" at bounding box center [432, 410] width 57 height 20
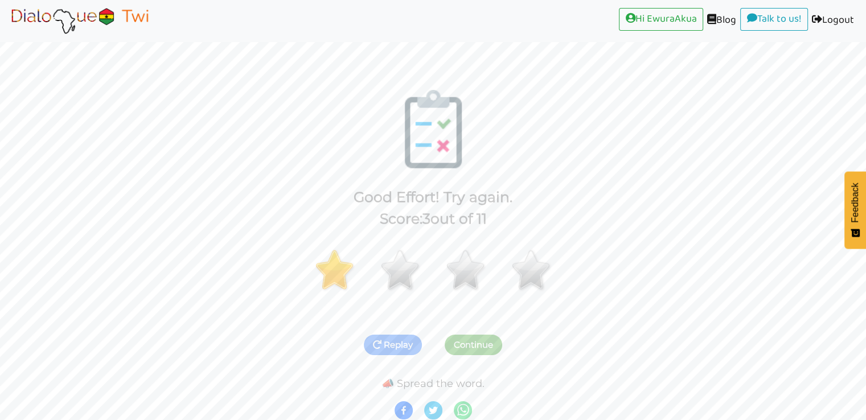
click at [89, 21] on img at bounding box center [79, 20] width 143 height 28
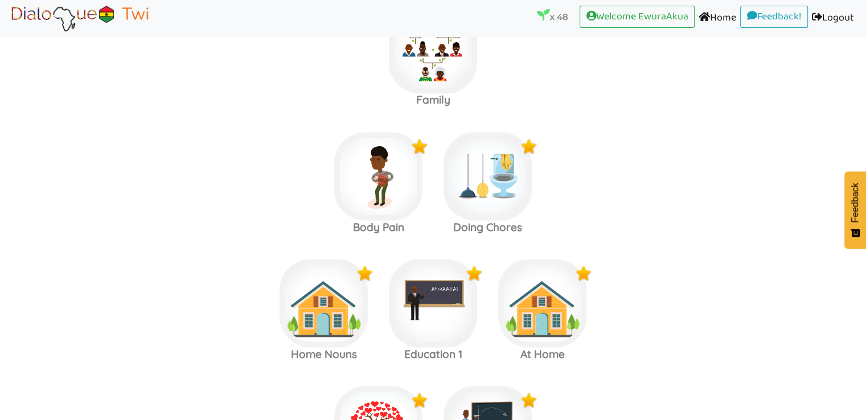
scroll to position [2114, 0]
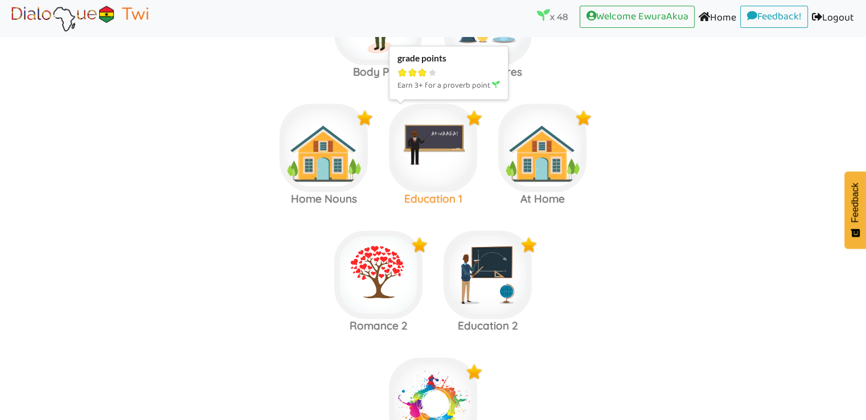
click at [429, 126] on img at bounding box center [433, 148] width 88 height 88
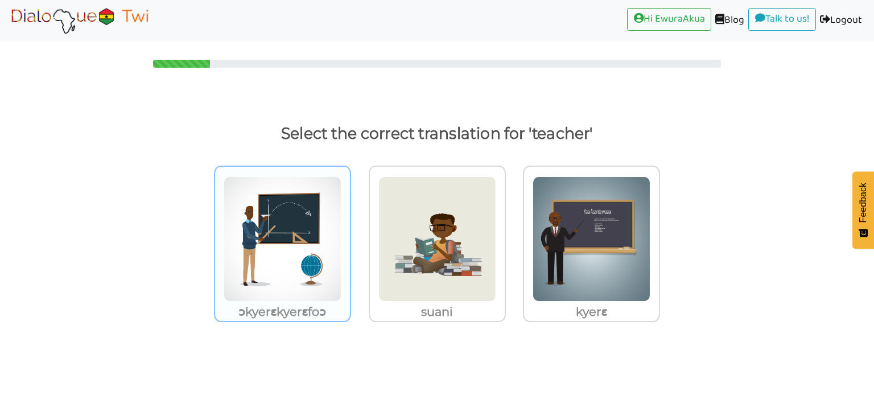
click at [303, 253] on img at bounding box center [283, 238] width 118 height 125
click at [350, 236] on input "ɔkyerɛkyerɛfoɔ" at bounding box center [354, 232] width 9 height 9
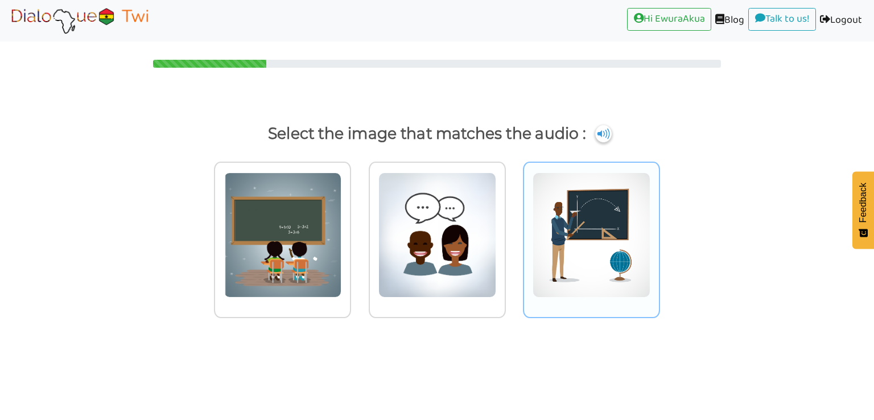
click at [571, 233] on img at bounding box center [592, 234] width 118 height 125
click at [659, 232] on input "radio" at bounding box center [663, 228] width 9 height 9
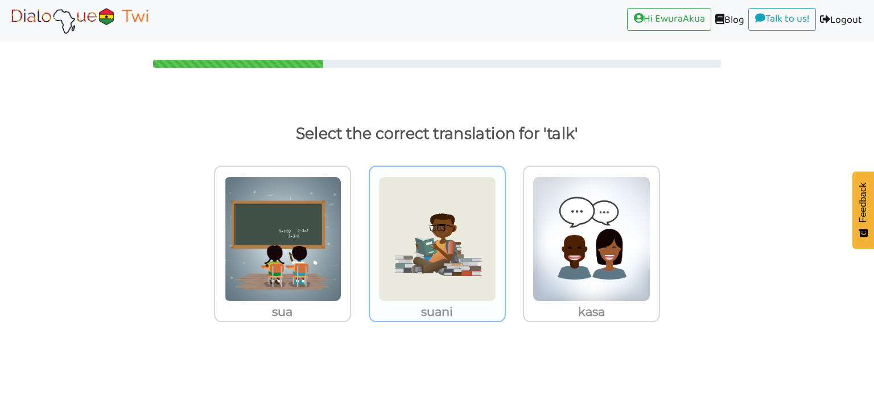
click at [462, 238] on img at bounding box center [437, 238] width 118 height 125
click at [505, 236] on input "suani" at bounding box center [509, 232] width 9 height 9
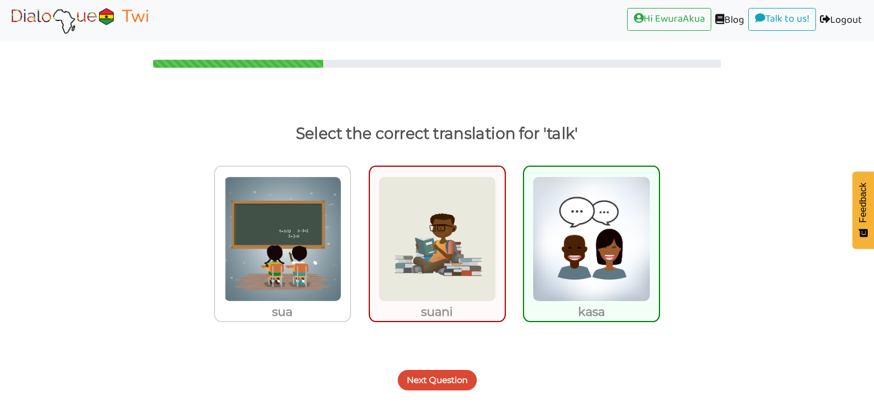
click at [428, 373] on button "Next Question" at bounding box center [437, 380] width 79 height 20
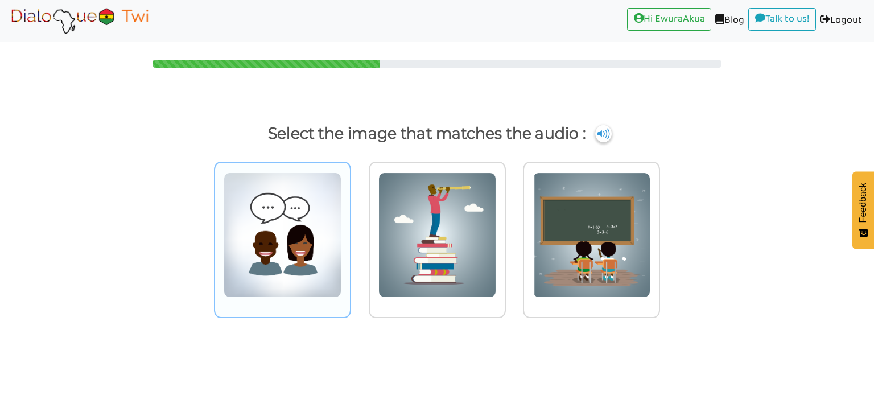
click at [289, 261] on img at bounding box center [283, 234] width 118 height 125
click at [350, 232] on input "radio" at bounding box center [354, 228] width 9 height 9
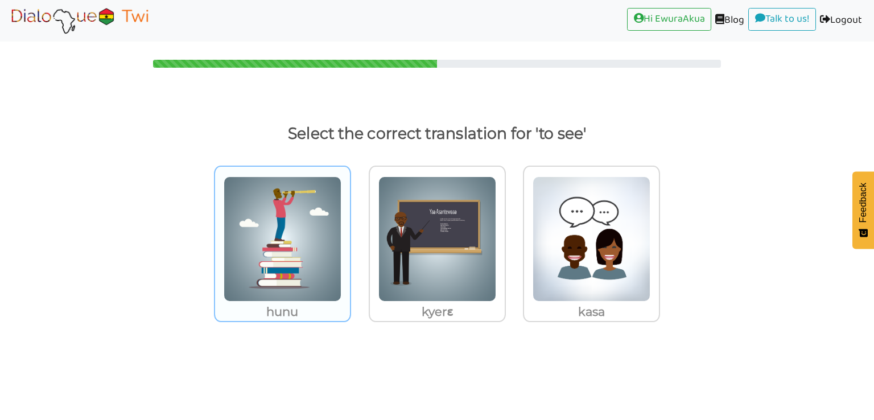
click at [315, 267] on img at bounding box center [283, 238] width 118 height 125
click at [350, 236] on input "hunu" at bounding box center [354, 232] width 9 height 9
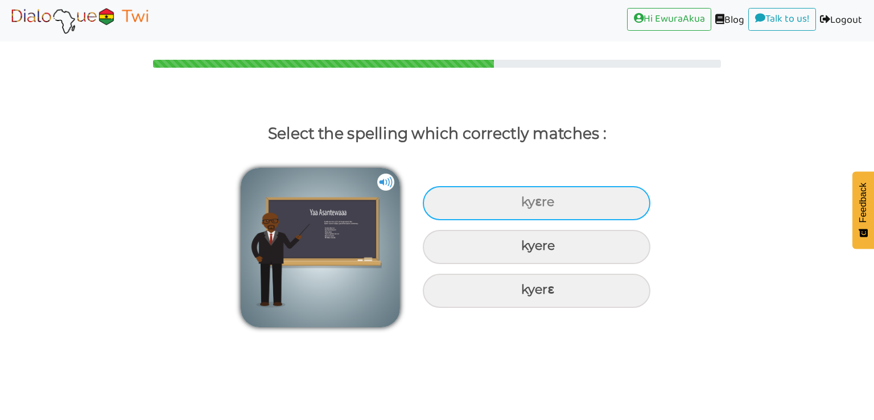
click at [532, 201] on div "kyɛre" at bounding box center [537, 203] width 228 height 34
click at [526, 201] on input "kyɛre" at bounding box center [522, 202] width 7 height 7
radio input "true"
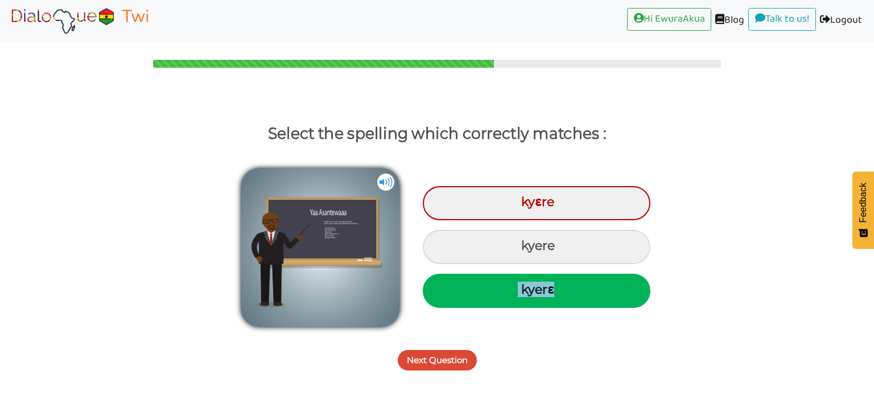
drag, startPoint x: 572, startPoint y: 290, endPoint x: 503, endPoint y: 289, distance: 69.4
click at [503, 289] on div "kyerɛ" at bounding box center [537, 291] width 228 height 34
click at [448, 360] on button "Next Question" at bounding box center [437, 360] width 79 height 20
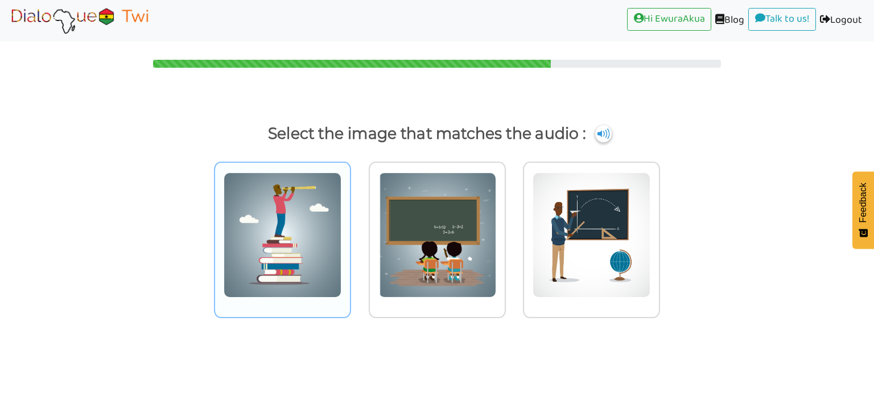
click at [287, 233] on img at bounding box center [283, 234] width 118 height 125
click at [350, 232] on input "radio" at bounding box center [354, 228] width 9 height 9
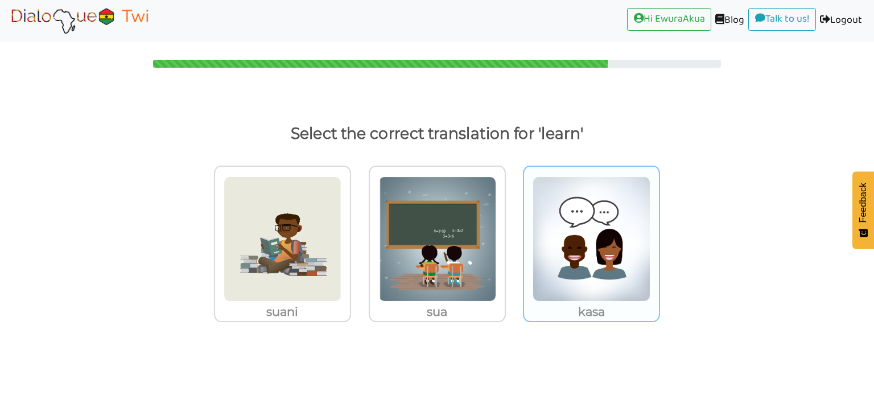
click at [617, 248] on img at bounding box center [592, 238] width 118 height 125
click at [659, 236] on input "kasa" at bounding box center [663, 232] width 9 height 9
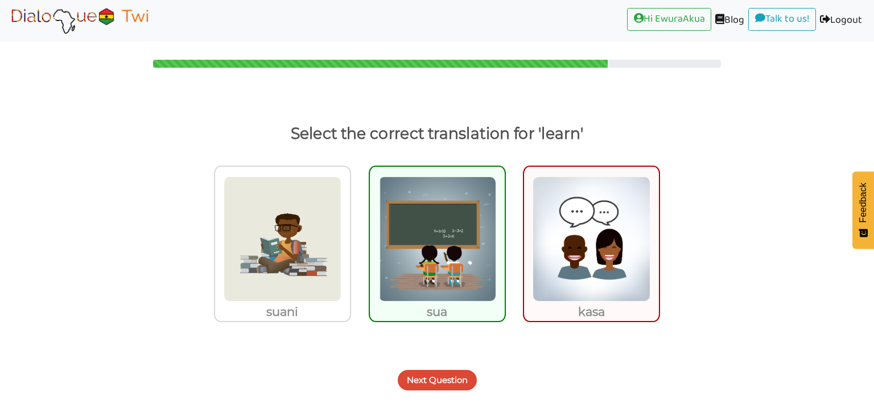
click at [423, 386] on button "Next Question" at bounding box center [437, 380] width 79 height 20
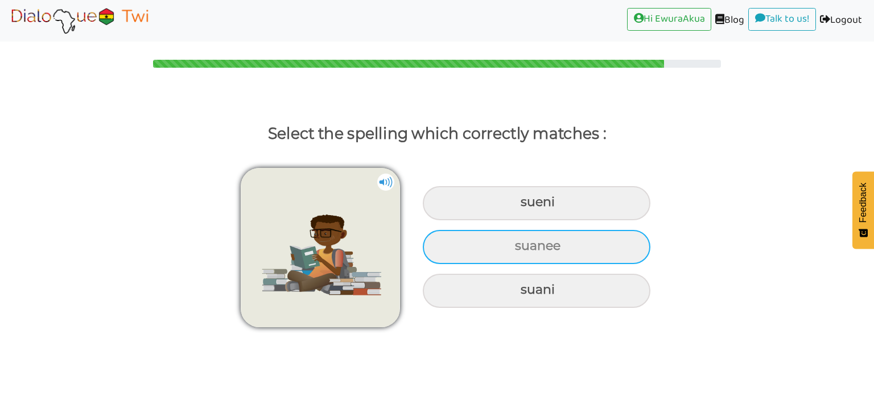
click at [518, 251] on div "suanee" at bounding box center [537, 247] width 228 height 34
click at [518, 250] on input "suanee" at bounding box center [516, 245] width 7 height 7
radio input "true"
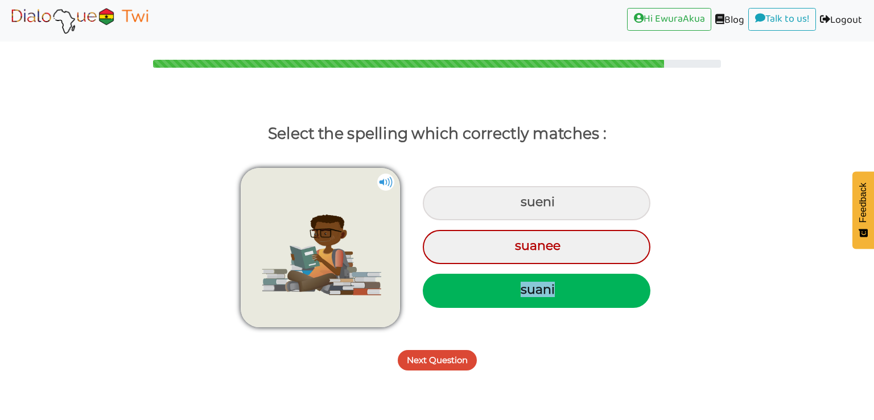
drag, startPoint x: 565, startPoint y: 291, endPoint x: 519, endPoint y: 290, distance: 45.5
click at [519, 290] on div "suani" at bounding box center [537, 291] width 228 height 34
click at [432, 353] on button "Next Question" at bounding box center [437, 360] width 79 height 20
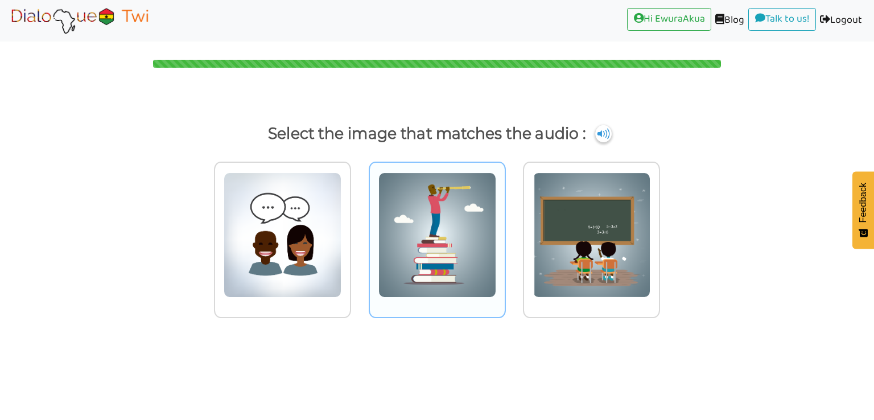
click at [439, 233] on img at bounding box center [437, 234] width 118 height 125
click at [505, 232] on input "radio" at bounding box center [509, 228] width 9 height 9
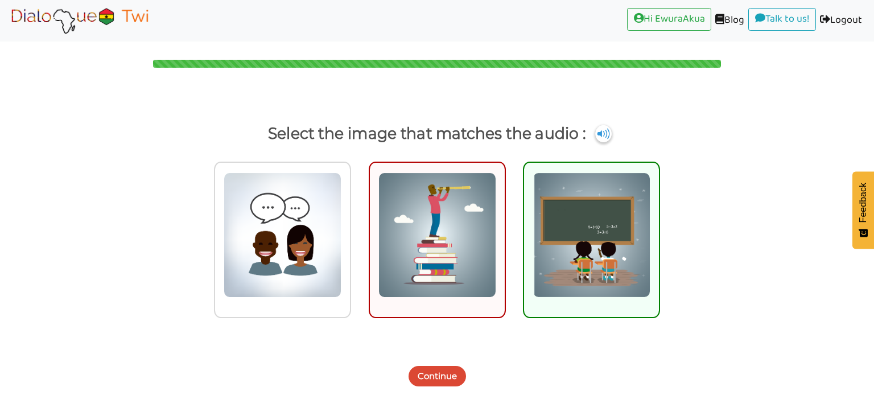
click at [423, 378] on button "Continue" at bounding box center [437, 376] width 57 height 20
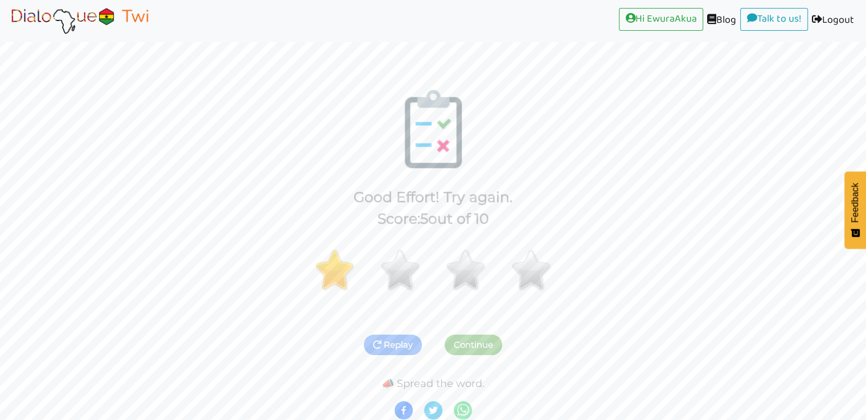
click at [90, 24] on img at bounding box center [79, 20] width 143 height 28
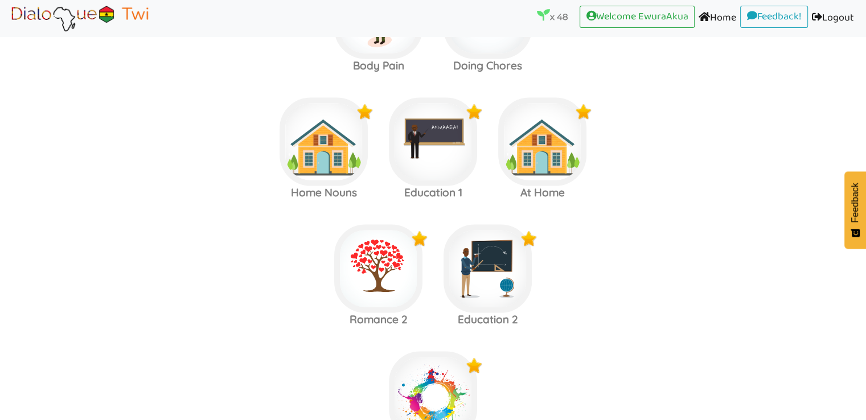
scroll to position [2121, 0]
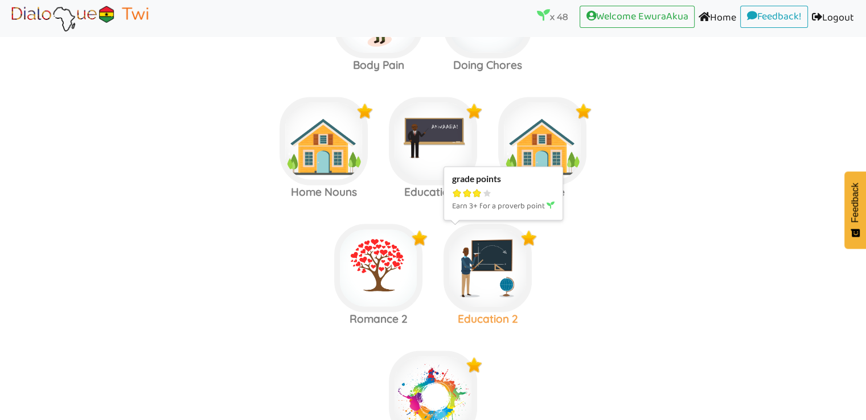
click at [489, 246] on img at bounding box center [487, 268] width 88 height 88
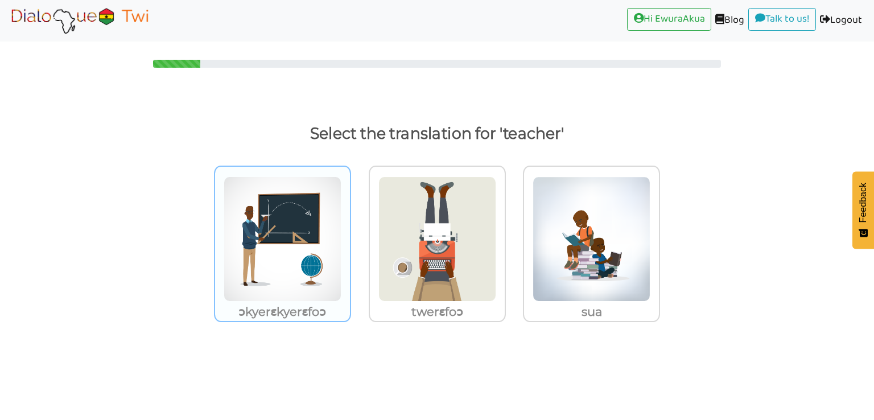
click at [349, 233] on div "ɔkyerɛkyerɛfoɔ" at bounding box center [282, 244] width 137 height 156
click at [350, 233] on input "ɔkyerɛkyerɛfoɔ" at bounding box center [354, 232] width 9 height 9
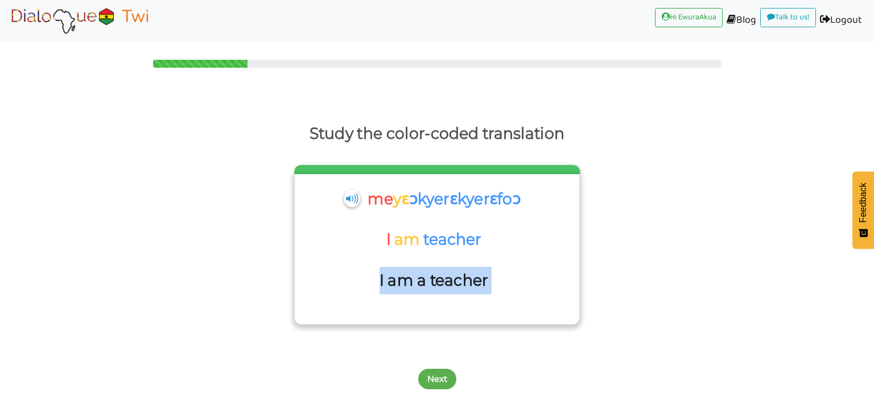
drag, startPoint x: 497, startPoint y: 278, endPoint x: 377, endPoint y: 278, distance: 120.1
click at [377, 278] on div "I am a teacher" at bounding box center [436, 287] width 273 height 41
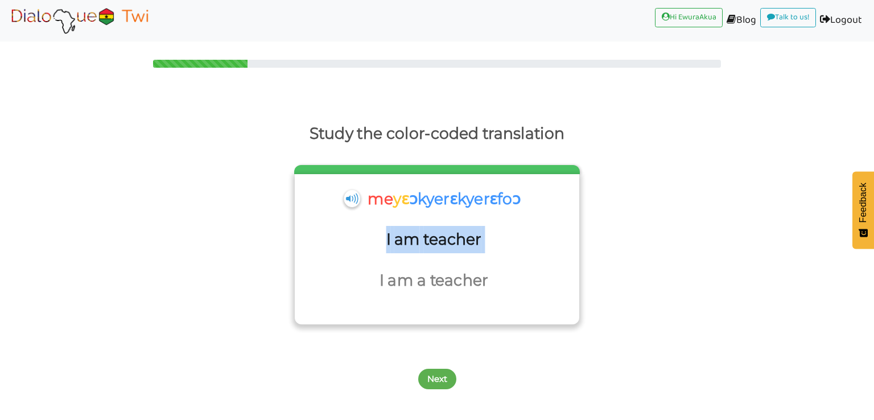
drag, startPoint x: 491, startPoint y: 236, endPoint x: 382, endPoint y: 239, distance: 109.3
click at [382, 239] on div "I am teacher" at bounding box center [436, 246] width 273 height 41
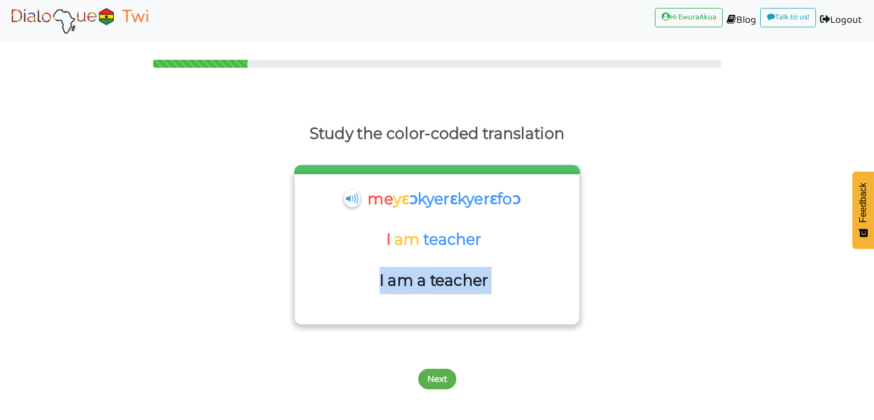
drag, startPoint x: 505, startPoint y: 282, endPoint x: 380, endPoint y: 286, distance: 124.7
click at [380, 286] on div "I am a teacher" at bounding box center [436, 287] width 273 height 41
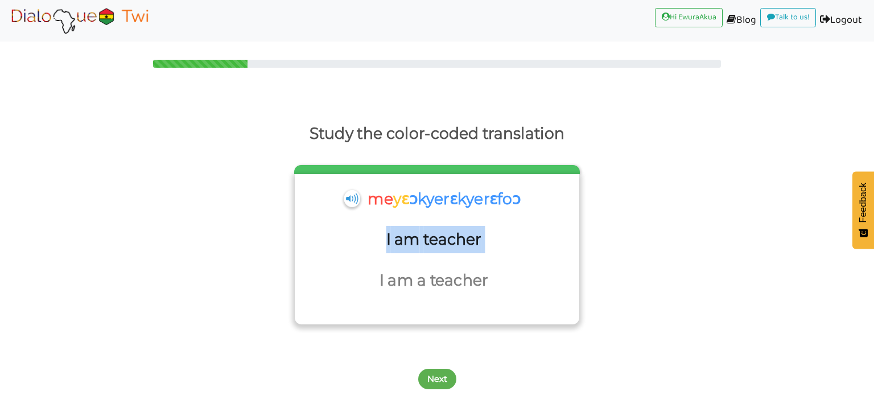
drag, startPoint x: 499, startPoint y: 234, endPoint x: 379, endPoint y: 244, distance: 120.4
click at [379, 244] on div "I am teacher" at bounding box center [436, 246] width 273 height 41
drag, startPoint x: 546, startPoint y: 188, endPoint x: 384, endPoint y: 199, distance: 162.5
click at [364, 202] on div "me yɛ ɔkyerɛkyerɛfoɔ" at bounding box center [436, 206] width 273 height 41
click at [446, 378] on button "Next" at bounding box center [437, 379] width 38 height 20
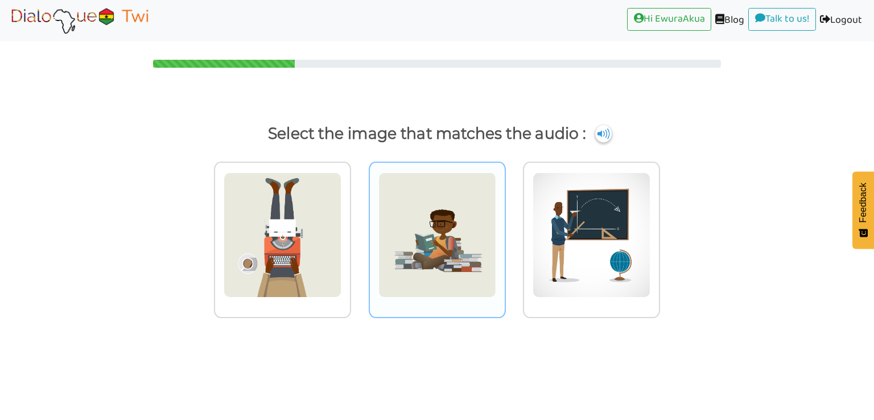
click at [443, 276] on img at bounding box center [437, 234] width 118 height 125
click at [505, 232] on input "radio" at bounding box center [509, 228] width 9 height 9
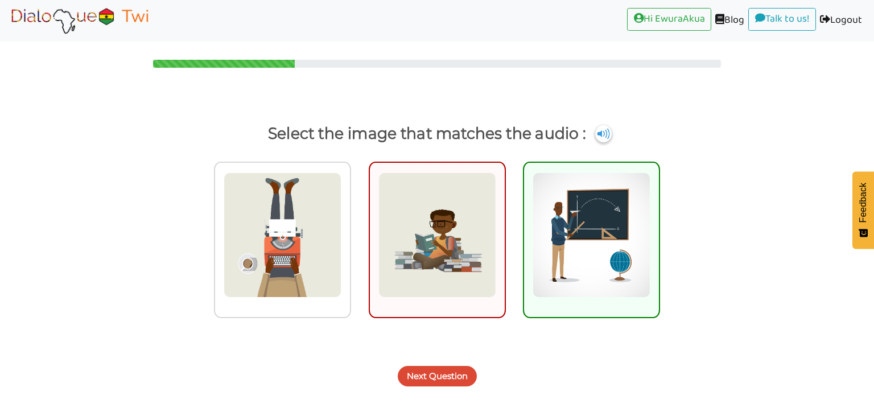
click at [442, 369] on button "Next Question" at bounding box center [437, 376] width 79 height 20
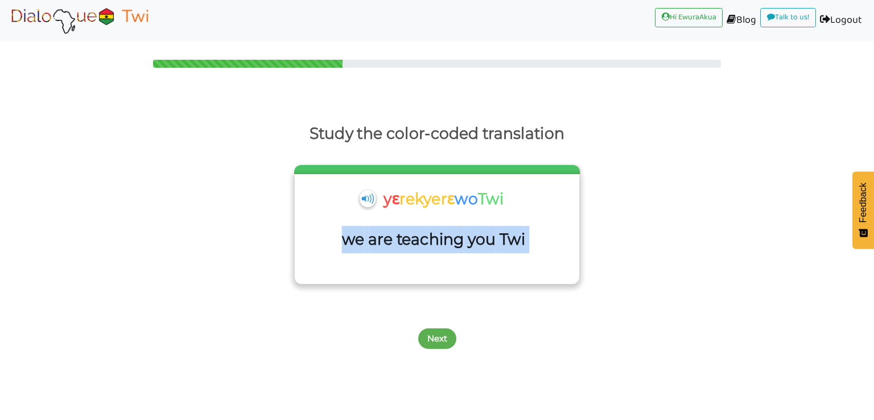
drag, startPoint x: 537, startPoint y: 233, endPoint x: 343, endPoint y: 239, distance: 194.7
click at [343, 239] on div "we are teaching you Twi" at bounding box center [436, 246] width 273 height 41
drag, startPoint x: 519, startPoint y: 196, endPoint x: 384, endPoint y: 196, distance: 134.9
click at [380, 197] on div "yɛ rekyerɛ wo Twi" at bounding box center [436, 206] width 273 height 41
click at [444, 330] on button "Next" at bounding box center [437, 338] width 38 height 20
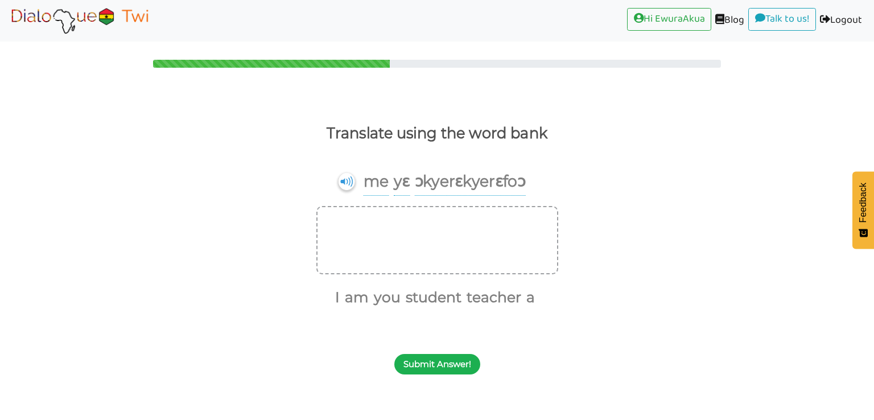
click at [447, 355] on button "Submit Answer!" at bounding box center [437, 364] width 86 height 20
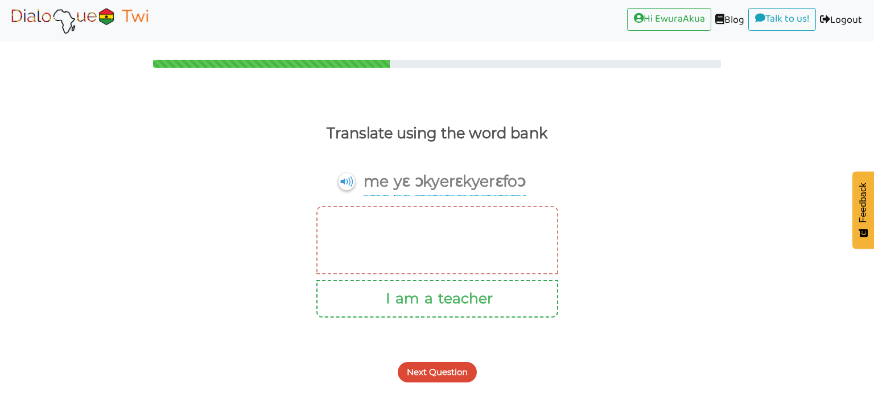
click at [452, 369] on button "Next Question" at bounding box center [437, 372] width 79 height 20
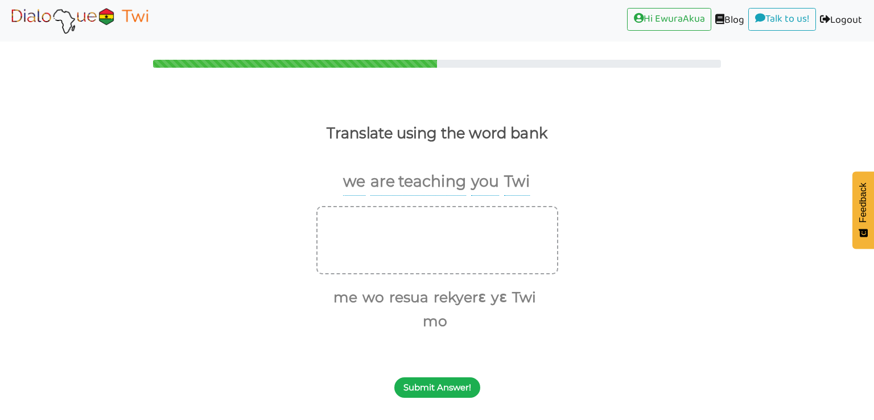
click at [452, 388] on button "Submit Answer!" at bounding box center [437, 387] width 86 height 20
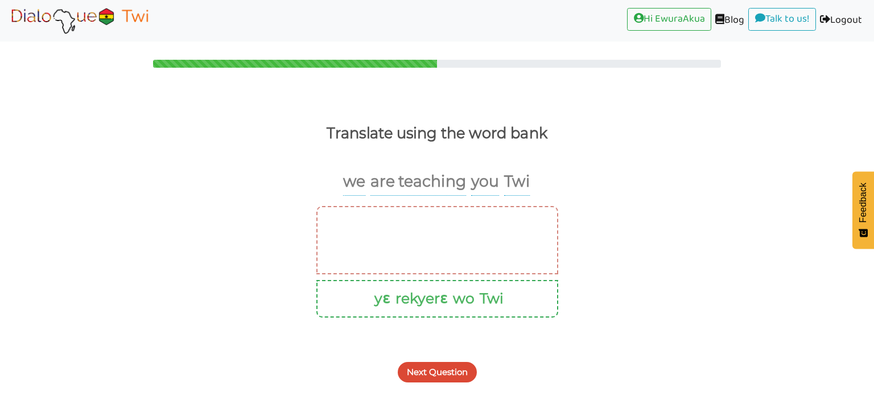
click at [459, 365] on button "Next Question" at bounding box center [437, 372] width 79 height 20
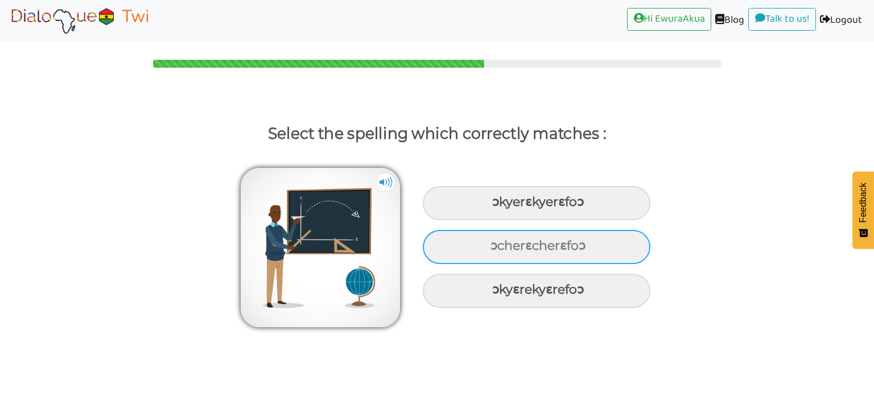
click at [519, 233] on div "ɔcherɛcherɛfoɔ" at bounding box center [537, 247] width 228 height 34
click at [496, 242] on input "ɔcherɛcherɛfoɔ" at bounding box center [491, 245] width 7 height 7
radio input "true"
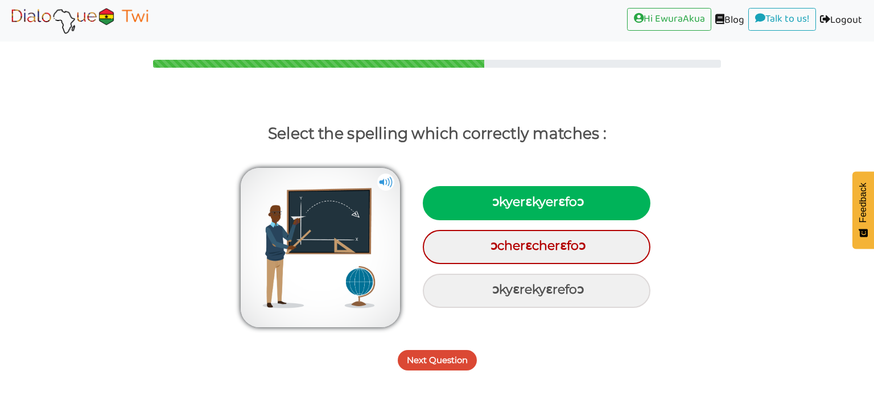
click at [448, 364] on button "Next Question" at bounding box center [437, 360] width 79 height 20
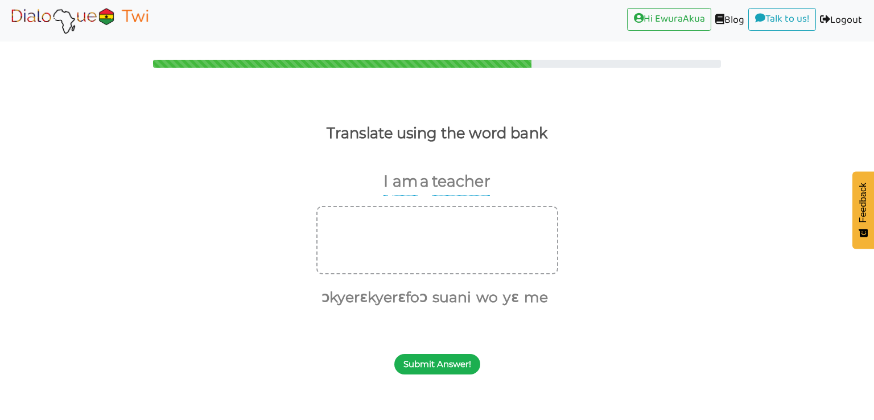
click at [451, 357] on button "Submit Answer!" at bounding box center [437, 364] width 86 height 20
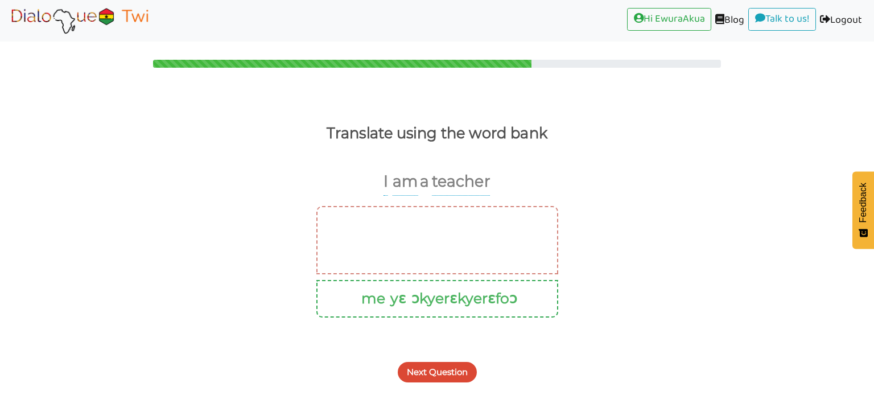
click at [451, 369] on button "Next Question" at bounding box center [437, 372] width 79 height 20
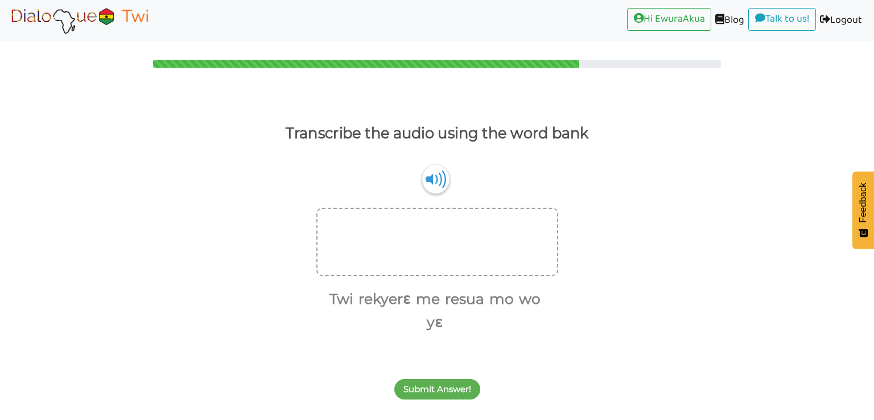
click at [454, 379] on button "Submit Answer!" at bounding box center [437, 389] width 86 height 20
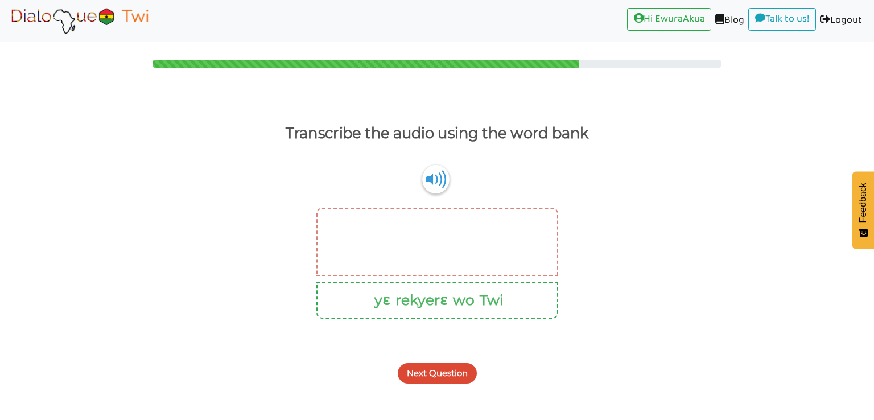
click at [460, 374] on button "Next Question" at bounding box center [437, 373] width 79 height 20
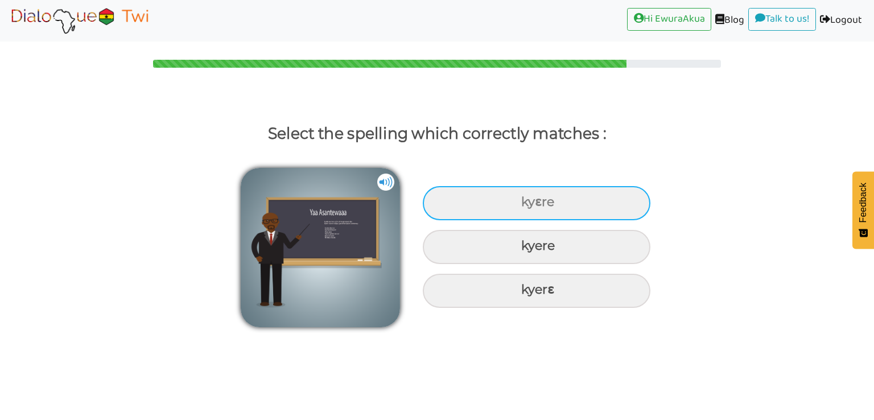
click at [568, 213] on div "kyɛre" at bounding box center [537, 203] width 228 height 34
click at [526, 206] on input "kyɛre" at bounding box center [522, 202] width 7 height 7
radio input "true"
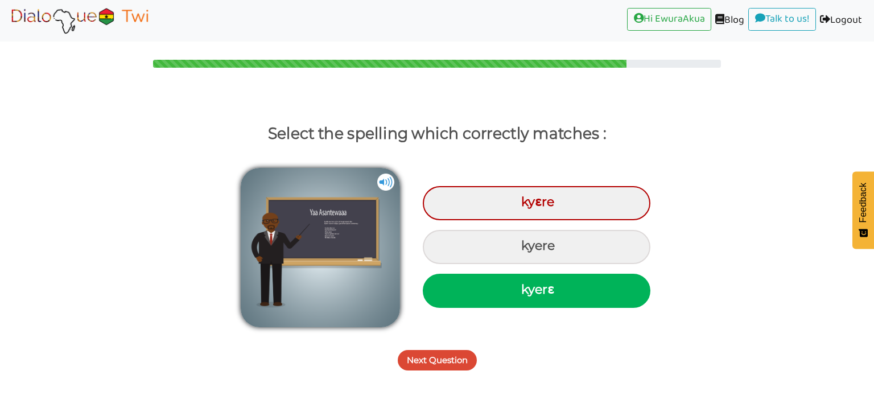
click at [437, 350] on button "Next Question" at bounding box center [437, 360] width 79 height 20
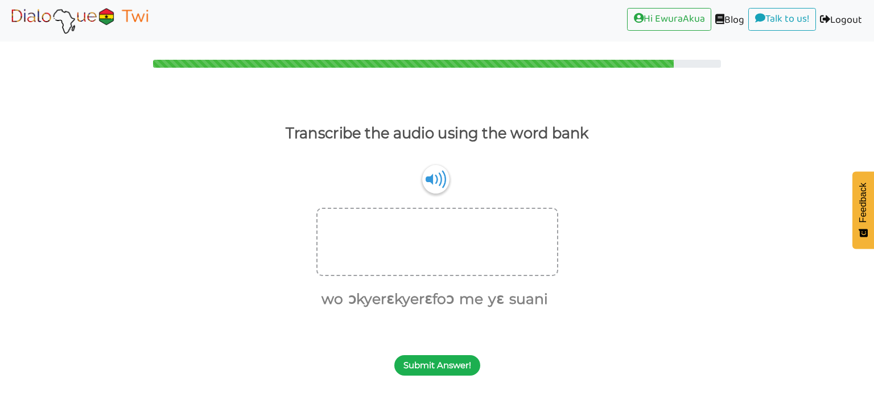
click at [444, 360] on button "Submit Answer!" at bounding box center [437, 365] width 86 height 20
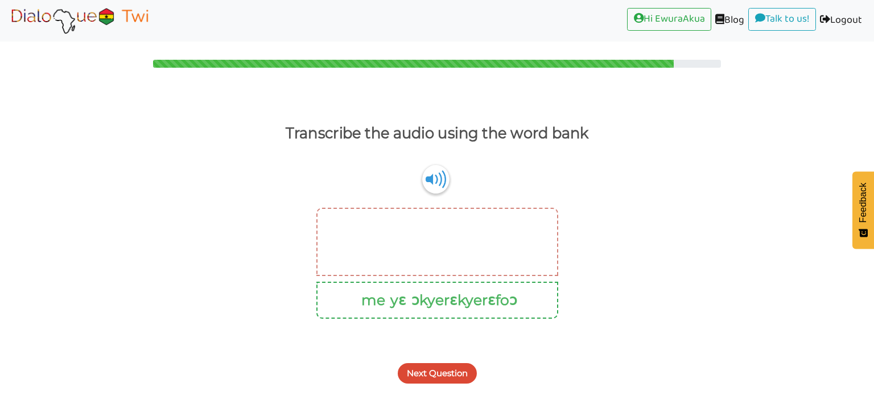
click at [453, 369] on button "Next Question" at bounding box center [437, 373] width 79 height 20
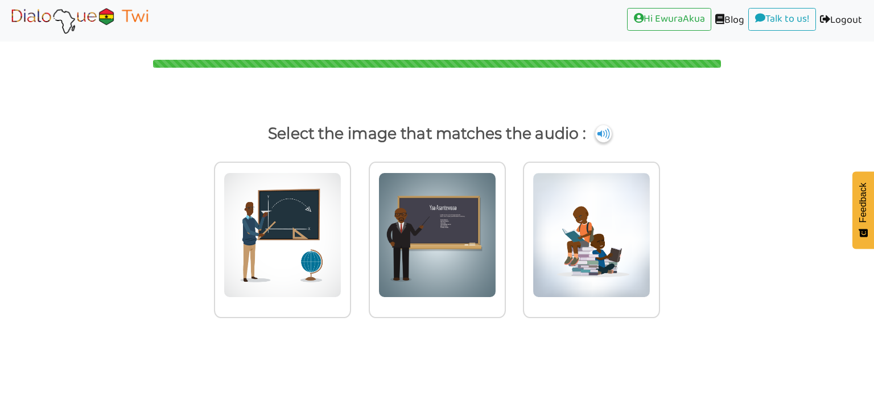
click at [117, 26] on img at bounding box center [79, 20] width 143 height 28
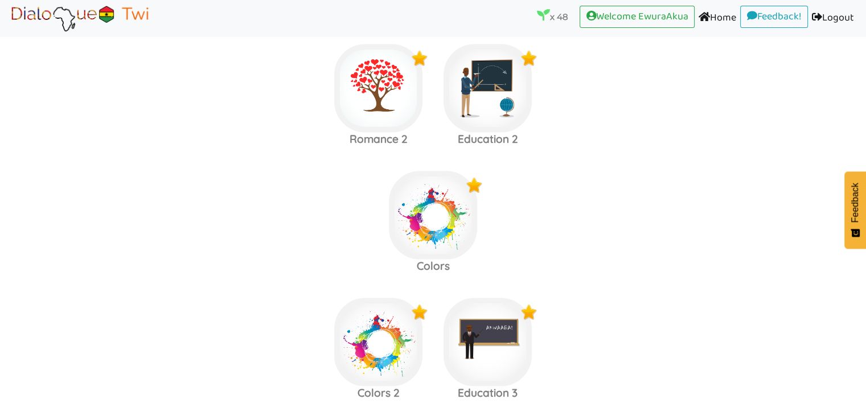
scroll to position [2301, 0]
click at [475, 355] on img at bounding box center [487, 342] width 88 height 88
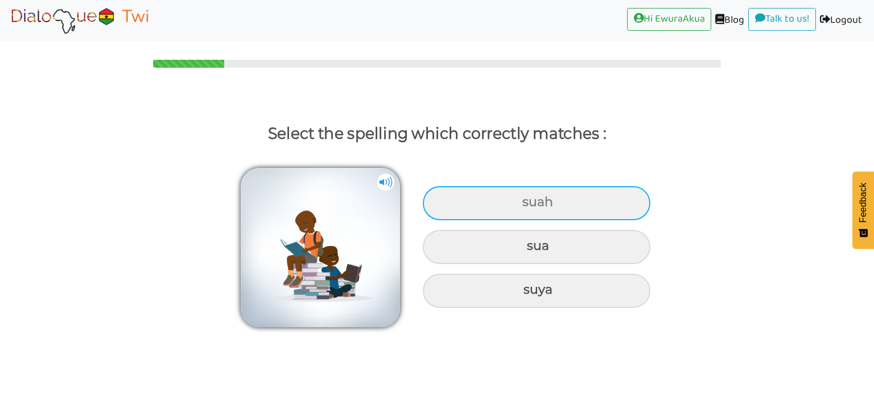
click at [530, 215] on div "suah" at bounding box center [537, 203] width 228 height 34
click at [528, 206] on input "suah" at bounding box center [523, 202] width 7 height 7
radio input "true"
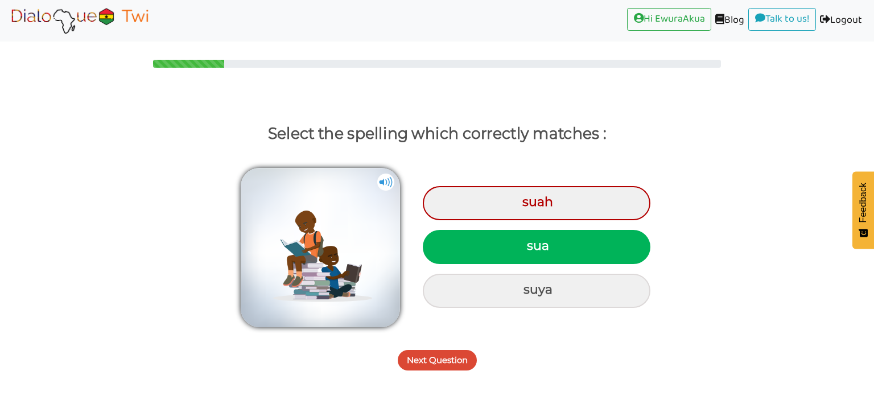
click at [444, 372] on div "Next Question" at bounding box center [437, 353] width 874 height 45
click at [444, 354] on button "Next Question" at bounding box center [437, 360] width 79 height 20
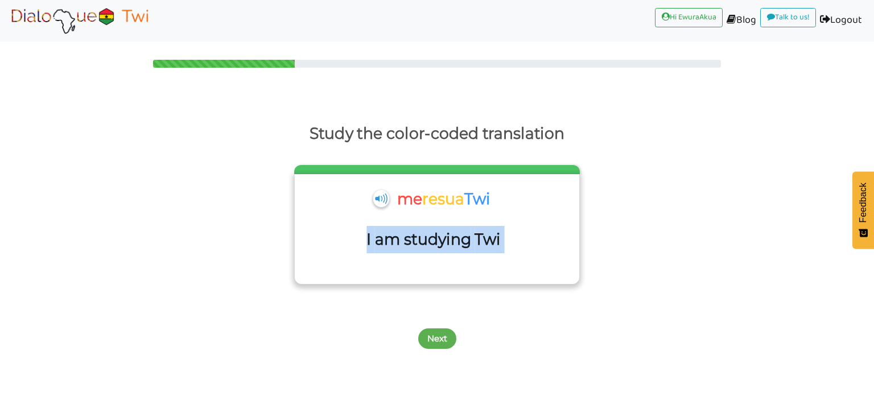
drag, startPoint x: 528, startPoint y: 237, endPoint x: 357, endPoint y: 241, distance: 170.8
click at [357, 241] on div "I am studying Twi" at bounding box center [436, 246] width 273 height 41
drag, startPoint x: 496, startPoint y: 194, endPoint x: 381, endPoint y: 191, distance: 115.0
click at [381, 191] on div "me resua Twi" at bounding box center [436, 206] width 273 height 41
click at [439, 340] on button "Next" at bounding box center [437, 338] width 38 height 20
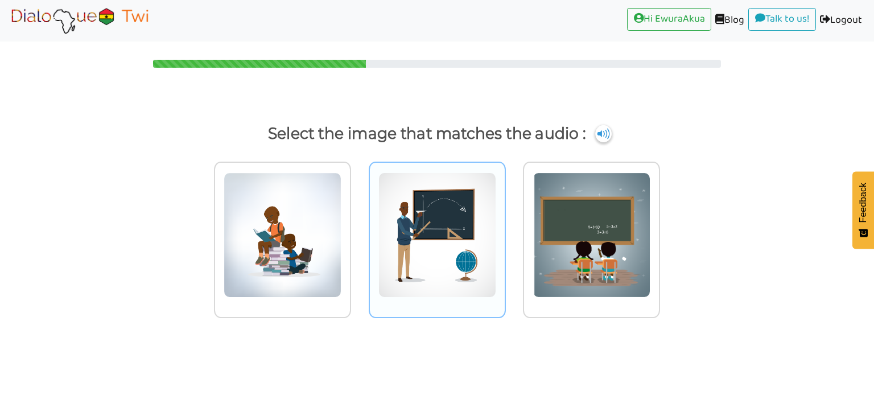
click at [491, 190] on img at bounding box center [437, 234] width 118 height 125
click at [505, 224] on input "radio" at bounding box center [509, 228] width 9 height 9
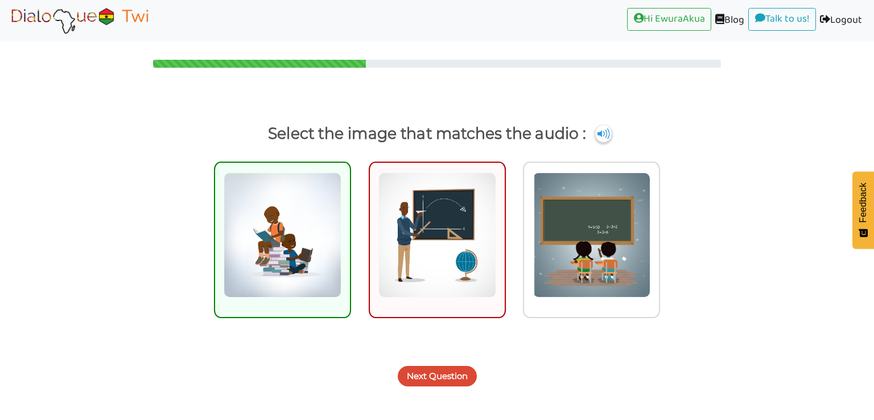
click at [451, 377] on button "Next Question" at bounding box center [437, 376] width 79 height 20
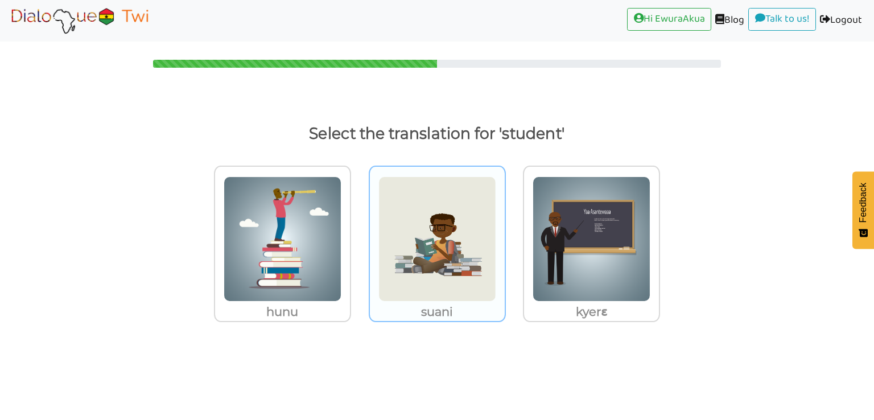
click at [472, 250] on img at bounding box center [437, 238] width 118 height 125
click at [505, 236] on input "suani" at bounding box center [509, 232] width 9 height 9
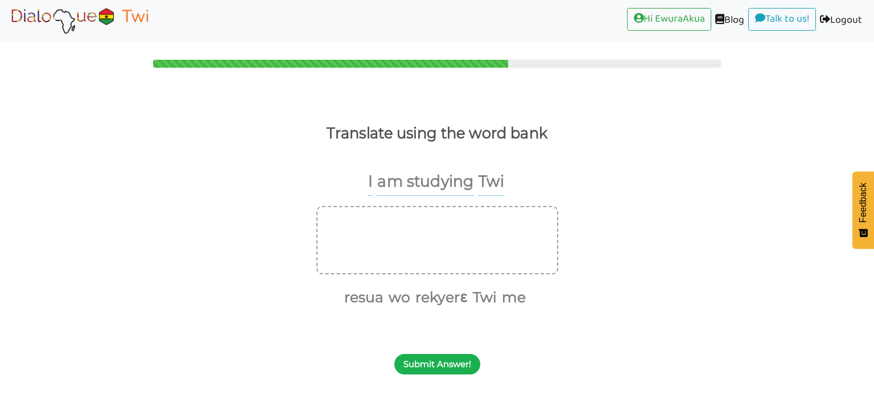
click at [447, 367] on button "Submit Answer!" at bounding box center [437, 364] width 86 height 20
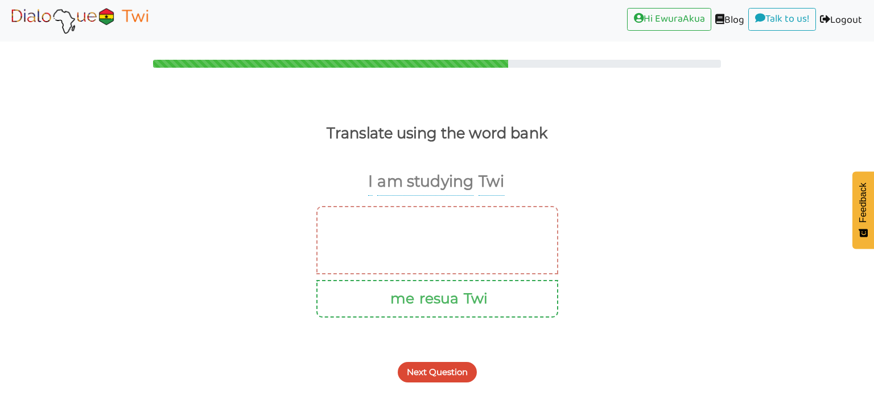
click at [458, 369] on button "Next Question" at bounding box center [437, 372] width 79 height 20
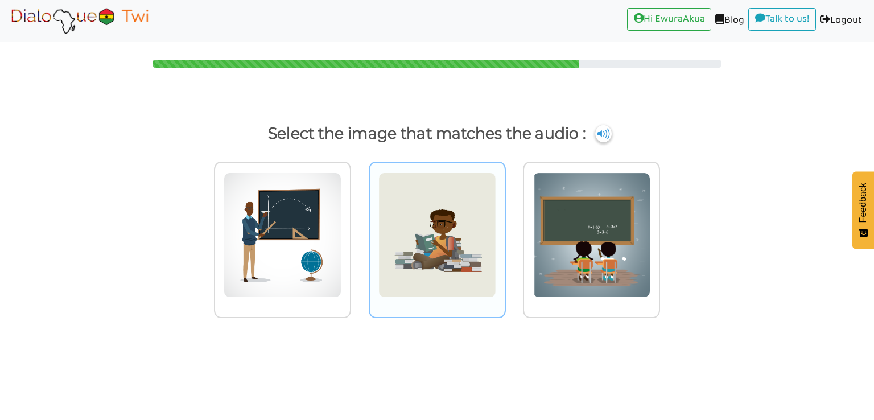
click at [469, 266] on img at bounding box center [437, 234] width 118 height 125
click at [505, 232] on input "radio" at bounding box center [509, 228] width 9 height 9
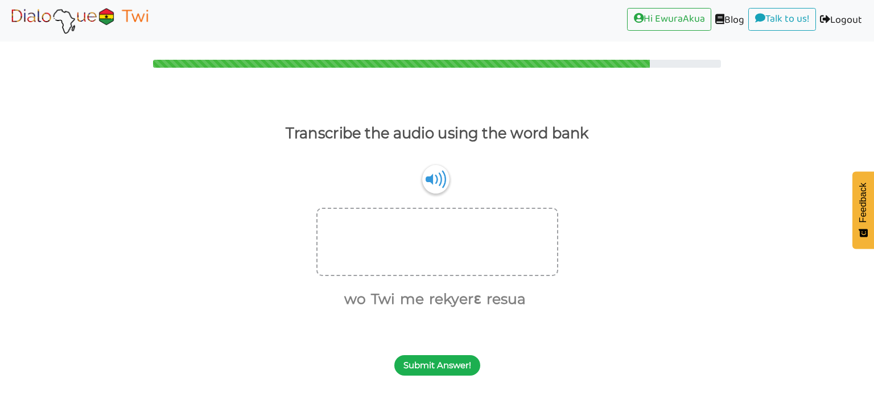
click at [454, 372] on button "Submit Answer!" at bounding box center [437, 365] width 86 height 20
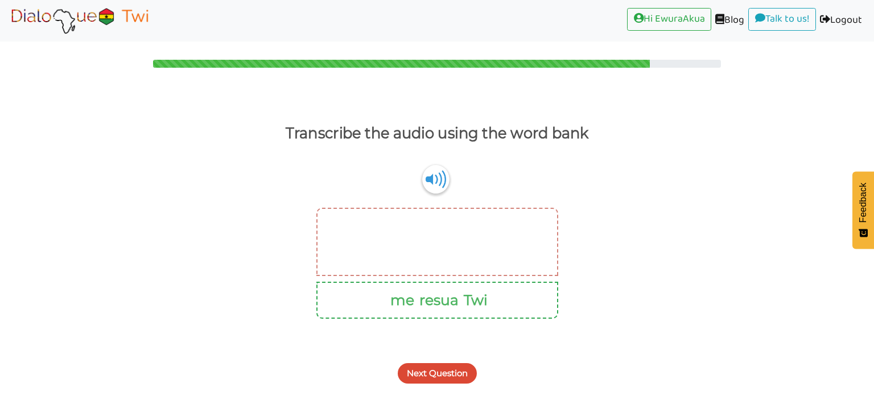
click at [461, 368] on button "Next Question" at bounding box center [437, 373] width 79 height 20
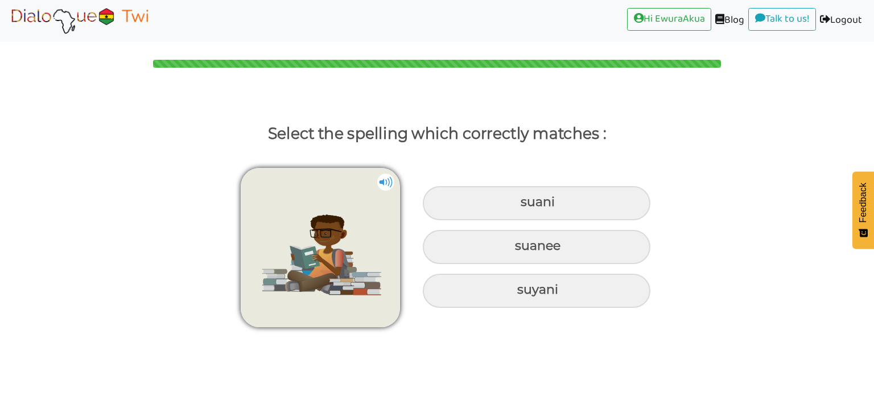
click at [68, 23] on img at bounding box center [79, 20] width 143 height 28
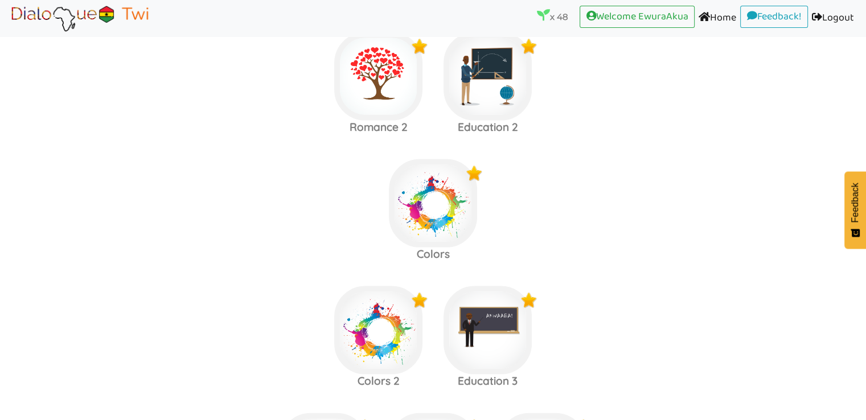
scroll to position [2650, 0]
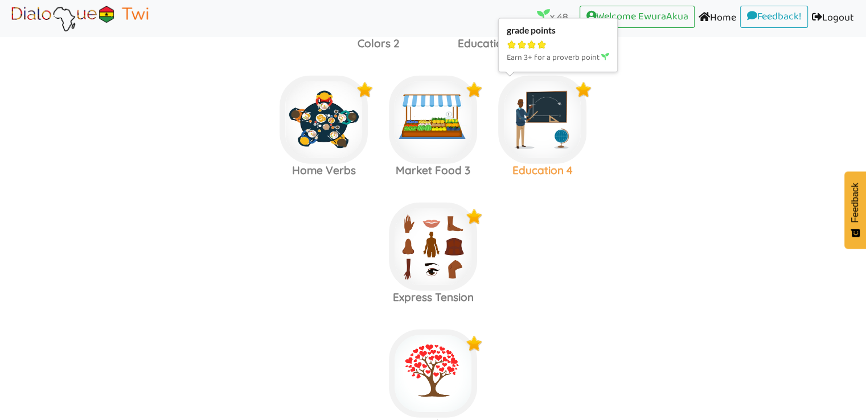
click at [549, 97] on img at bounding box center [542, 120] width 88 height 88
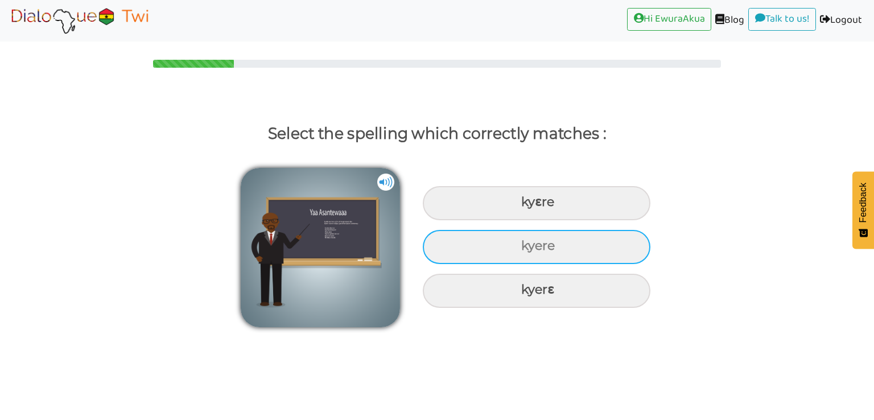
click at [539, 242] on div "kyere" at bounding box center [537, 247] width 228 height 34
click at [526, 242] on input "kyere" at bounding box center [522, 245] width 7 height 7
radio input "true"
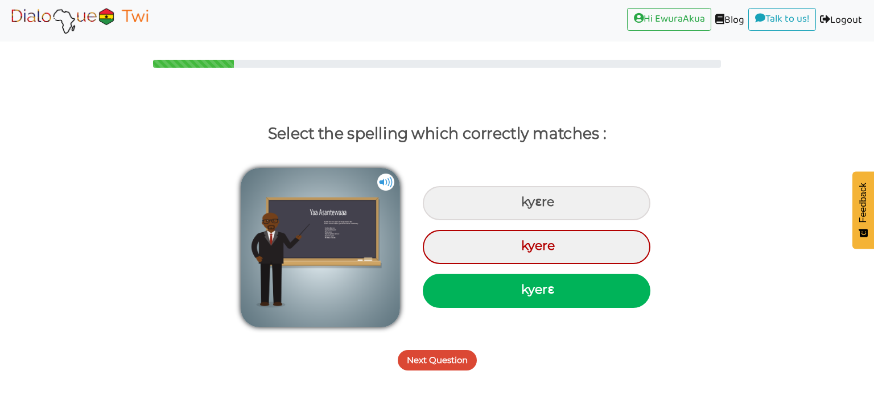
click at [439, 353] on button "Next Question" at bounding box center [437, 360] width 79 height 20
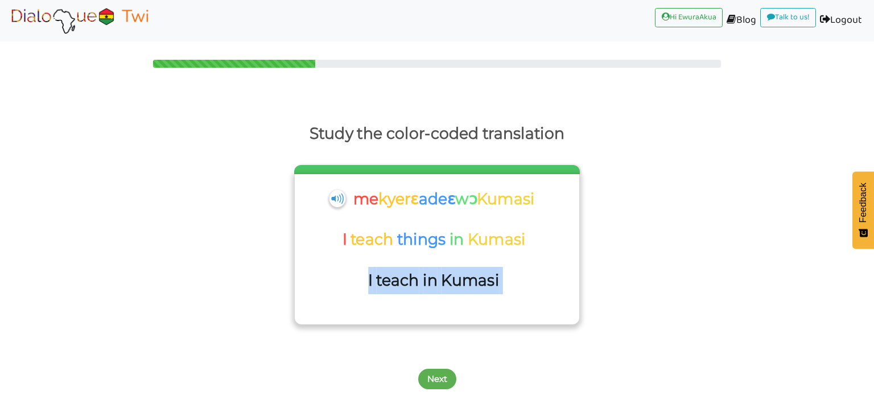
drag, startPoint x: 514, startPoint y: 278, endPoint x: 364, endPoint y: 270, distance: 150.5
click at [364, 270] on div "I teach in [GEOGRAPHIC_DATA]" at bounding box center [436, 287] width 273 height 41
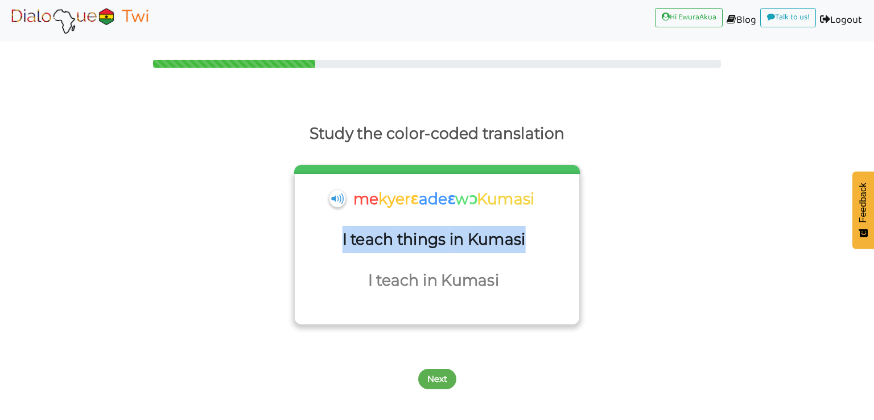
drag, startPoint x: 532, startPoint y: 235, endPoint x: 337, endPoint y: 241, distance: 194.1
click at [337, 241] on div "I teach things in [GEOGRAPHIC_DATA]" at bounding box center [436, 246] width 273 height 41
drag, startPoint x: 555, startPoint y: 205, endPoint x: 349, endPoint y: 196, distance: 206.7
click at [349, 196] on div "me kyerɛ adeɛ wɔ [GEOGRAPHIC_DATA]" at bounding box center [436, 206] width 273 height 41
click at [441, 381] on button "Next" at bounding box center [437, 379] width 38 height 20
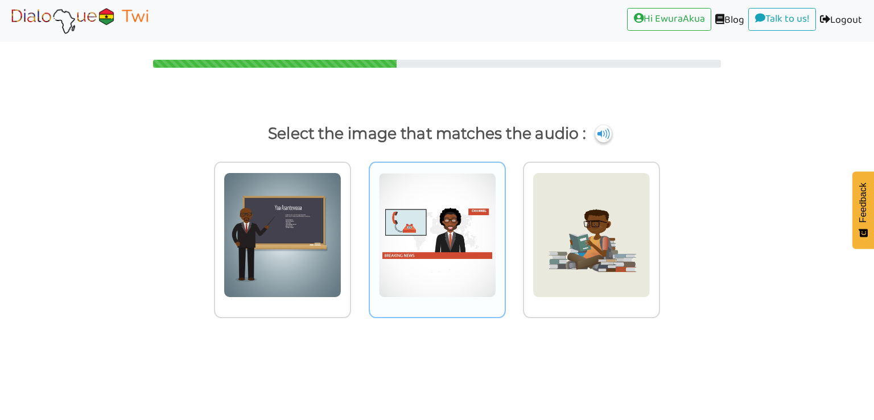
click at [455, 263] on img at bounding box center [437, 234] width 118 height 125
click at [505, 232] on input "radio" at bounding box center [509, 228] width 9 height 9
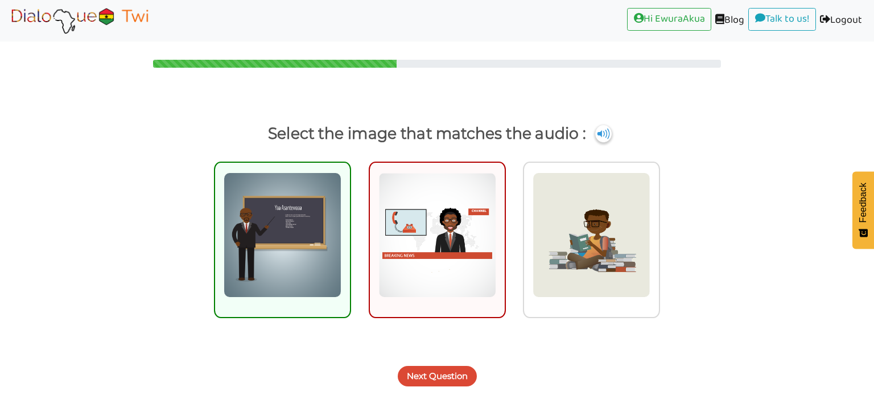
click at [439, 371] on button "Next Question" at bounding box center [437, 376] width 79 height 20
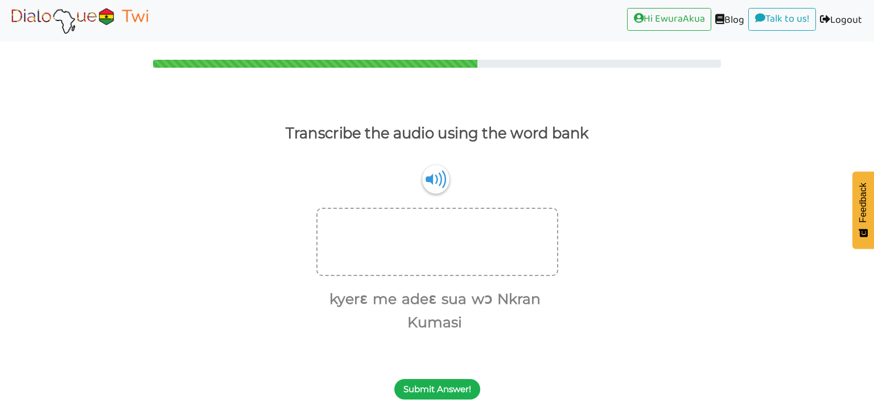
click at [457, 389] on button "Submit Answer!" at bounding box center [437, 389] width 86 height 20
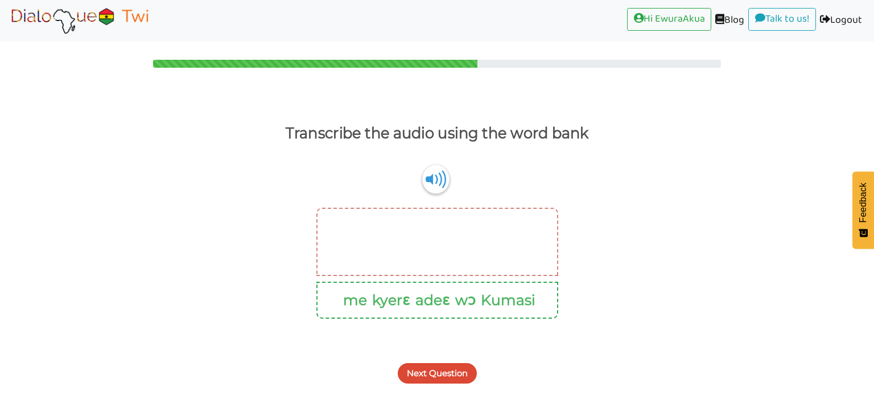
click at [458, 380] on button "Next Question" at bounding box center [437, 373] width 79 height 20
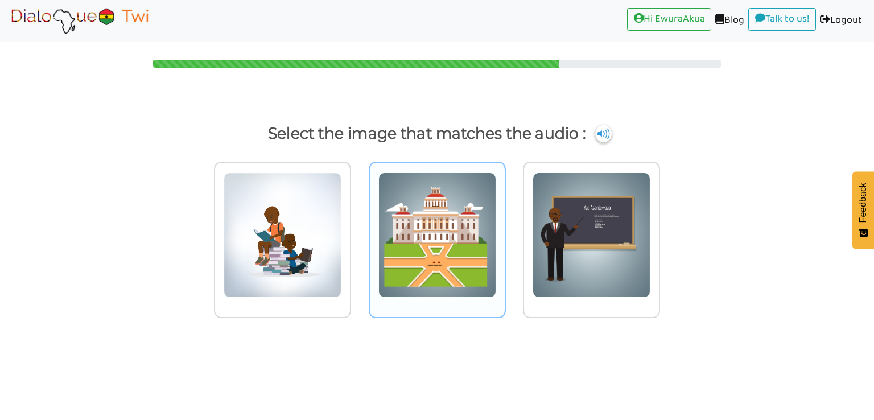
click at [476, 290] on img at bounding box center [437, 234] width 118 height 125
click at [505, 232] on input "radio" at bounding box center [509, 228] width 9 height 9
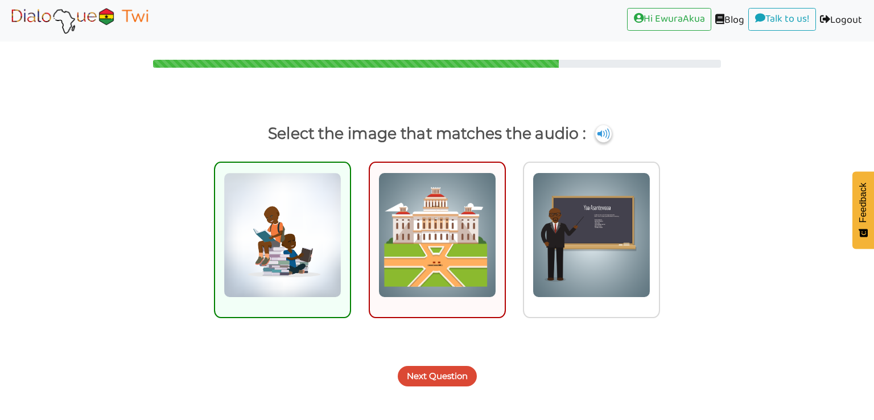
click at [451, 373] on button "Next Question" at bounding box center [437, 376] width 79 height 20
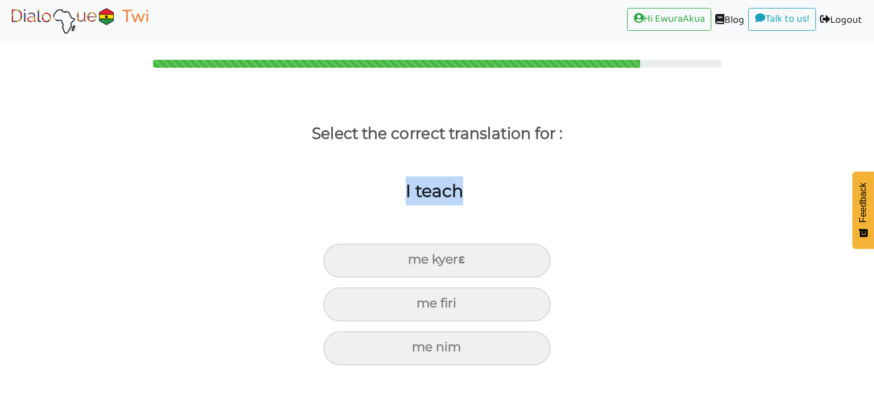
drag, startPoint x: 467, startPoint y: 189, endPoint x: 393, endPoint y: 192, distance: 74.0
click at [393, 192] on div "I teach" at bounding box center [428, 210] width 891 height 90
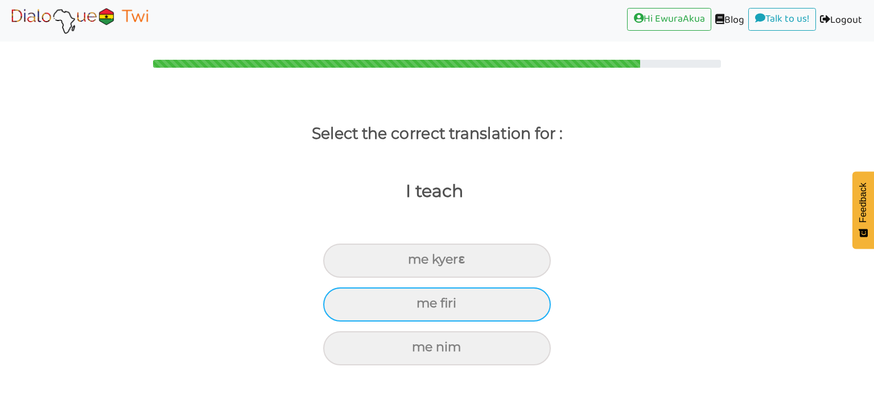
click at [472, 314] on div "me firi" at bounding box center [437, 304] width 228 height 34
click at [425, 307] on input "me firi" at bounding box center [421, 303] width 7 height 7
radio input "true"
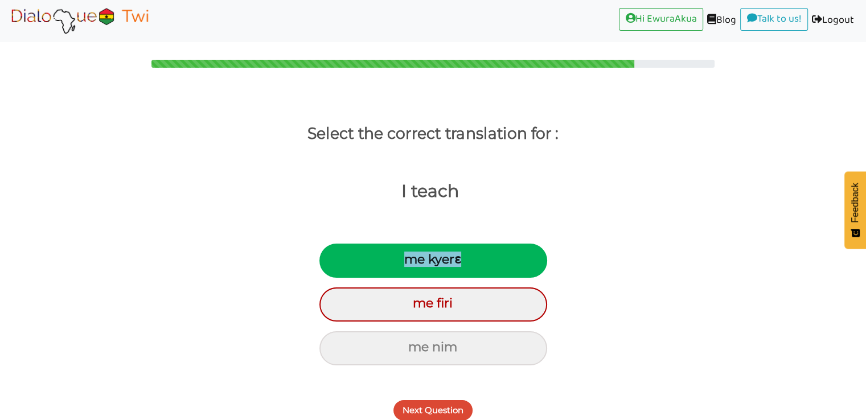
drag, startPoint x: 473, startPoint y: 260, endPoint x: 398, endPoint y: 254, distance: 75.3
click at [398, 254] on div "me kyerɛ" at bounding box center [433, 261] width 228 height 34
click at [452, 405] on button "Next Question" at bounding box center [432, 410] width 79 height 20
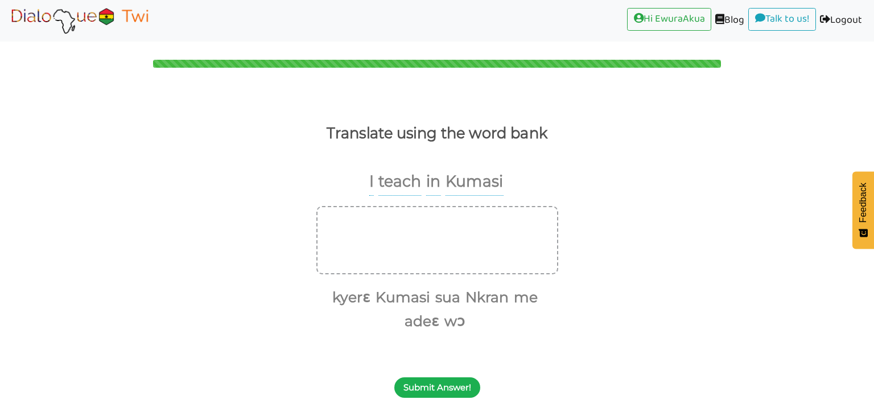
click at [455, 388] on button "Submit Answer!" at bounding box center [437, 387] width 86 height 20
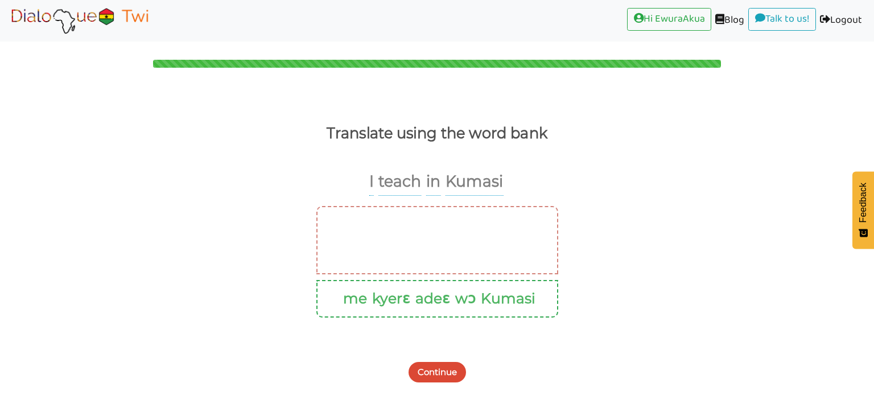
click at [101, 30] on img at bounding box center [79, 20] width 143 height 28
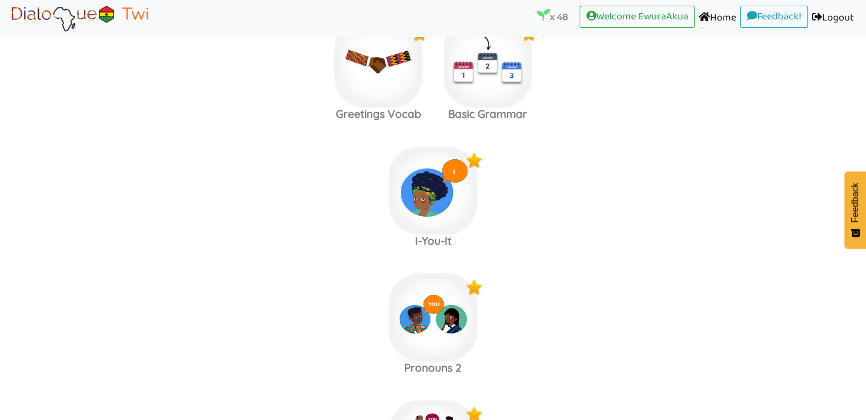
scroll to position [1284, 0]
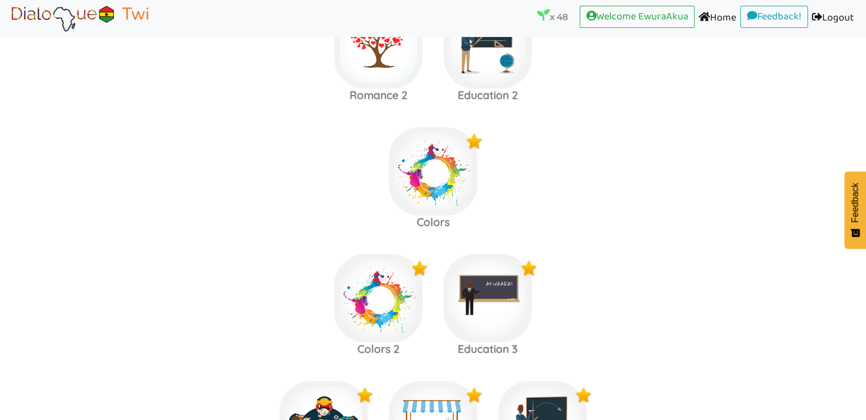
scroll to position [2345, 0]
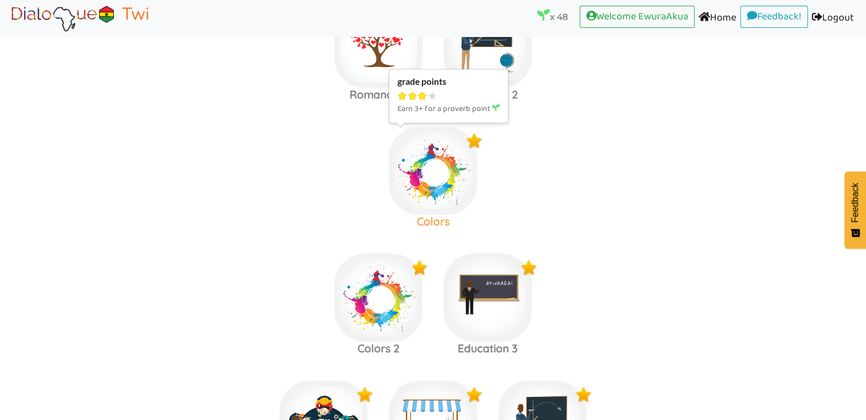
click at [401, 176] on img at bounding box center [433, 171] width 88 height 88
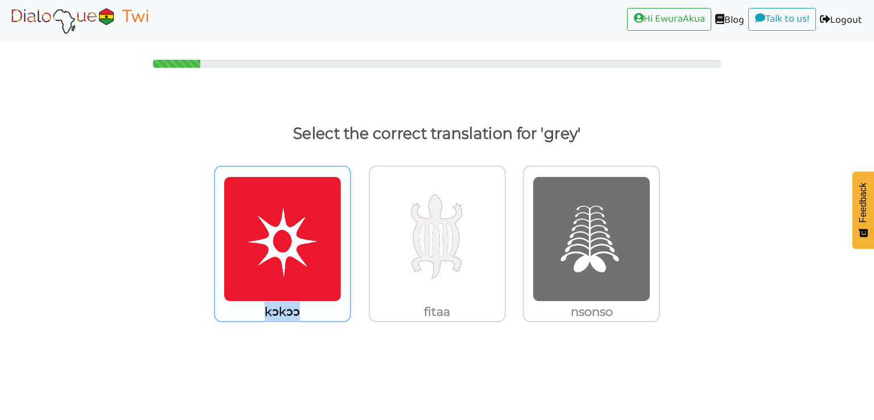
drag, startPoint x: 325, startPoint y: 314, endPoint x: 259, endPoint y: 312, distance: 65.5
click at [259, 312] on p "kɔkɔɔ" at bounding box center [282, 312] width 135 height 20
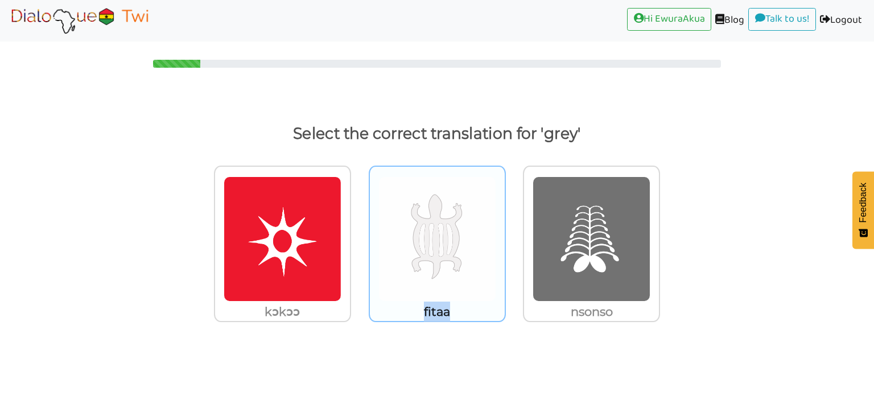
drag, startPoint x: 456, startPoint y: 309, endPoint x: 419, endPoint y: 312, distance: 37.1
click at [419, 312] on p "fitaa" at bounding box center [437, 312] width 135 height 20
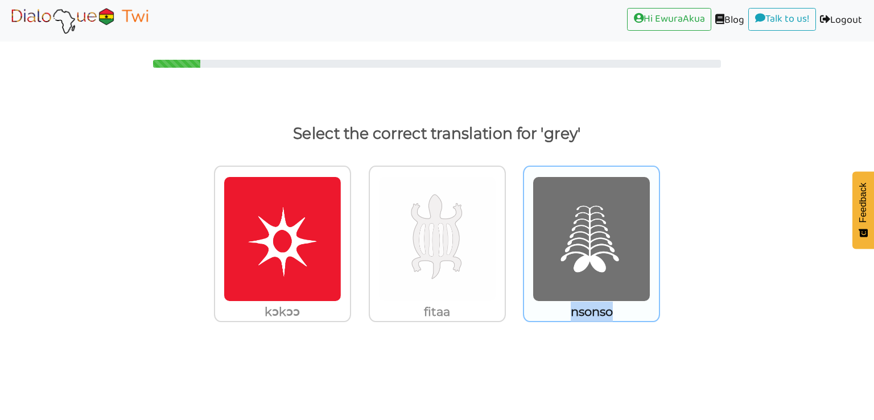
drag, startPoint x: 619, startPoint y: 307, endPoint x: 563, endPoint y: 312, distance: 56.6
click at [563, 312] on p "nsonso" at bounding box center [591, 312] width 135 height 20
click at [596, 245] on img at bounding box center [592, 238] width 118 height 125
click at [659, 236] on input "nsonso" at bounding box center [663, 232] width 9 height 9
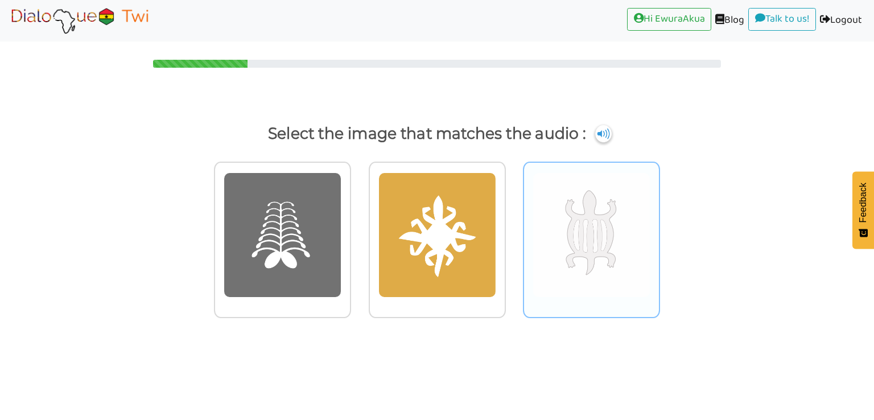
click at [571, 207] on img at bounding box center [592, 234] width 118 height 125
click at [659, 224] on input "radio" at bounding box center [663, 228] width 9 height 9
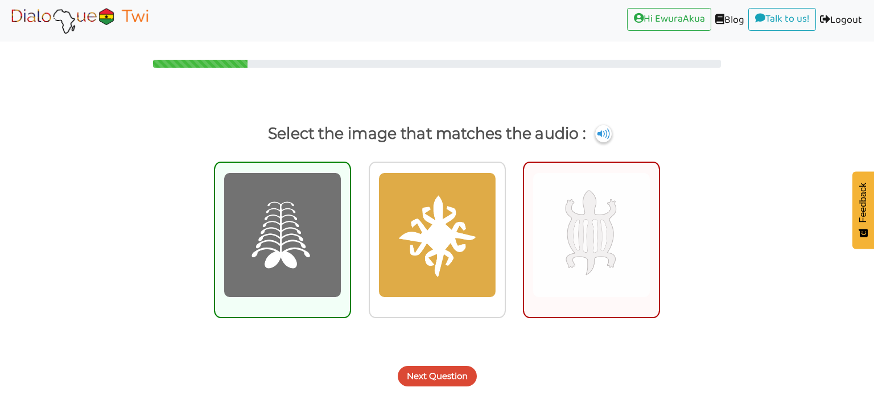
click at [429, 378] on button "Next Question" at bounding box center [437, 376] width 79 height 20
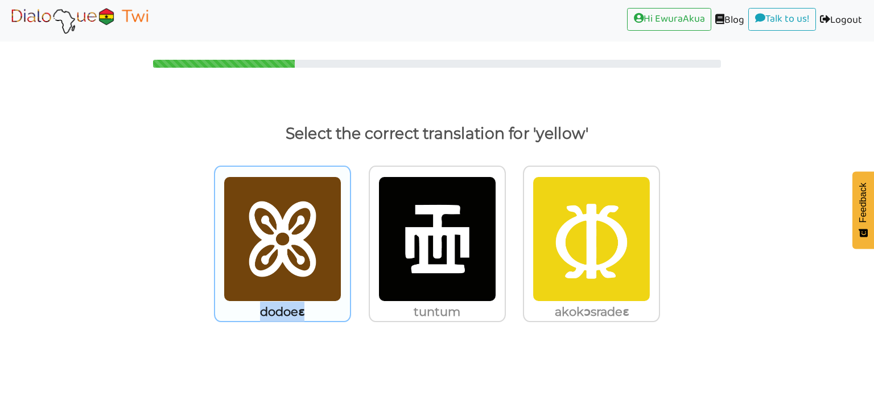
drag, startPoint x: 315, startPoint y: 307, endPoint x: 259, endPoint y: 306, distance: 56.3
click at [259, 306] on p "dodoeɛ" at bounding box center [282, 312] width 135 height 20
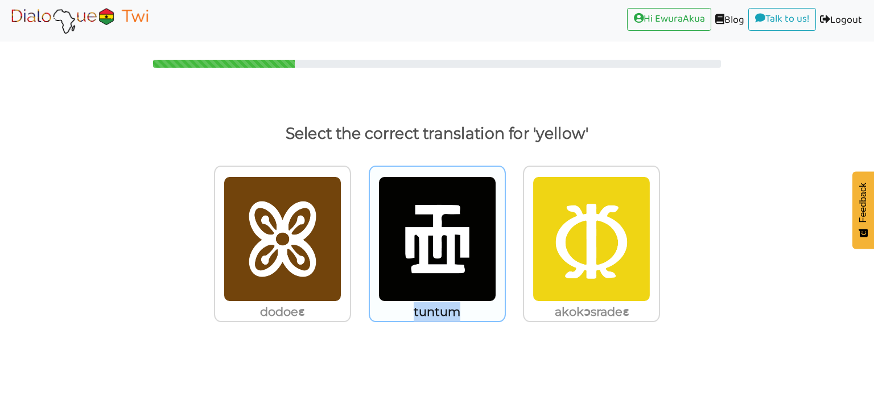
drag, startPoint x: 471, startPoint y: 312, endPoint x: 414, endPoint y: 315, distance: 57.5
click at [414, 315] on p "tuntum" at bounding box center [437, 312] width 135 height 20
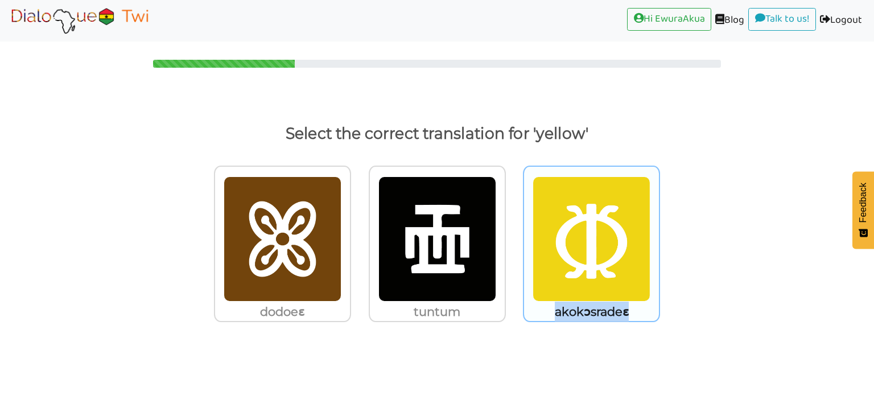
drag, startPoint x: 644, startPoint y: 312, endPoint x: 545, endPoint y: 311, distance: 99.0
click at [545, 311] on p "akokɔsradeɛ" at bounding box center [591, 312] width 135 height 20
click at [595, 278] on img at bounding box center [592, 238] width 118 height 125
click at [659, 236] on input "akokɔsradeɛ" at bounding box center [663, 232] width 9 height 9
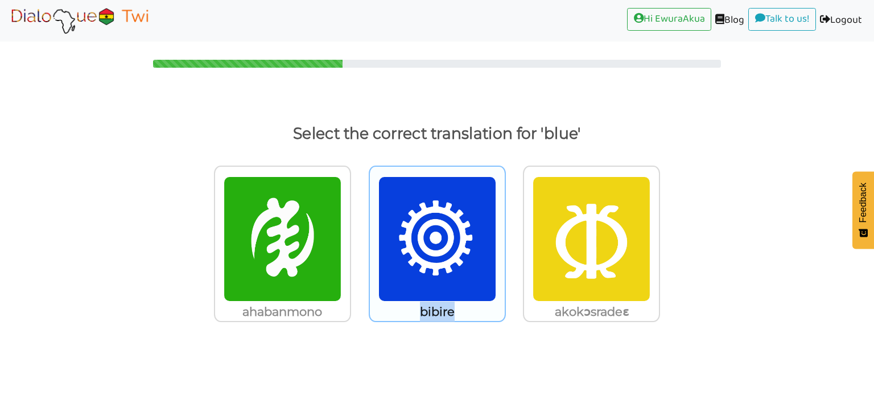
drag, startPoint x: 463, startPoint y: 307, endPoint x: 413, endPoint y: 310, distance: 50.2
click at [413, 310] on p "bibire" at bounding box center [437, 312] width 135 height 20
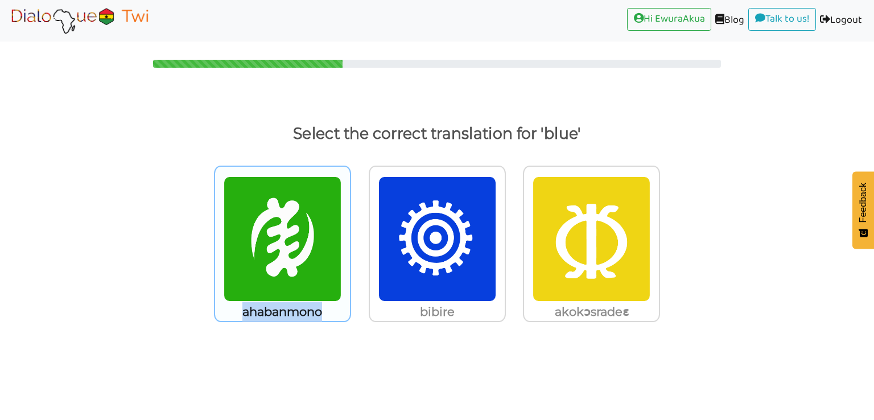
drag, startPoint x: 331, startPoint y: 312, endPoint x: 237, endPoint y: 315, distance: 93.9
click at [237, 315] on p "ahabanmono" at bounding box center [282, 312] width 135 height 20
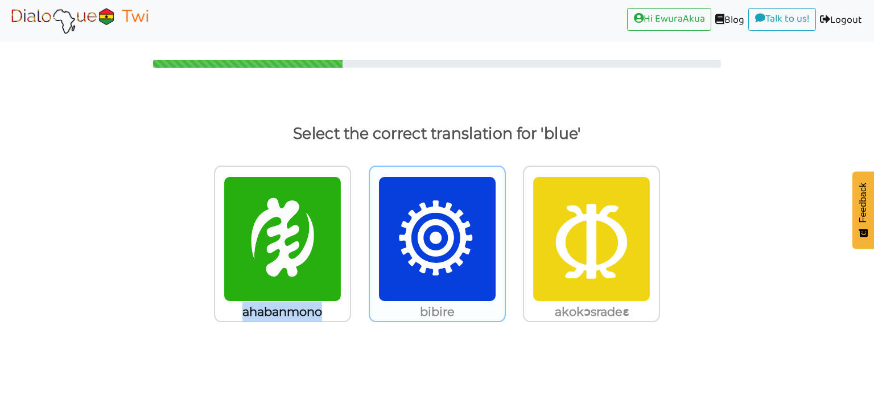
click at [426, 269] on img at bounding box center [437, 238] width 118 height 125
click at [505, 236] on input "bibire" at bounding box center [509, 232] width 9 height 9
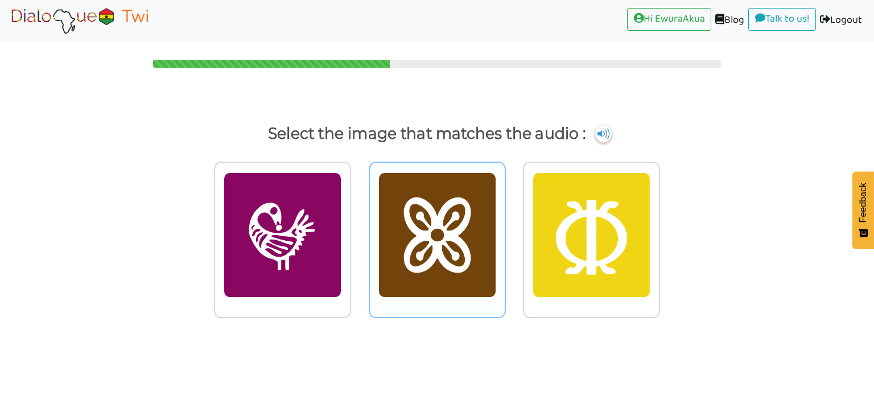
click at [416, 192] on img at bounding box center [437, 234] width 118 height 125
click at [505, 224] on input "radio" at bounding box center [509, 228] width 9 height 9
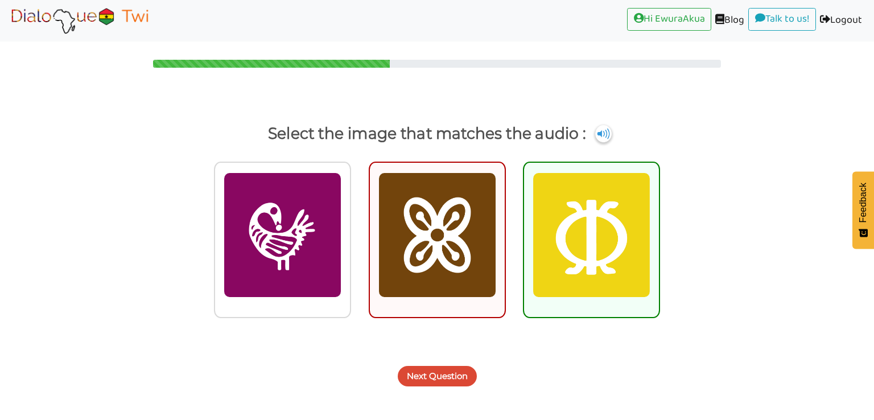
click at [428, 369] on button "Next Question" at bounding box center [437, 376] width 79 height 20
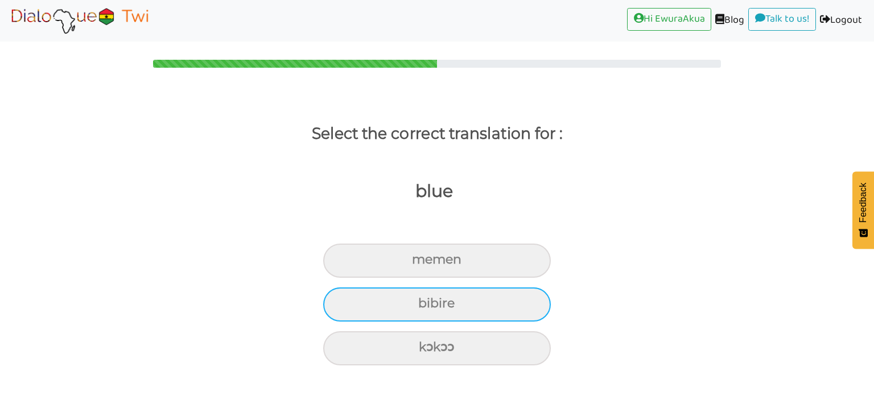
click at [465, 306] on div "bibire" at bounding box center [437, 304] width 228 height 34
click at [427, 306] on input "bibire" at bounding box center [422, 303] width 7 height 7
radio input "true"
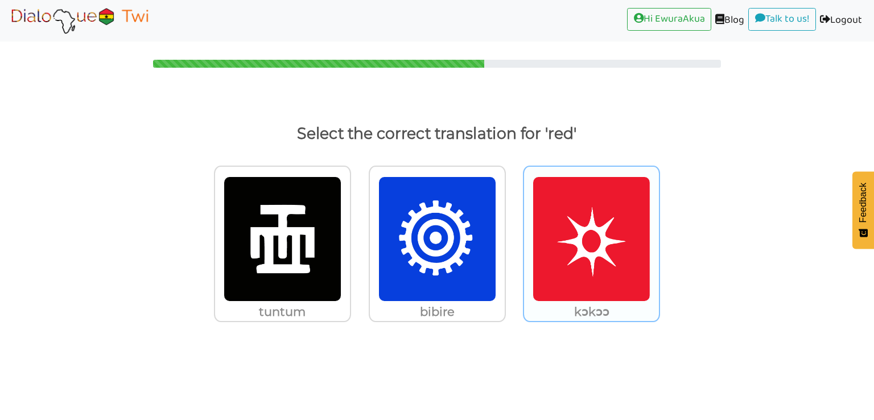
click at [607, 232] on img at bounding box center [592, 238] width 118 height 125
click at [659, 232] on input "kɔkɔɔ" at bounding box center [663, 232] width 9 height 9
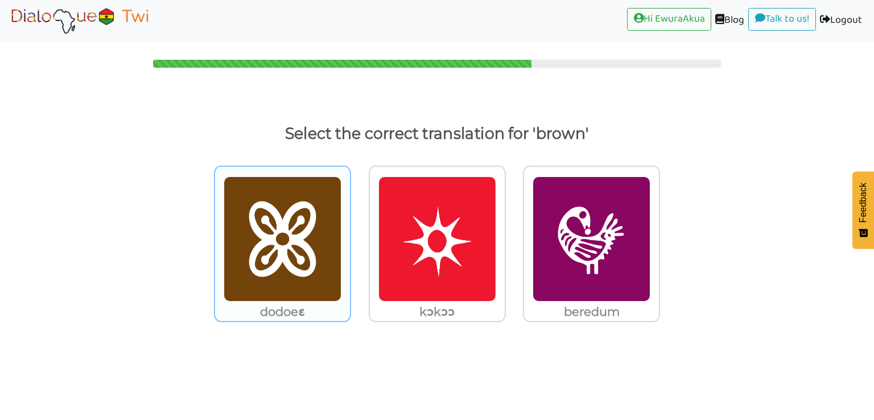
click at [302, 275] on img at bounding box center [283, 238] width 118 height 125
click at [350, 236] on input "dodoeɛ" at bounding box center [354, 232] width 9 height 9
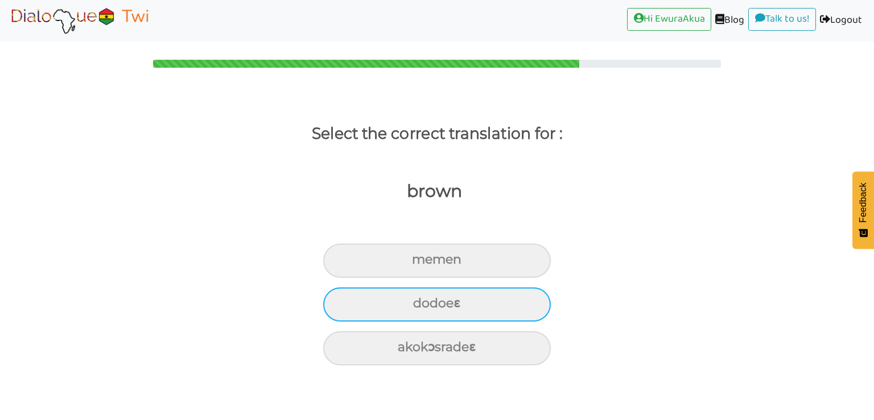
click at [483, 306] on div "dodoeɛ" at bounding box center [437, 304] width 228 height 34
click at [422, 306] on input "dodoeɛ" at bounding box center [417, 303] width 7 height 7
radio input "true"
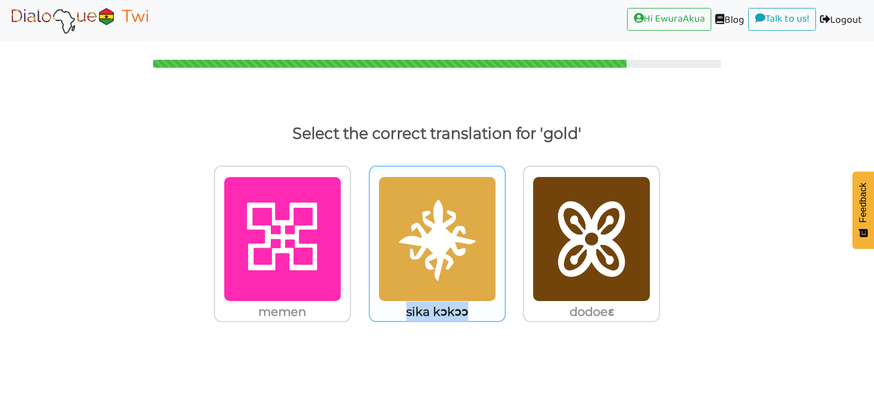
drag, startPoint x: 472, startPoint y: 316, endPoint x: 405, endPoint y: 315, distance: 66.6
click at [403, 315] on p "sika kɔkɔɔ" at bounding box center [437, 312] width 135 height 20
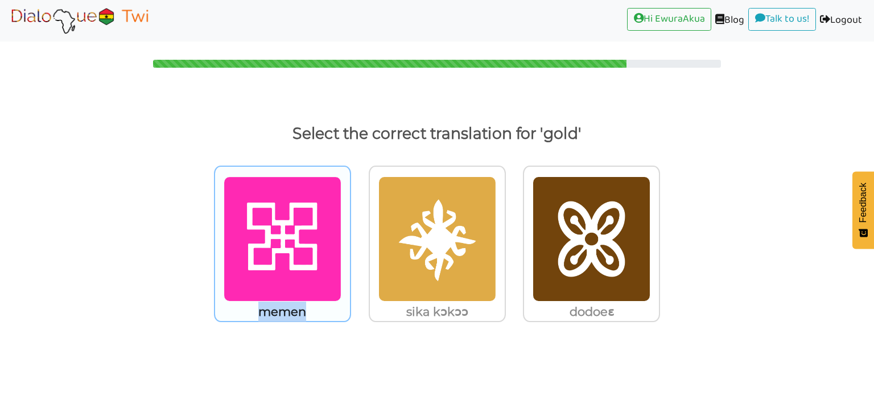
drag, startPoint x: 328, startPoint y: 311, endPoint x: 259, endPoint y: 312, distance: 68.3
click at [259, 312] on p "memen" at bounding box center [282, 312] width 135 height 20
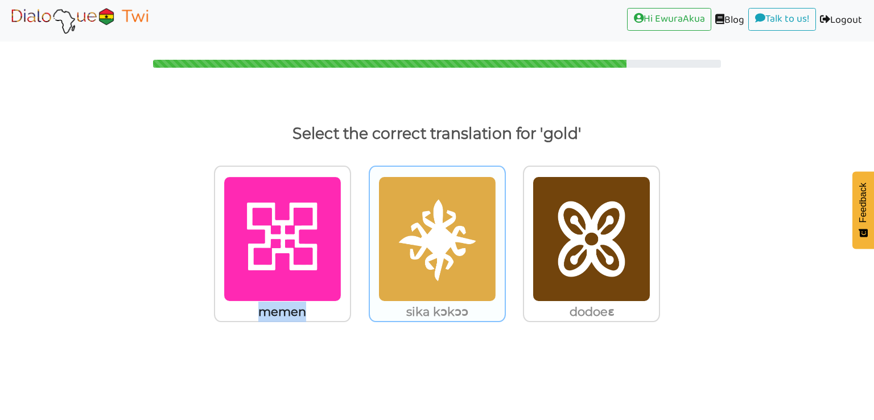
click at [403, 248] on img at bounding box center [437, 238] width 118 height 125
click at [505, 236] on input "sika kɔkɔɔ" at bounding box center [509, 232] width 9 height 9
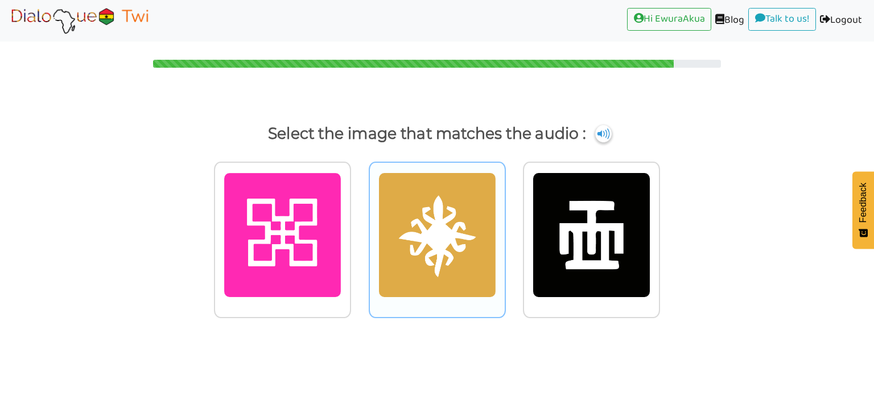
click at [464, 219] on img at bounding box center [437, 234] width 118 height 125
click at [505, 224] on input "radio" at bounding box center [509, 228] width 9 height 9
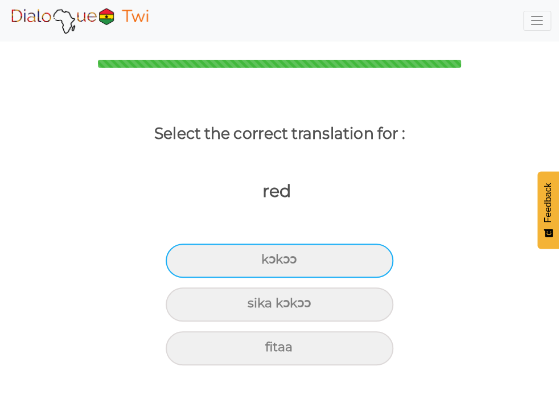
click at [337, 256] on div "kɔkɔɔ" at bounding box center [280, 261] width 228 height 34
click at [270, 256] on input "kɔkɔɔ" at bounding box center [265, 259] width 7 height 7
radio input "true"
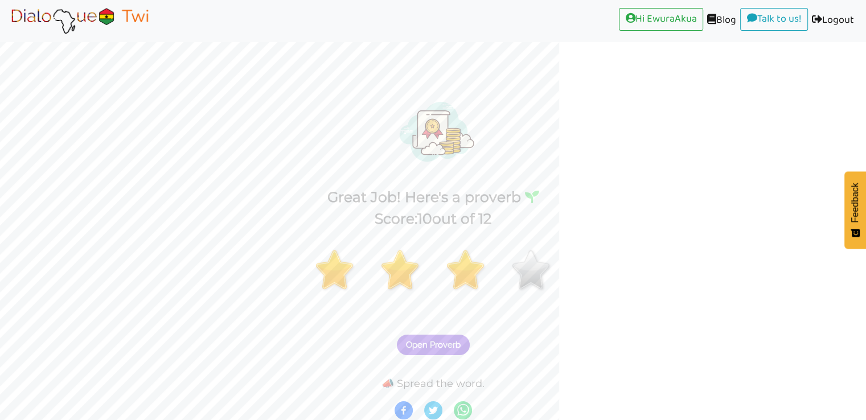
click at [130, 28] on img at bounding box center [79, 20] width 143 height 28
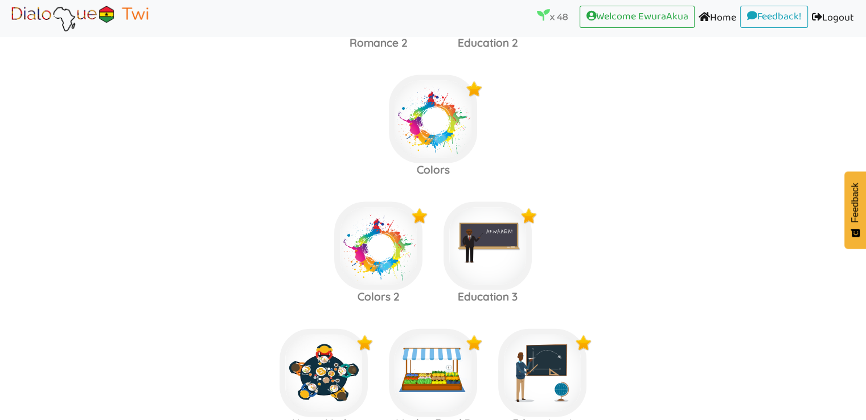
scroll to position [2397, 0]
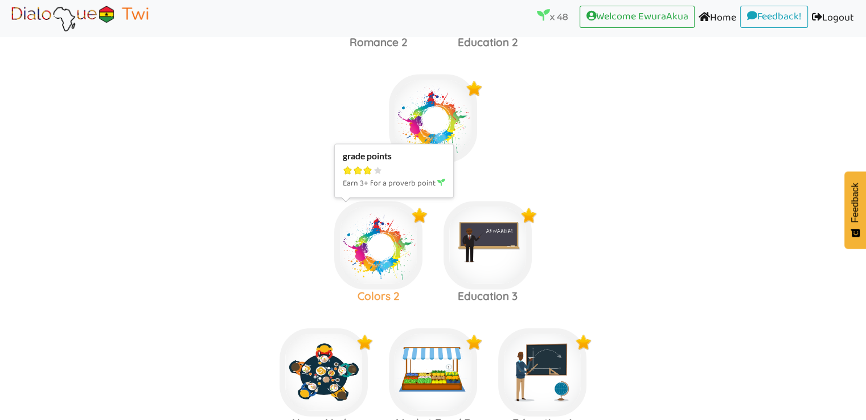
click at [397, 240] on img at bounding box center [378, 245] width 88 height 88
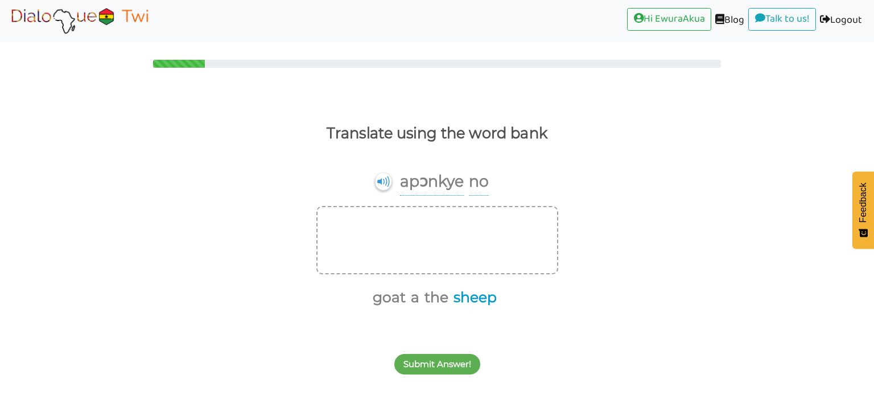
click at [474, 299] on button "sheep" at bounding box center [473, 298] width 47 height 22
click at [451, 358] on button "Submit Answer!" at bounding box center [437, 364] width 86 height 20
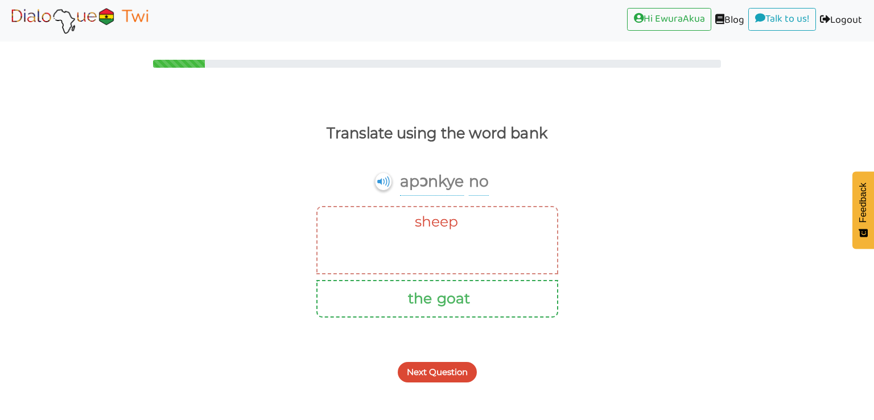
click at [53, 14] on img at bounding box center [79, 20] width 143 height 28
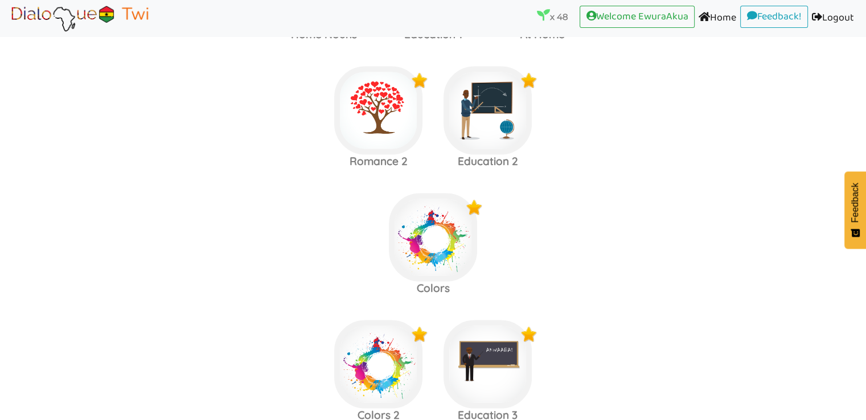
scroll to position [2281, 0]
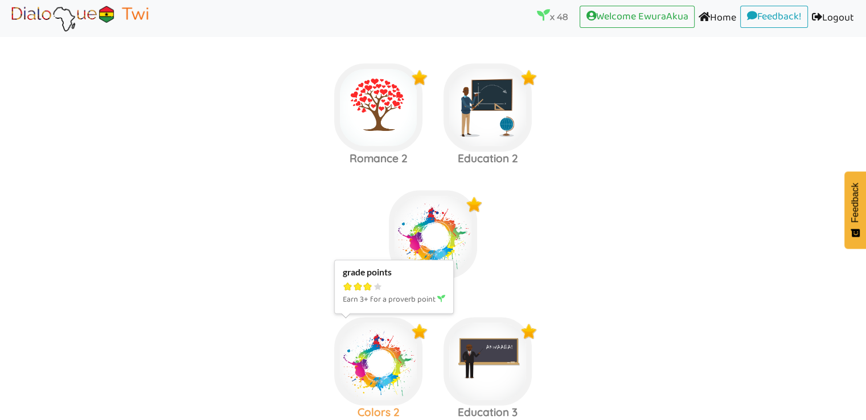
click at [396, 355] on img at bounding box center [378, 362] width 88 height 88
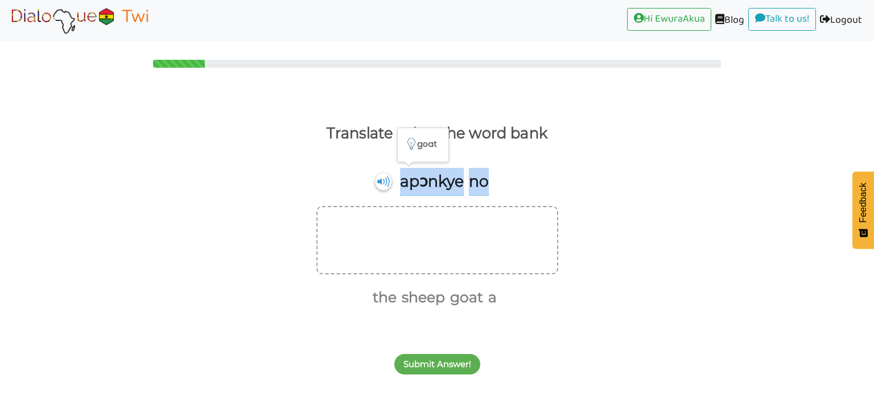
drag, startPoint x: 501, startPoint y: 179, endPoint x: 402, endPoint y: 174, distance: 99.2
click at [402, 174] on div "apɔnkye no" at bounding box center [437, 187] width 874 height 39
click at [441, 363] on button "Submit Answer!" at bounding box center [437, 364] width 86 height 20
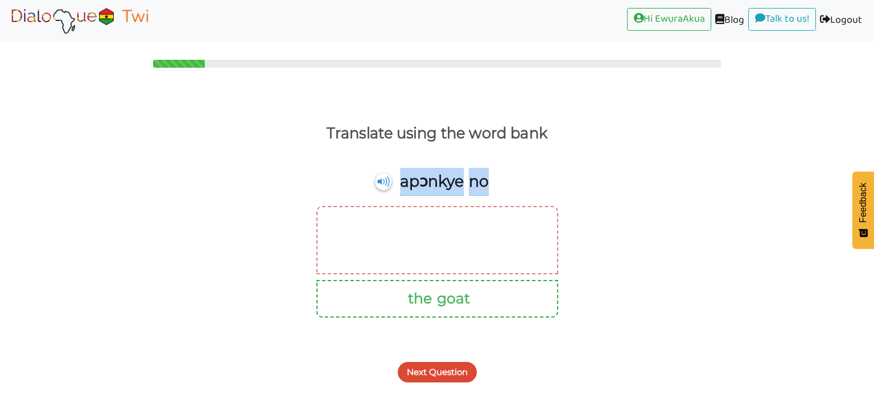
click at [447, 372] on button "Next Question" at bounding box center [437, 372] width 79 height 20
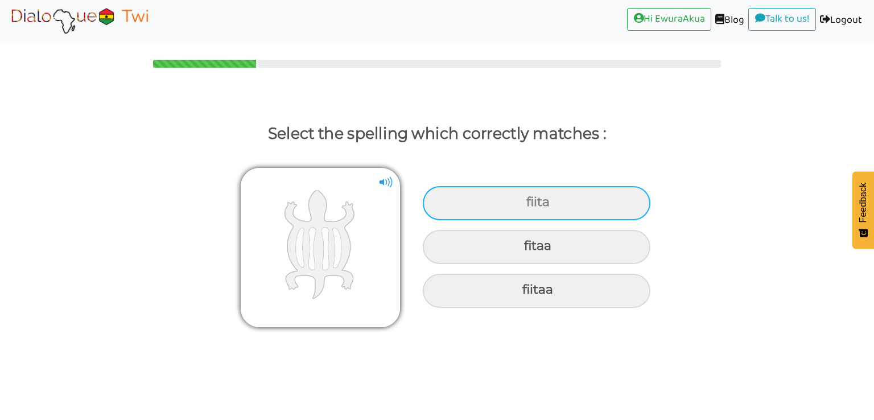
click at [540, 201] on div "fiita" at bounding box center [537, 203] width 228 height 34
click at [532, 201] on input "fiita" at bounding box center [527, 202] width 7 height 7
radio input "true"
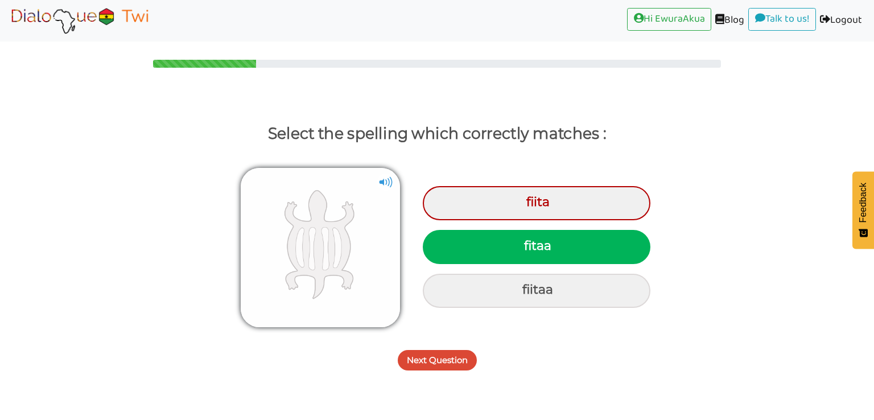
click at [437, 367] on button "Next Question" at bounding box center [437, 360] width 79 height 20
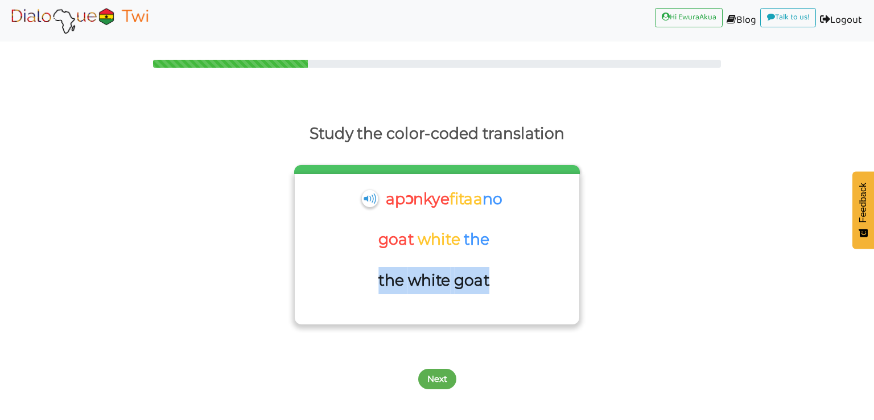
drag, startPoint x: 489, startPoint y: 281, endPoint x: 378, endPoint y: 278, distance: 111.0
click at [378, 278] on div "the white goat" at bounding box center [435, 284] width 114 height 35
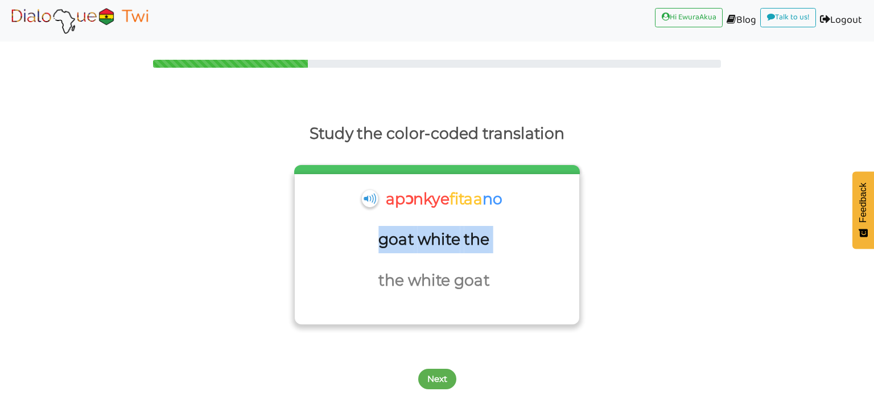
drag, startPoint x: 500, startPoint y: 238, endPoint x: 381, endPoint y: 233, distance: 118.5
click at [381, 233] on div "goat white the" at bounding box center [436, 246] width 273 height 41
drag, startPoint x: 525, startPoint y: 199, endPoint x: 380, endPoint y: 196, distance: 145.1
click at [380, 196] on div "apɔnkye fitaa no" at bounding box center [436, 206] width 273 height 41
click at [434, 383] on button "Next" at bounding box center [437, 379] width 38 height 20
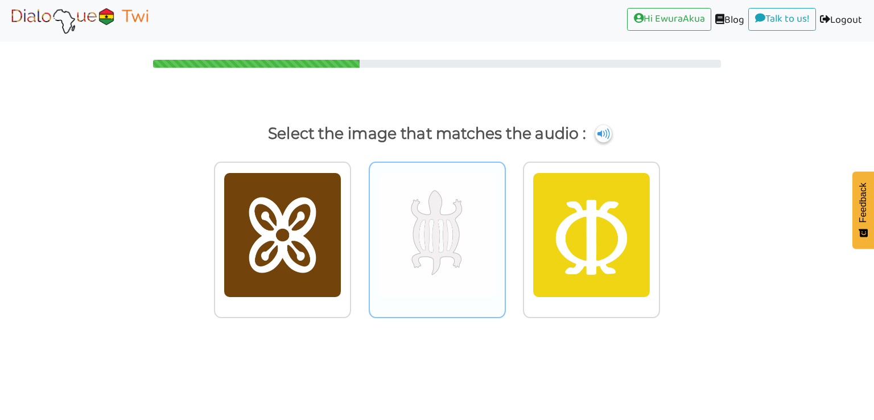
click at [476, 285] on img at bounding box center [437, 234] width 118 height 125
click at [505, 232] on input "radio" at bounding box center [509, 228] width 9 height 9
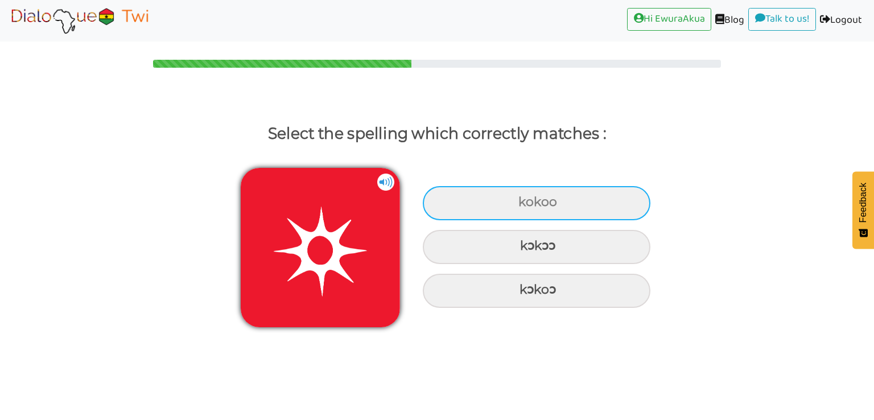
click at [519, 199] on div "kokoo" at bounding box center [537, 203] width 228 height 34
click at [519, 199] on input "kokoo" at bounding box center [519, 202] width 7 height 7
radio input "true"
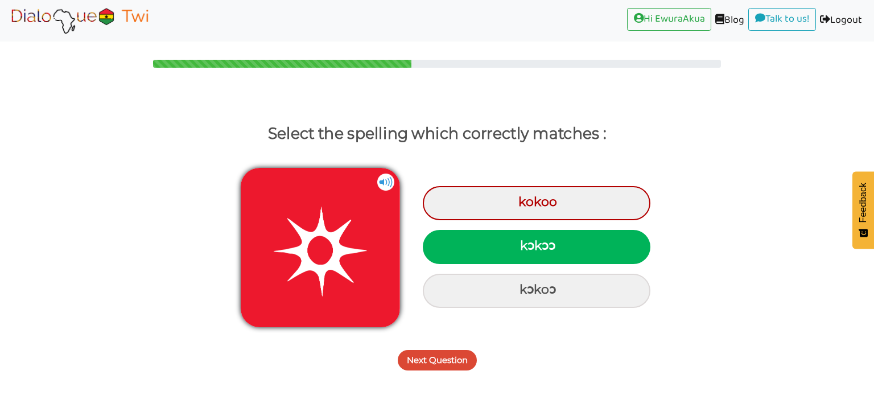
click at [450, 369] on button "Next Question" at bounding box center [437, 360] width 79 height 20
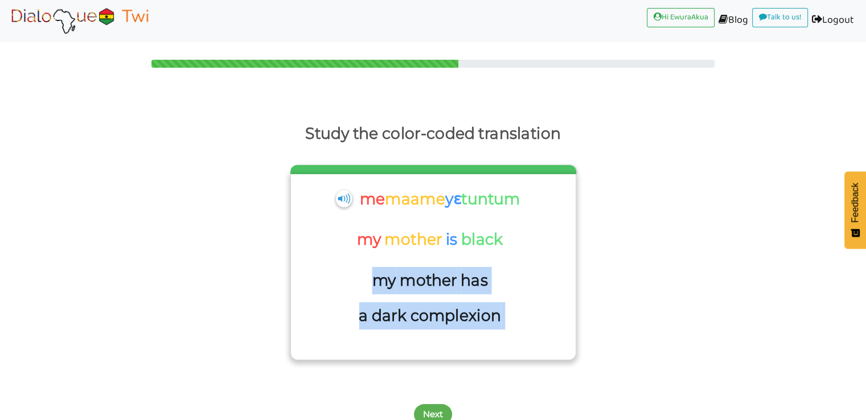
drag, startPoint x: 370, startPoint y: 278, endPoint x: 507, endPoint y: 326, distance: 144.7
click at [507, 326] on div "my mother has a dark complexion" at bounding box center [431, 302] width 257 height 70
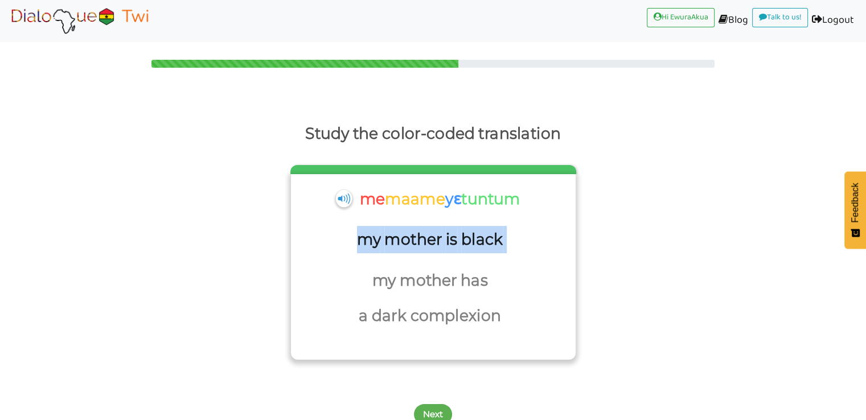
drag, startPoint x: 505, startPoint y: 236, endPoint x: 355, endPoint y: 240, distance: 150.3
click at [355, 240] on div "my mother is black" at bounding box center [432, 246] width 273 height 41
drag, startPoint x: 530, startPoint y: 193, endPoint x: 352, endPoint y: 197, distance: 177.6
click at [352, 197] on div "me maame yɛ tuntum" at bounding box center [432, 206] width 273 height 41
click at [436, 409] on button "Next" at bounding box center [433, 414] width 38 height 20
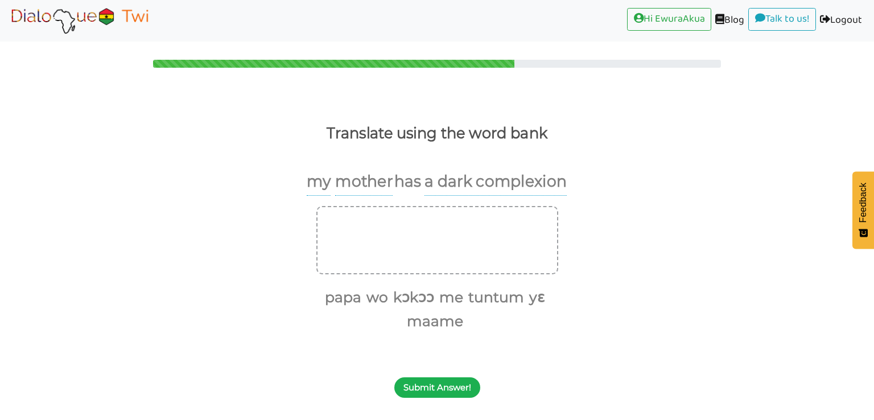
click at [444, 386] on button "Submit Answer!" at bounding box center [437, 387] width 86 height 20
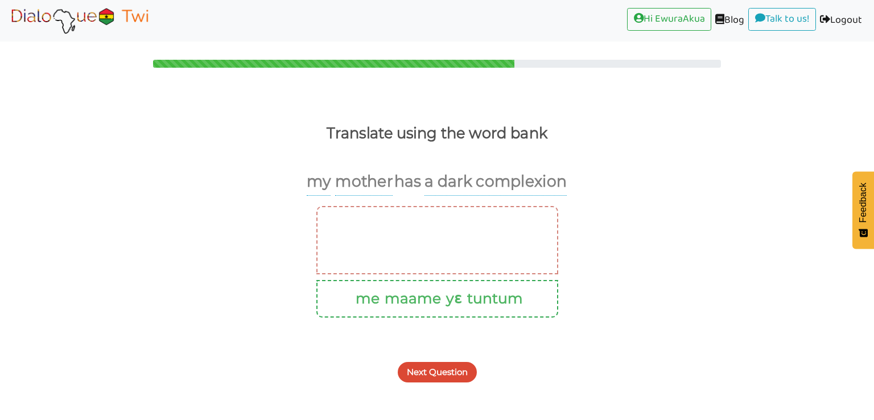
click at [448, 373] on button "Next Question" at bounding box center [437, 372] width 79 height 20
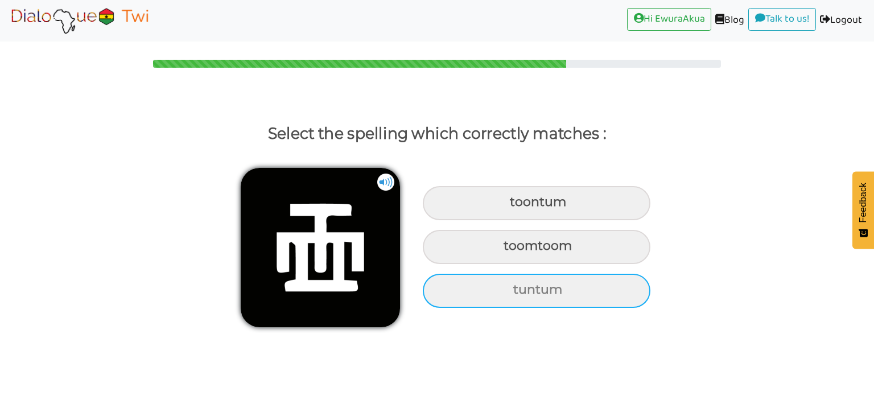
click at [530, 291] on div "tuntum" at bounding box center [537, 291] width 228 height 34
click at [518, 291] on input "tuntum" at bounding box center [514, 289] width 7 height 7
radio input "true"
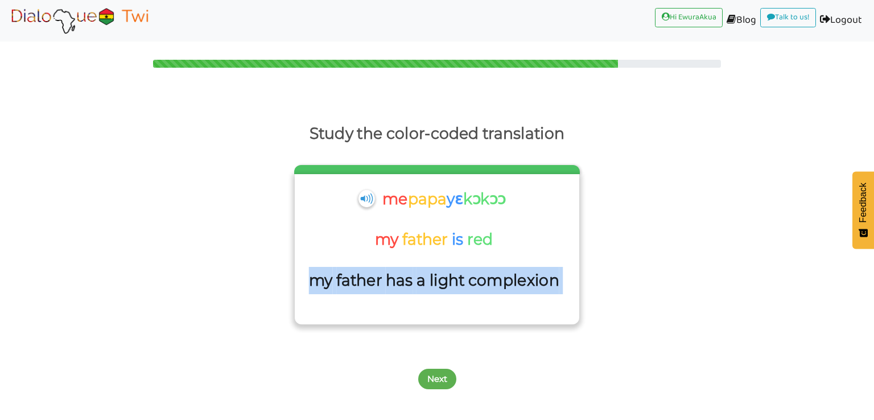
drag, startPoint x: 560, startPoint y: 281, endPoint x: 303, endPoint y: 281, distance: 257.2
click at [303, 281] on div "my father has a light complexion" at bounding box center [436, 287] width 273 height 41
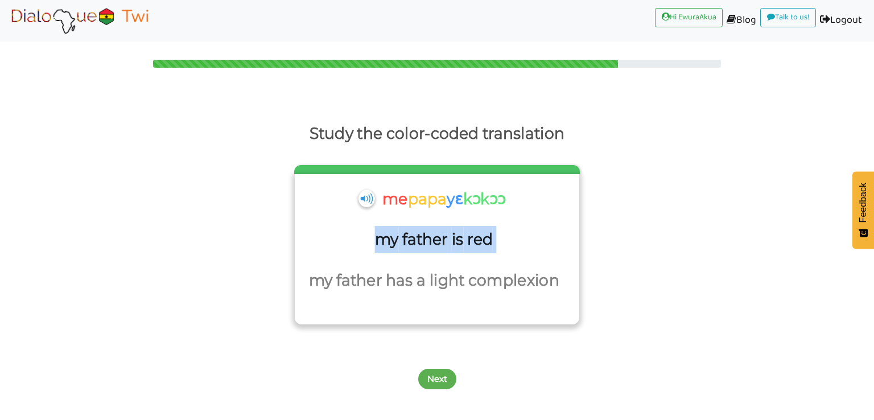
drag, startPoint x: 504, startPoint y: 239, endPoint x: 378, endPoint y: 240, distance: 126.3
click at [378, 240] on div "my father is red" at bounding box center [436, 246] width 273 height 41
drag, startPoint x: 532, startPoint y: 197, endPoint x: 374, endPoint y: 199, distance: 158.2
click at [374, 199] on div "me papa yɛ kɔkɔɔ" at bounding box center [436, 206] width 273 height 41
click at [436, 382] on button "Next" at bounding box center [437, 379] width 38 height 20
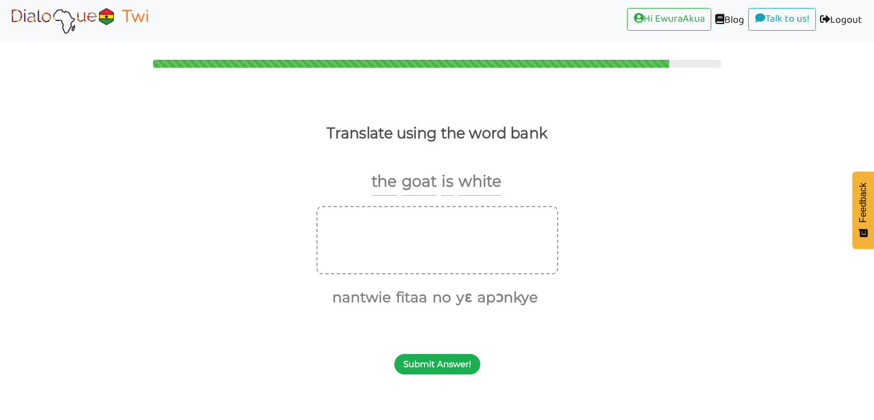
click at [455, 362] on button "Submit Answer!" at bounding box center [437, 364] width 86 height 20
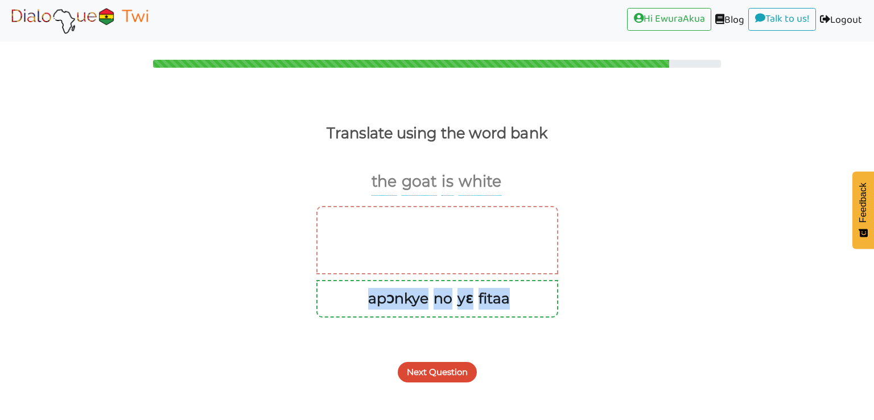
drag, startPoint x: 522, startPoint y: 297, endPoint x: 367, endPoint y: 300, distance: 155.4
click at [367, 300] on ul "apɔnkye no yɛ fitaa" at bounding box center [437, 299] width 223 height 24
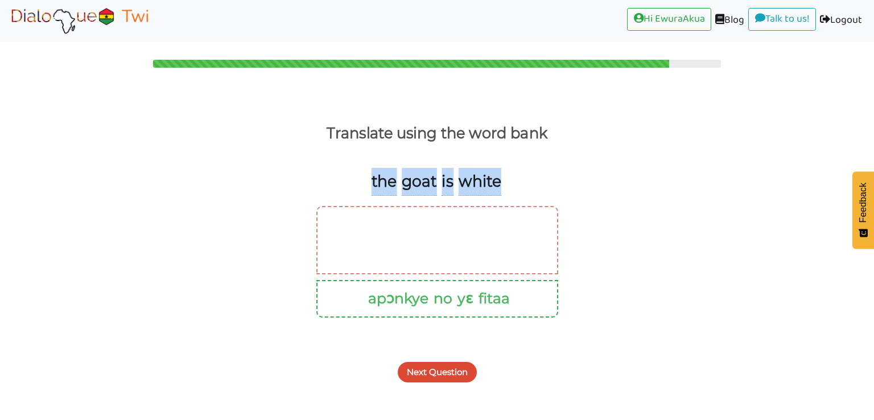
drag, startPoint x: 508, startPoint y: 176, endPoint x: 359, endPoint y: 179, distance: 149.1
click at [359, 179] on div "the goat is white" at bounding box center [437, 187] width 874 height 39
click at [434, 377] on button "Next Question" at bounding box center [437, 372] width 79 height 20
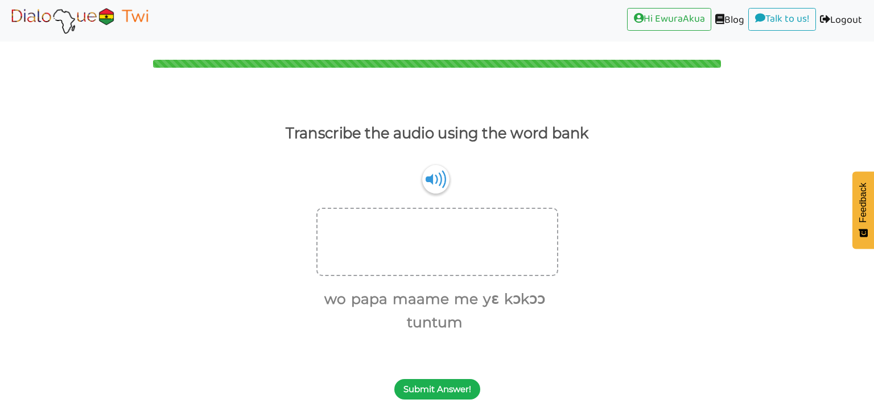
click at [432, 389] on button "Submit Answer!" at bounding box center [437, 389] width 86 height 20
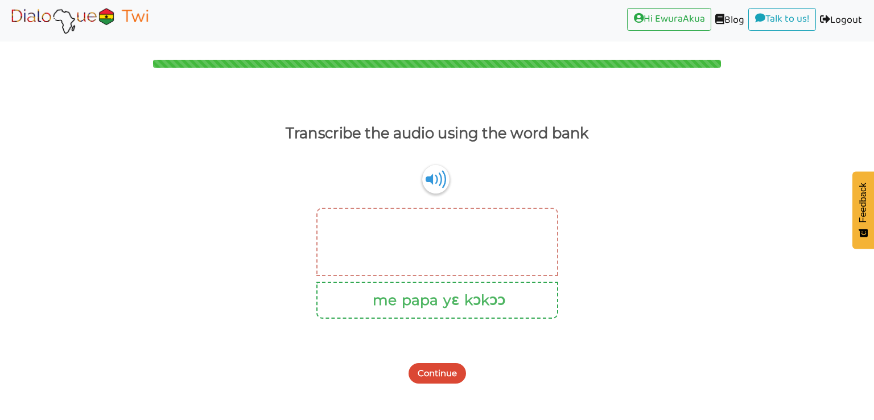
click at [113, 8] on img at bounding box center [79, 20] width 143 height 28
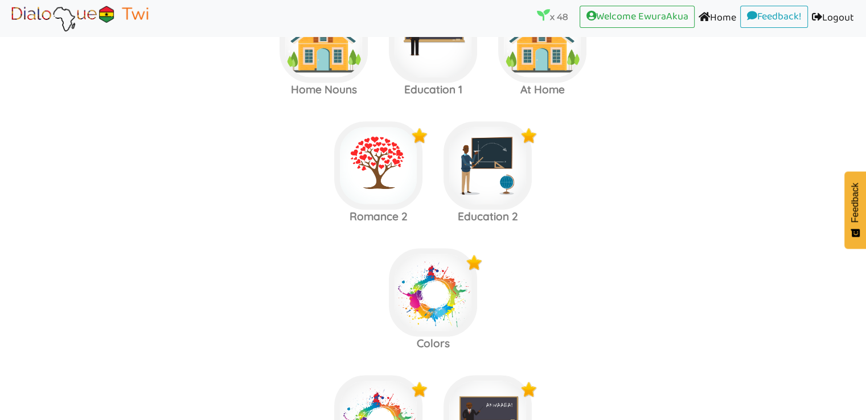
scroll to position [2395, 0]
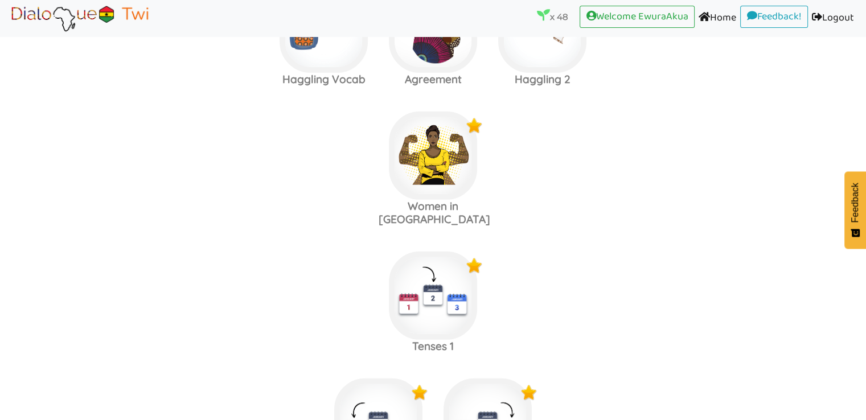
scroll to position [3574, 0]
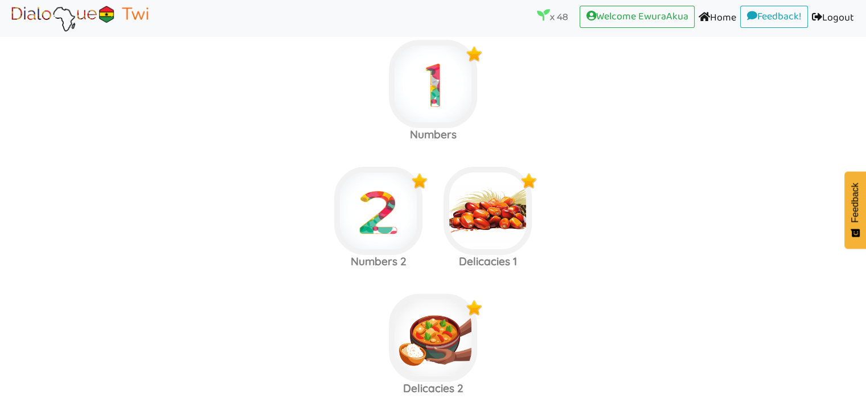
scroll to position [4502, 0]
